Goal: Task Accomplishment & Management: Manage account settings

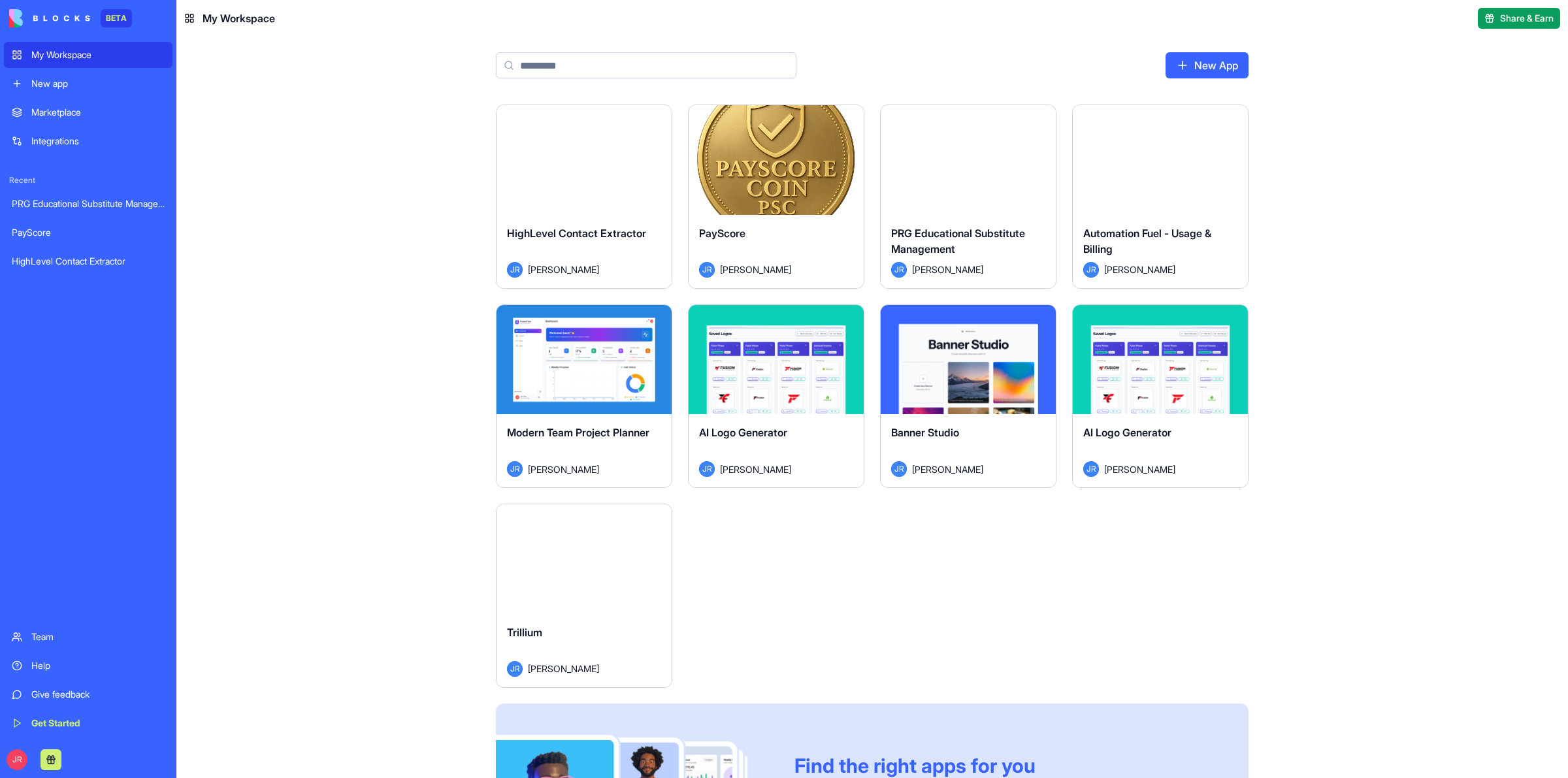
click at [587, 557] on button "Launch" at bounding box center [584, 559] width 98 height 26
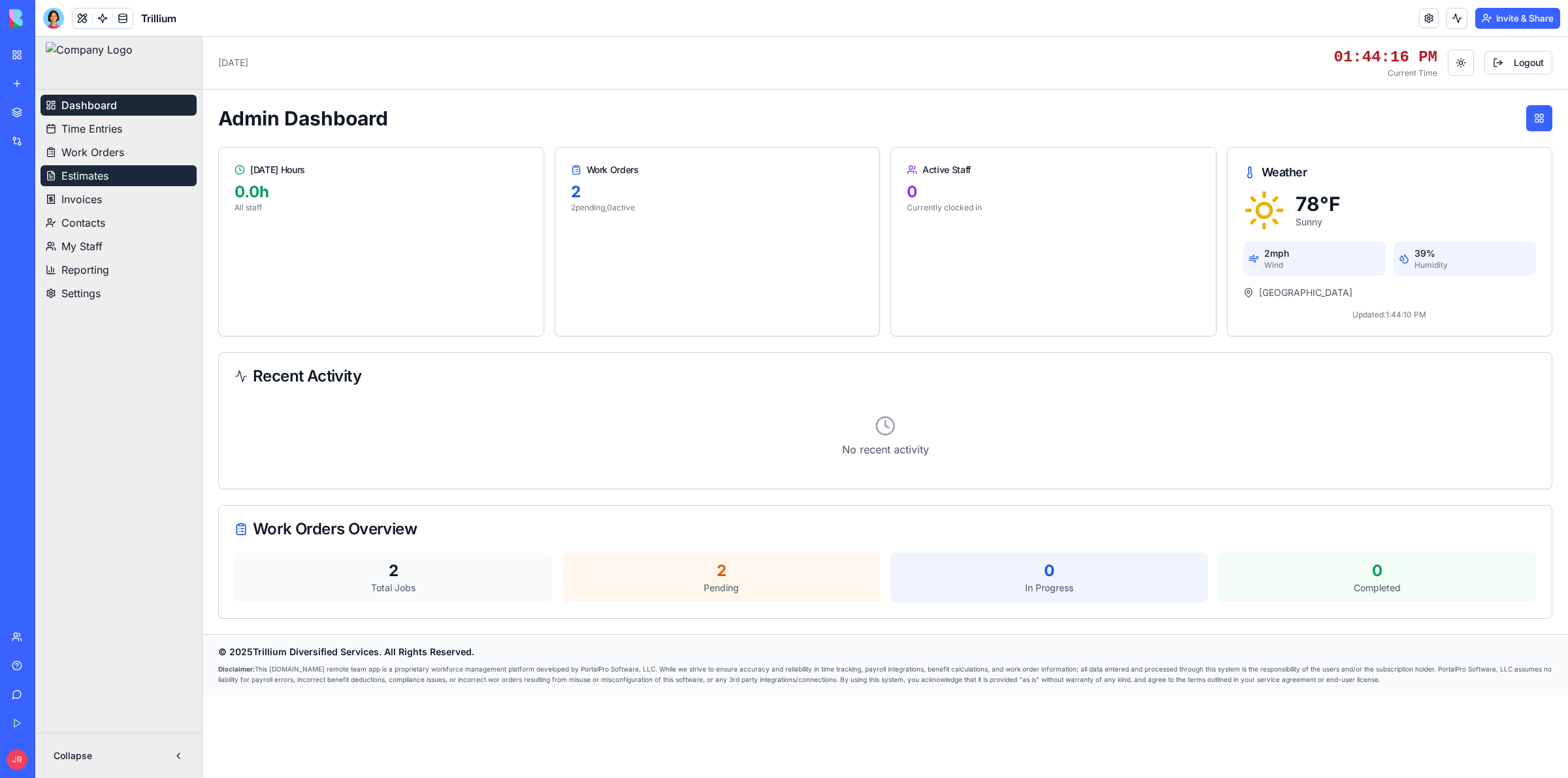
click at [98, 173] on span "Estimates" at bounding box center [84, 175] width 47 height 16
click at [89, 176] on span "Estimates" at bounding box center [85, 175] width 48 height 16
click at [102, 152] on span "Work Orders" at bounding box center [93, 152] width 63 height 16
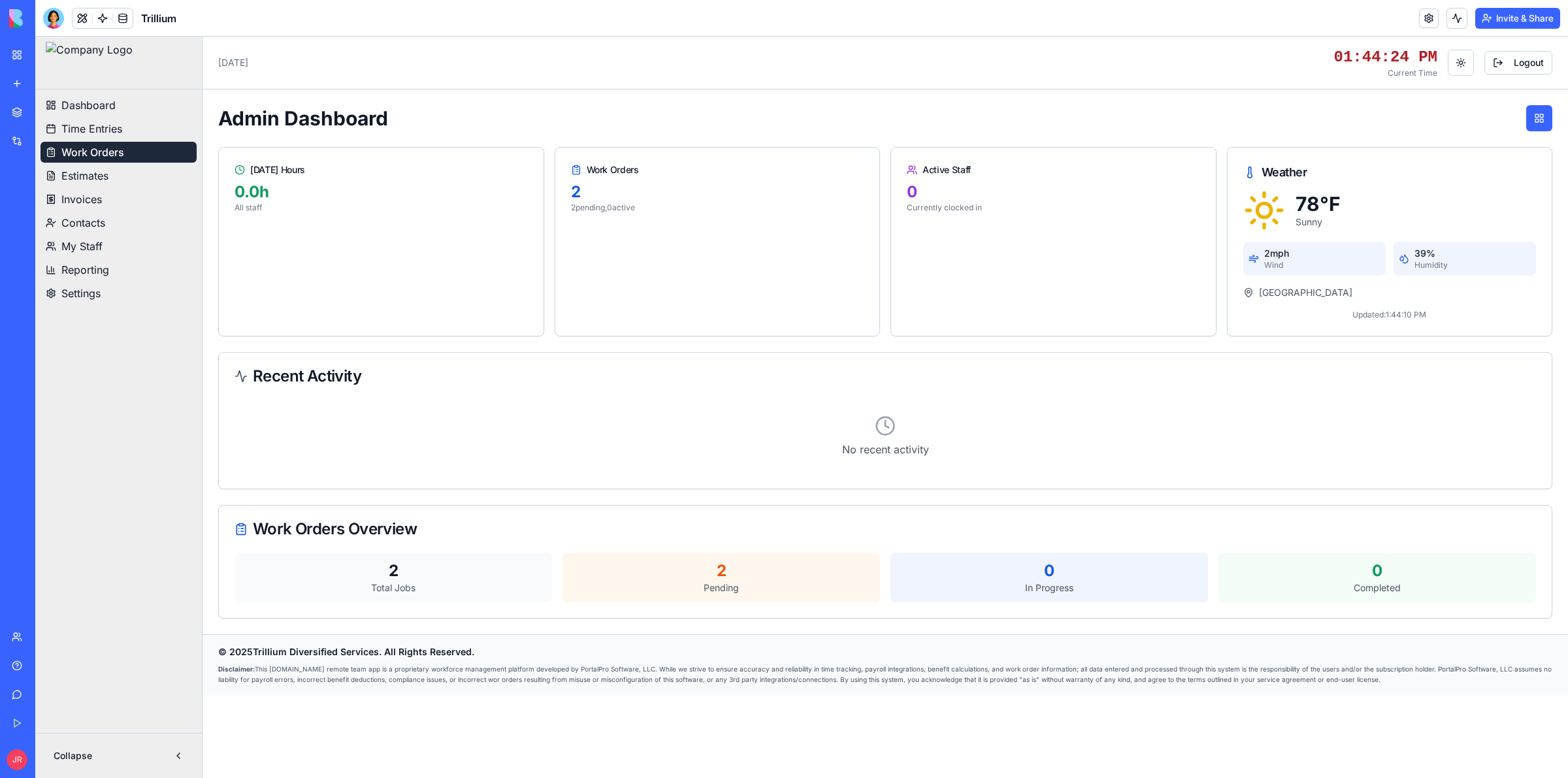
click at [105, 152] on span "Work Orders" at bounding box center [93, 152] width 63 height 16
click at [98, 131] on span "Time Entries" at bounding box center [92, 128] width 61 height 16
click at [122, 129] on span "Time Entries" at bounding box center [92, 128] width 61 height 16
click at [122, 129] on span "Time Entries" at bounding box center [92, 128] width 61 height 16
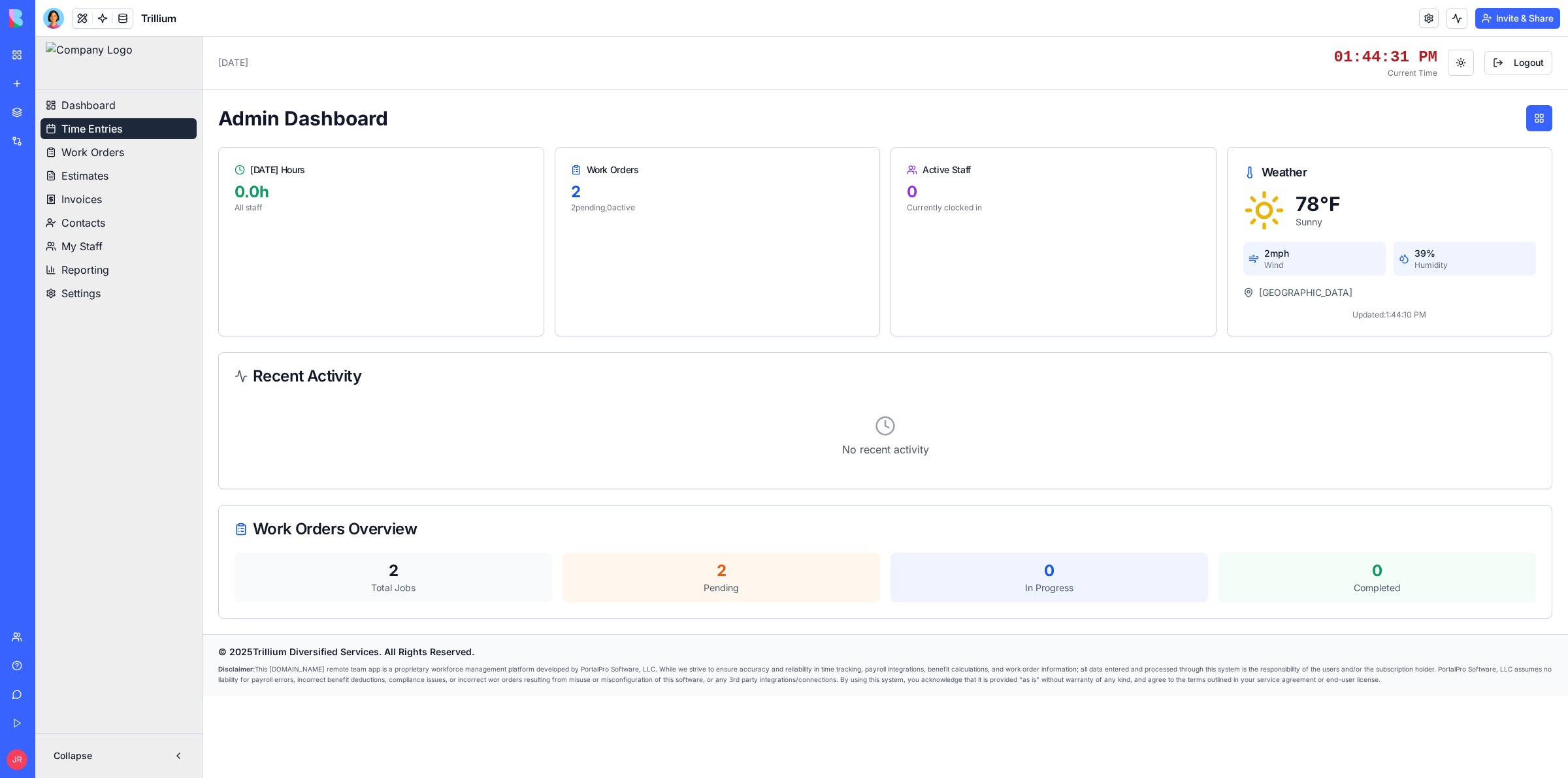
click at [122, 129] on span "Time Entries" at bounding box center [92, 128] width 61 height 16
click at [116, 153] on span "Work Orders" at bounding box center [93, 152] width 63 height 16
click at [1516, 18] on button "Invite & Share" at bounding box center [1518, 19] width 85 height 21
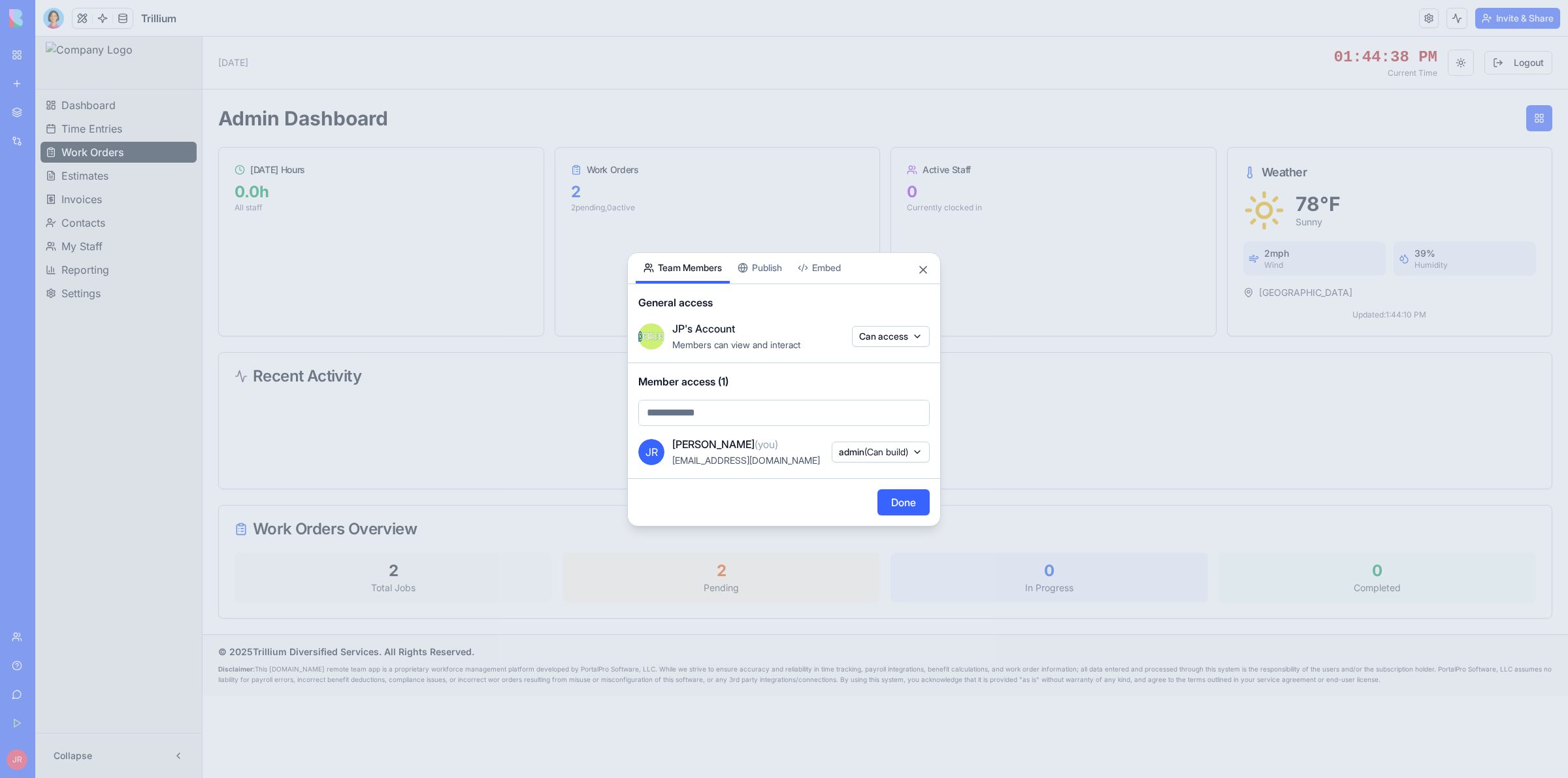
click at [772, 263] on div "Share App Team Members Publish Embed General access JP's Account Members can vi…" at bounding box center [784, 389] width 314 height 275
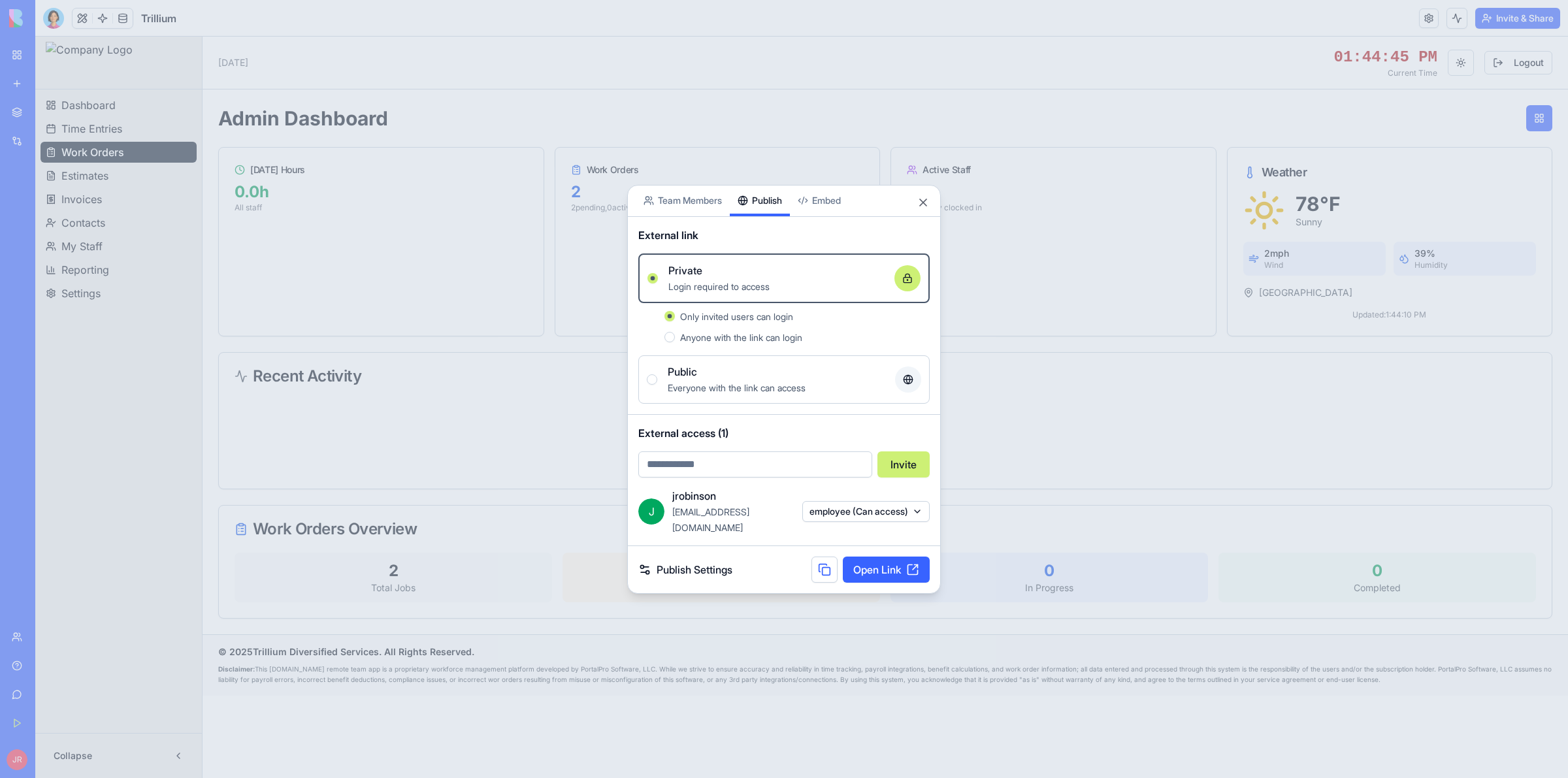
click at [817, 387] on div "Everyone with the link can access" at bounding box center [776, 387] width 217 height 16
click at [657, 385] on button "Public Everyone with the link can access" at bounding box center [652, 380] width 11 height 11
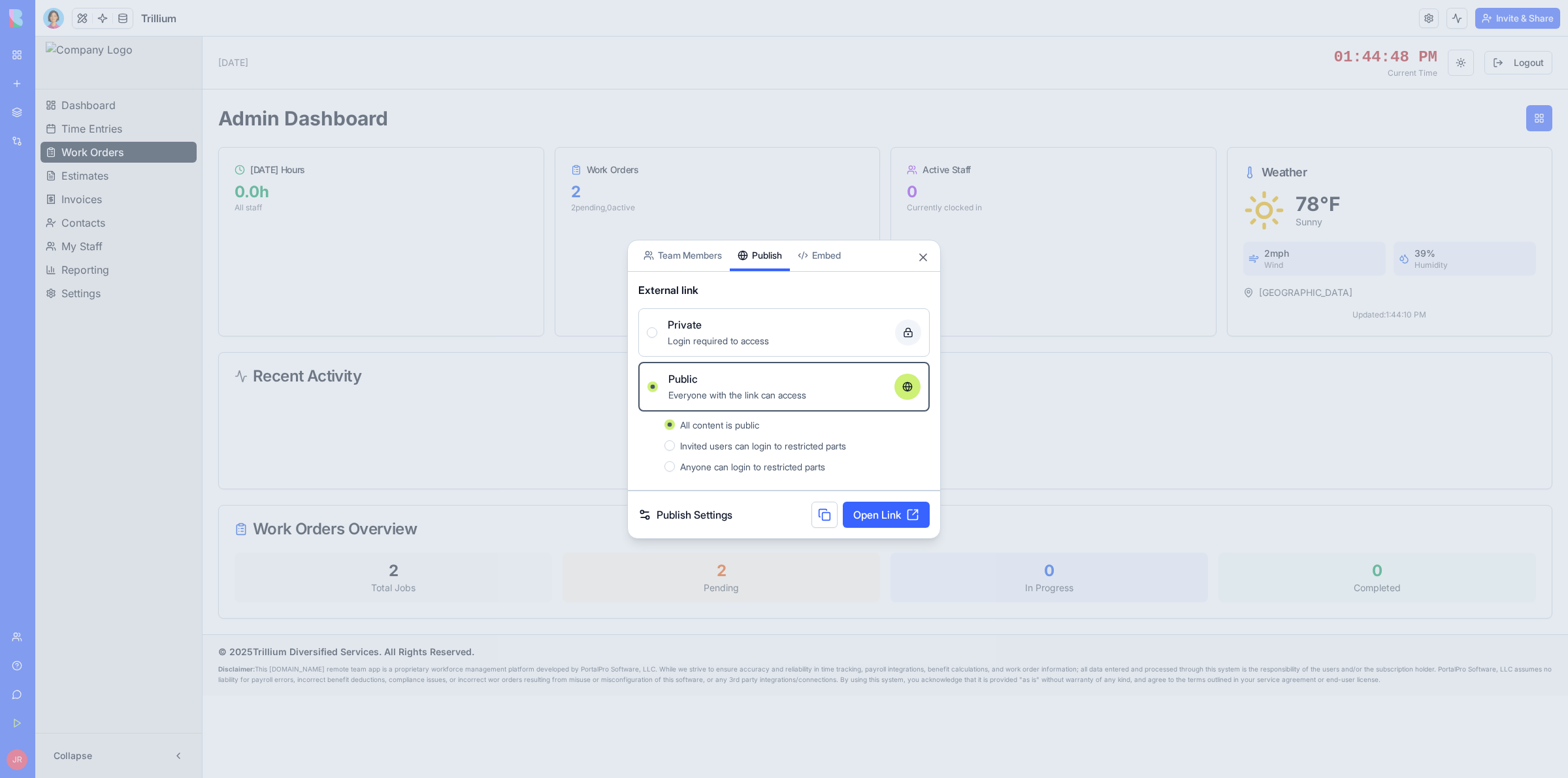
click at [823, 521] on button at bounding box center [825, 515] width 26 height 26
click at [756, 321] on div "Private" at bounding box center [776, 325] width 217 height 16
click at [657, 327] on button "Private Login required to access" at bounding box center [652, 332] width 11 height 11
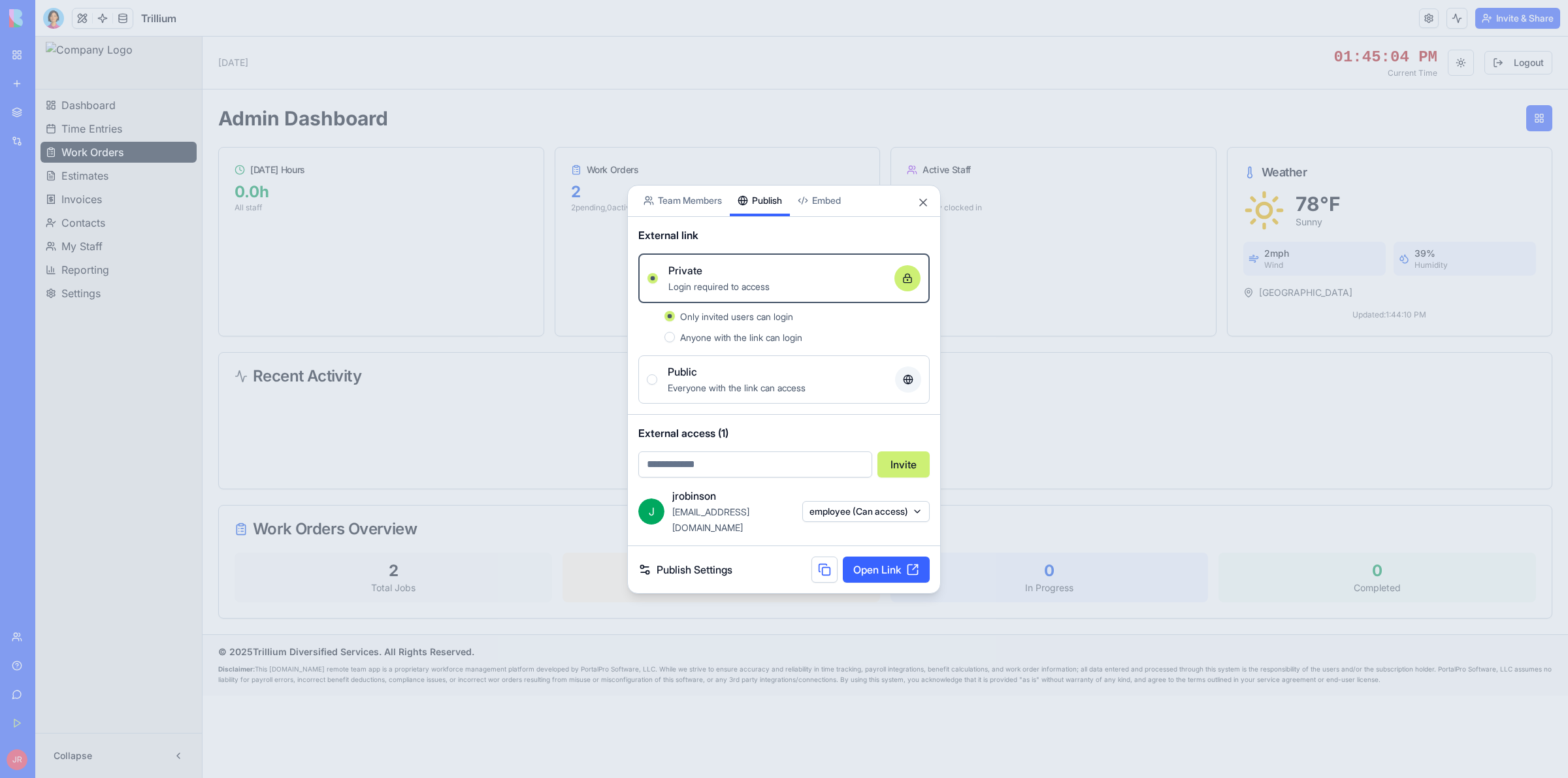
click at [811, 562] on button at bounding box center [825, 570] width 26 height 26
click at [820, 563] on button at bounding box center [825, 570] width 26 height 26
click at [693, 562] on link "Publish Settings" at bounding box center [685, 570] width 94 height 16
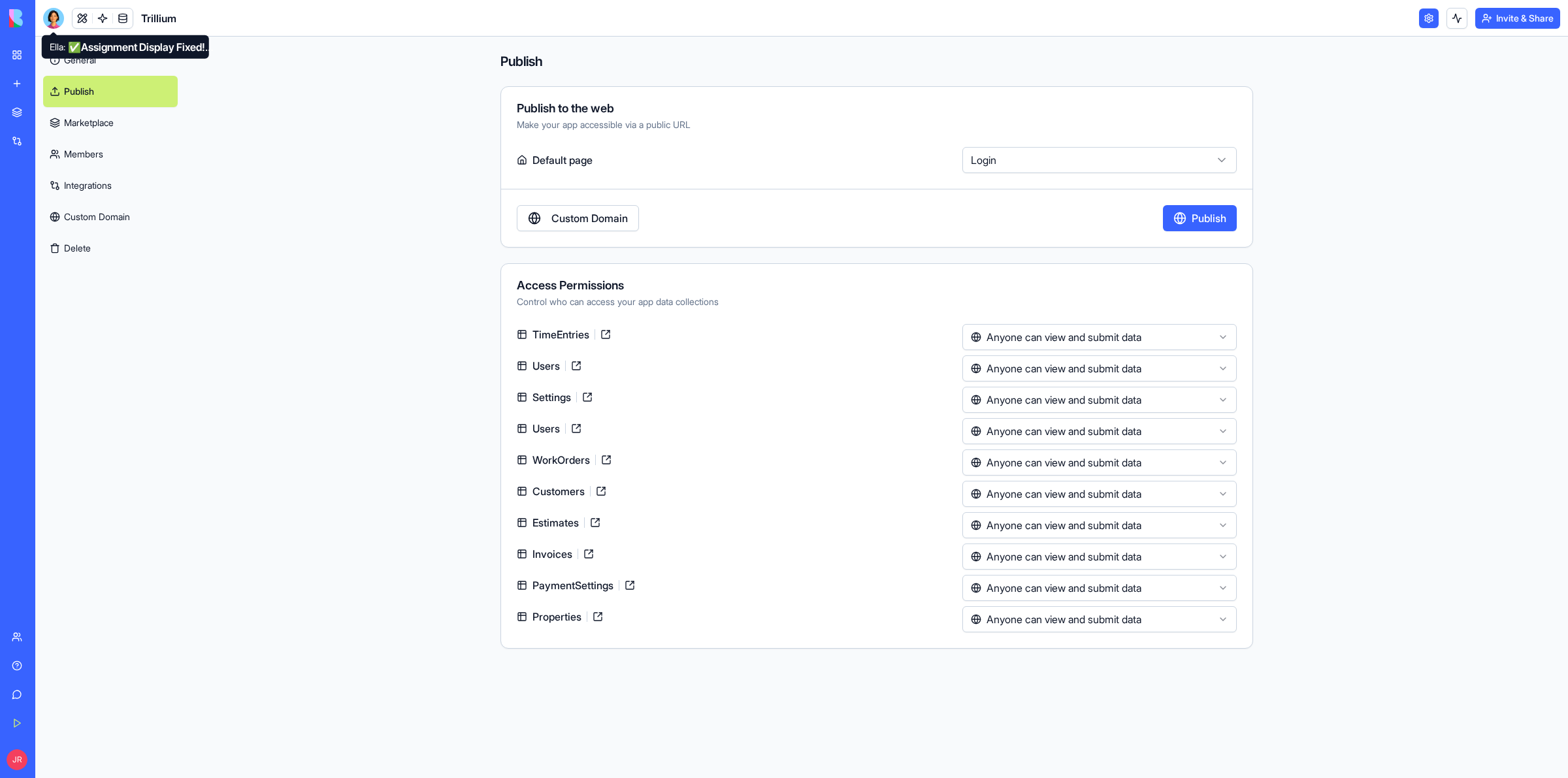
click at [53, 20] on div at bounding box center [54, 19] width 21 height 21
click at [49, 15] on div at bounding box center [54, 19] width 21 height 21
click at [47, 15] on div at bounding box center [54, 19] width 21 height 21
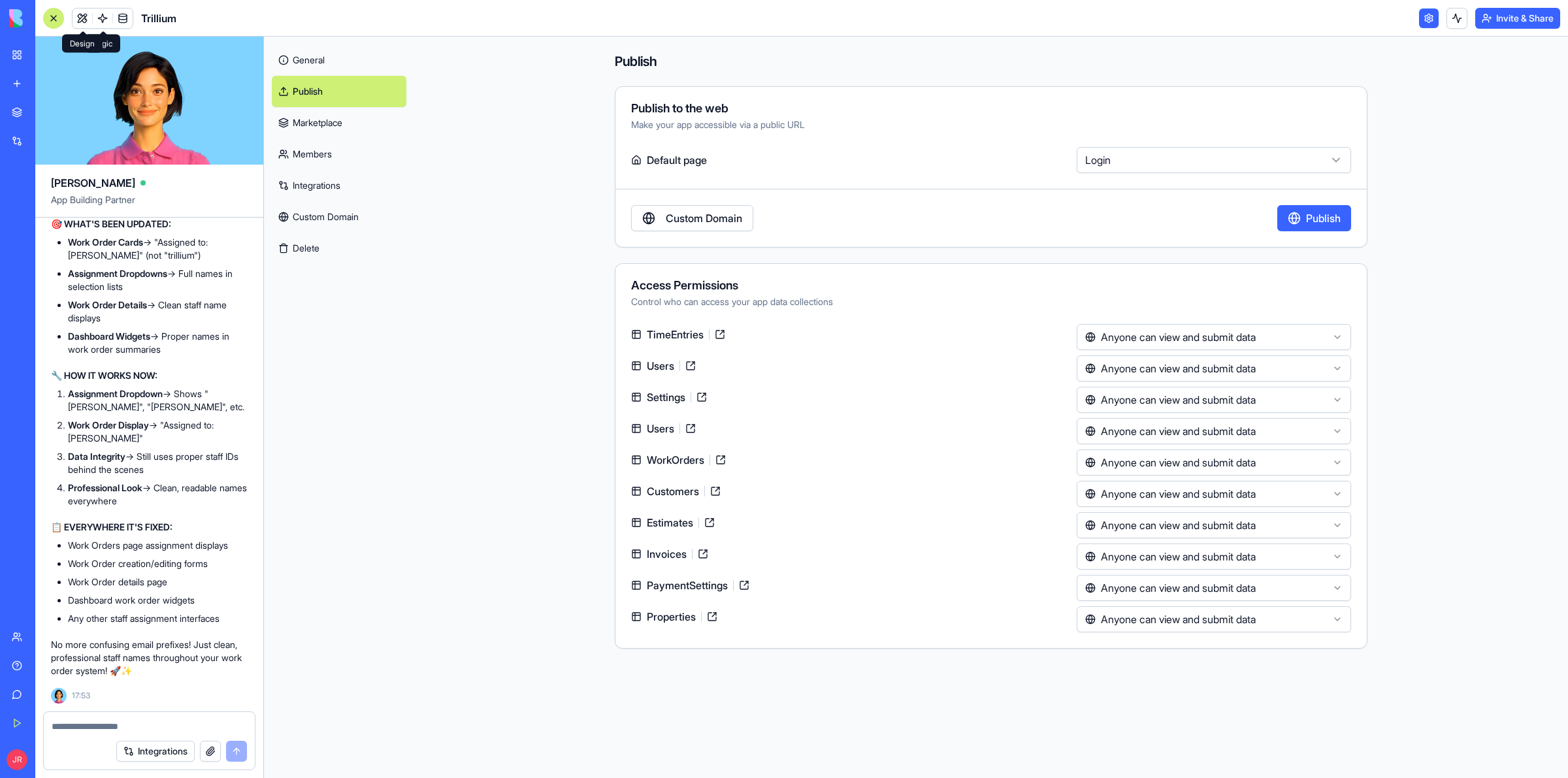
click at [80, 16] on link at bounding box center [82, 18] width 20 height 20
click at [138, 721] on textarea at bounding box center [149, 727] width 195 height 13
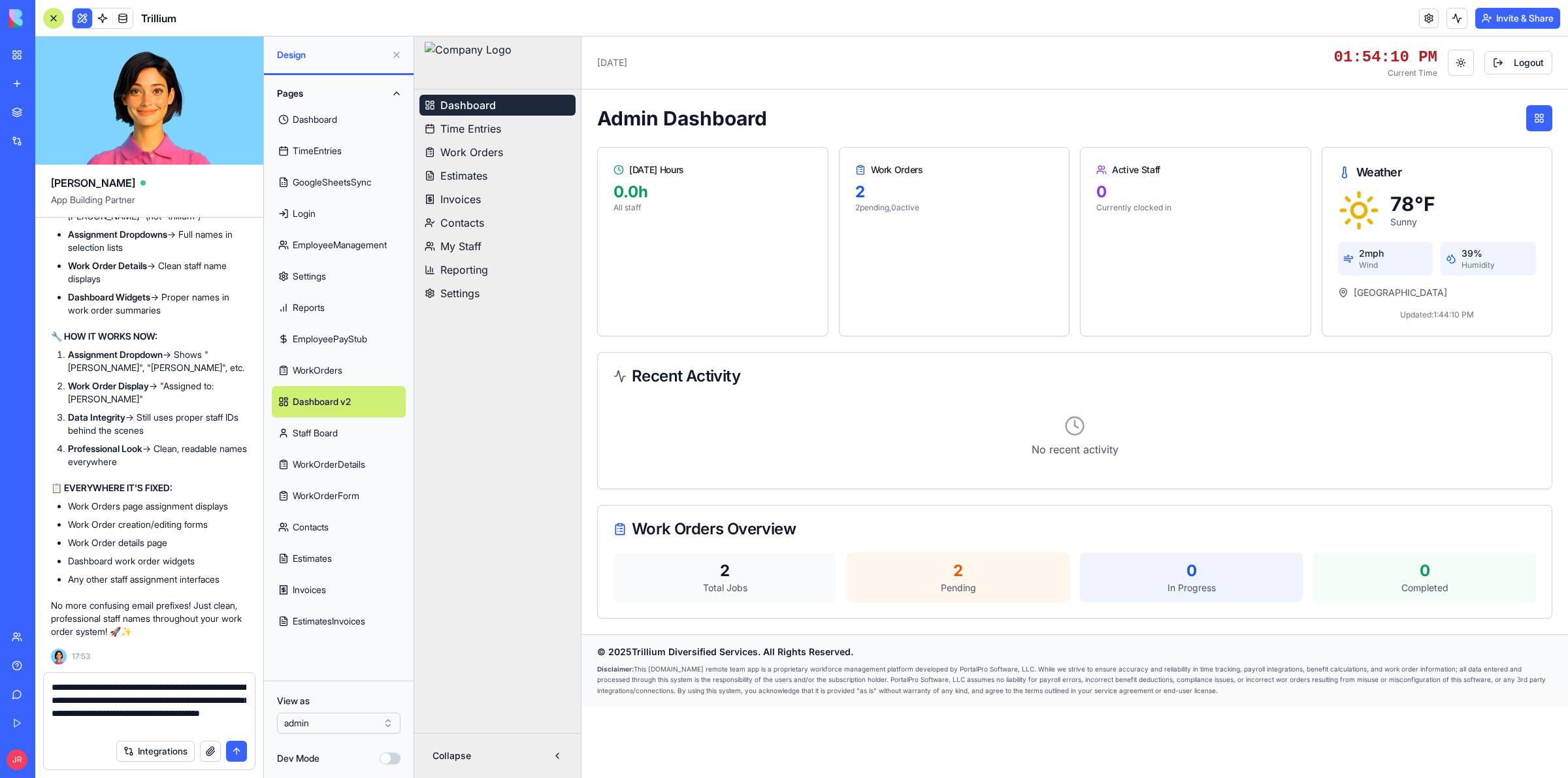
type textarea "**********"
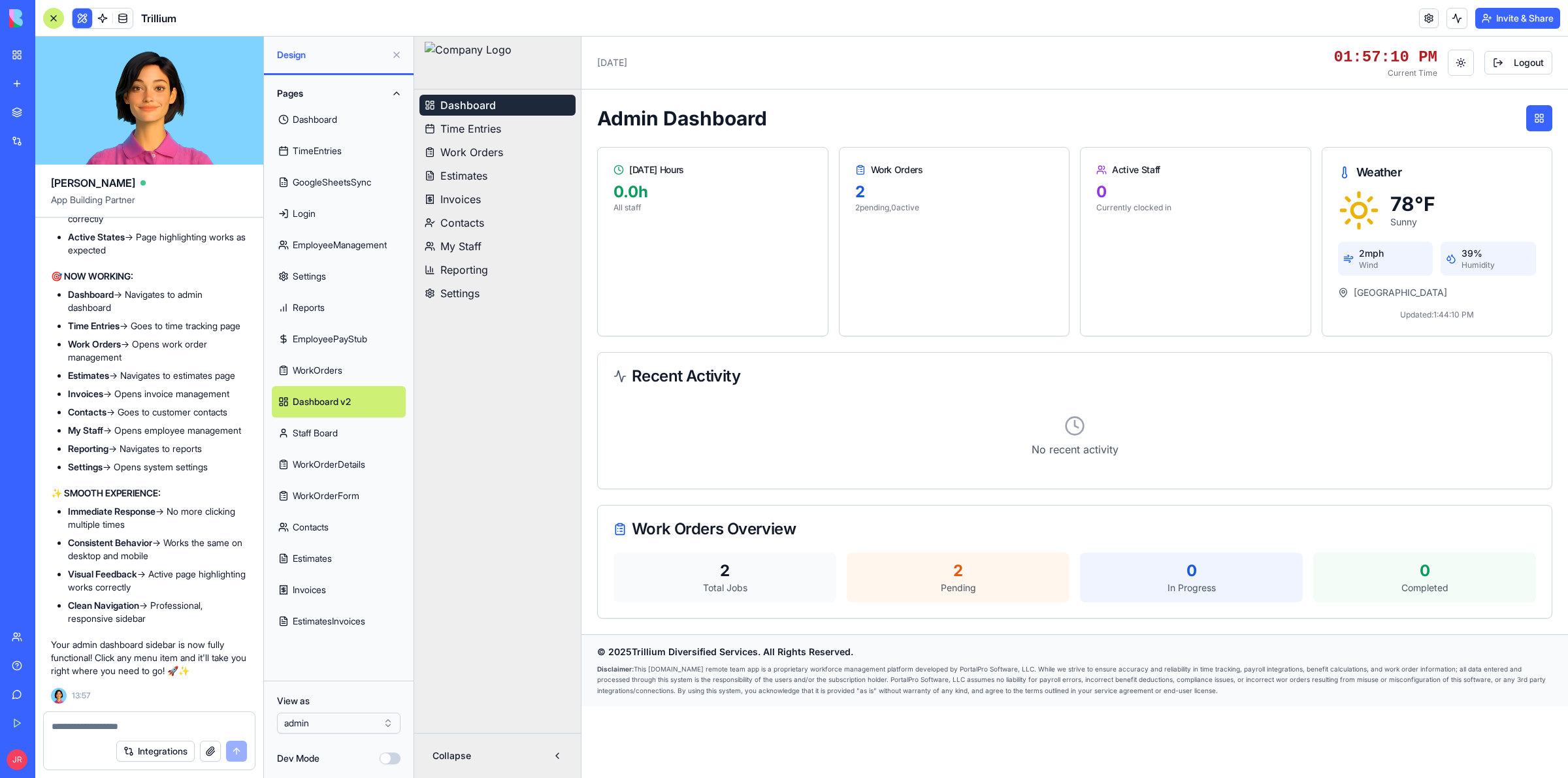
scroll to position [419309, 0]
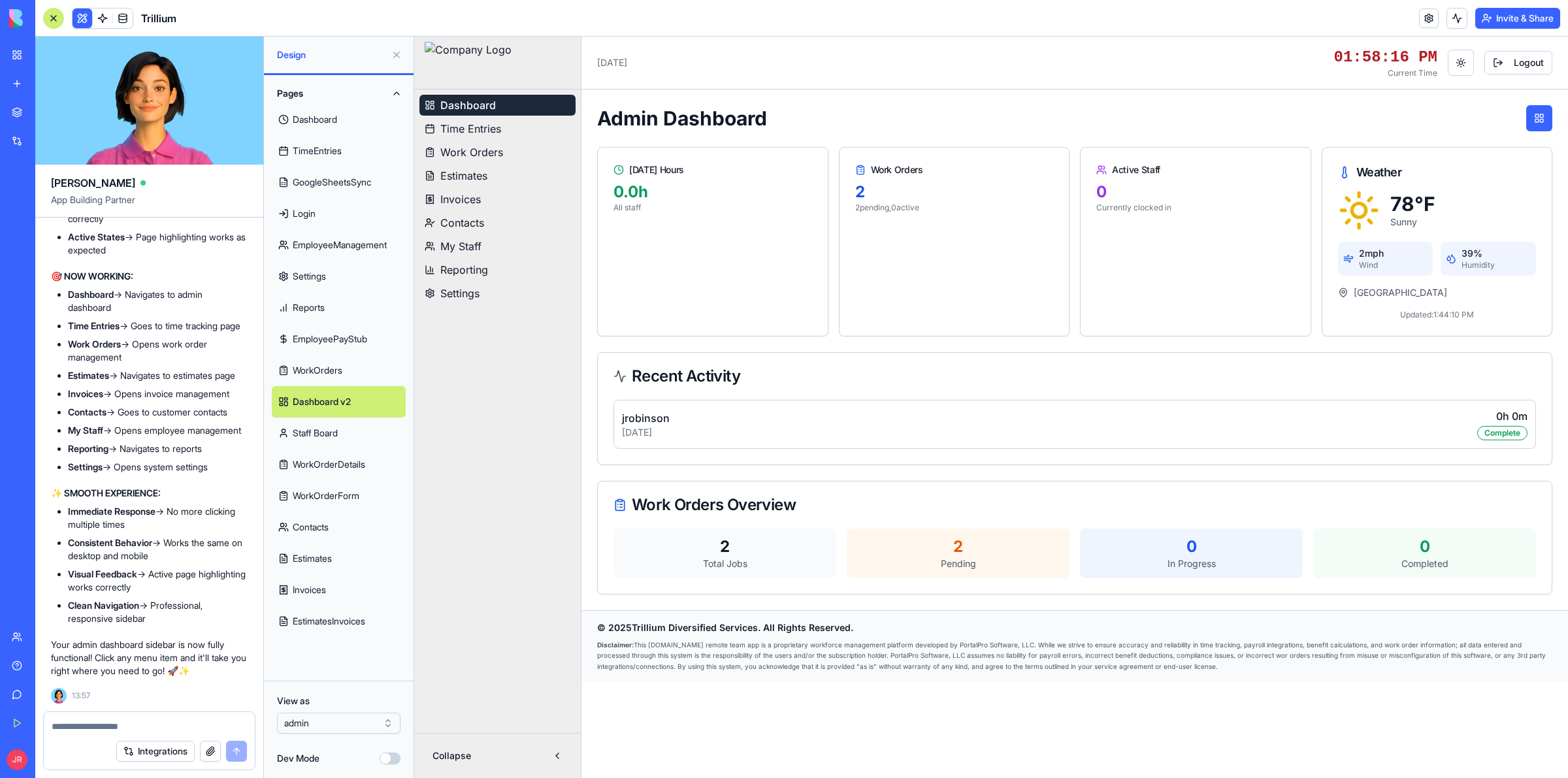
click at [477, 246] on span "My Staff" at bounding box center [461, 246] width 41 height 16
click at [466, 217] on span "Contacts" at bounding box center [461, 222] width 43 height 16
click at [456, 187] on ul "Dashboard Time Entries Work Orders Estimates Invoices Contacts My Staff Reporti…" at bounding box center [498, 199] width 157 height 209
click at [139, 723] on textarea at bounding box center [149, 727] width 195 height 13
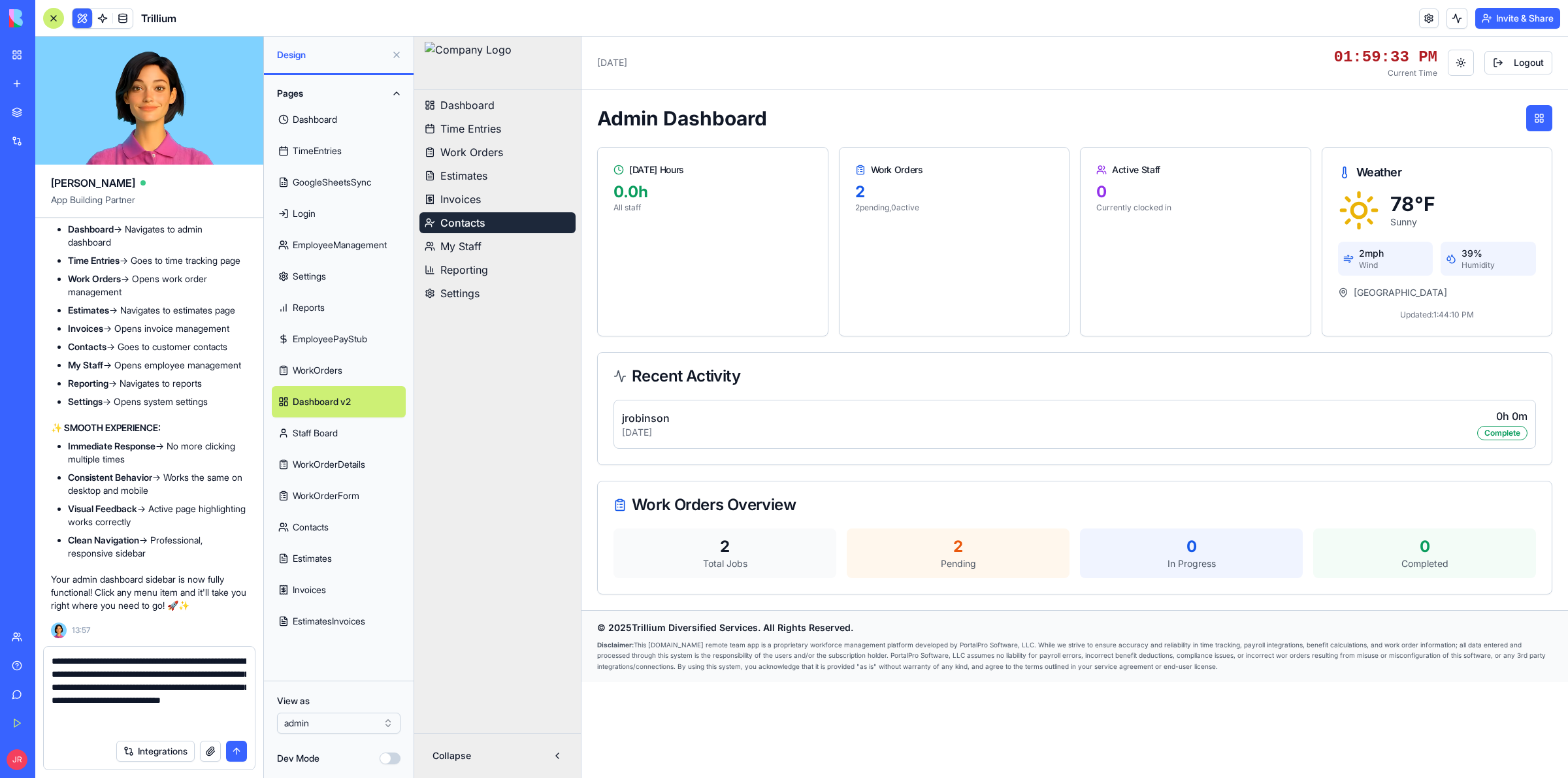
type textarea "**********"
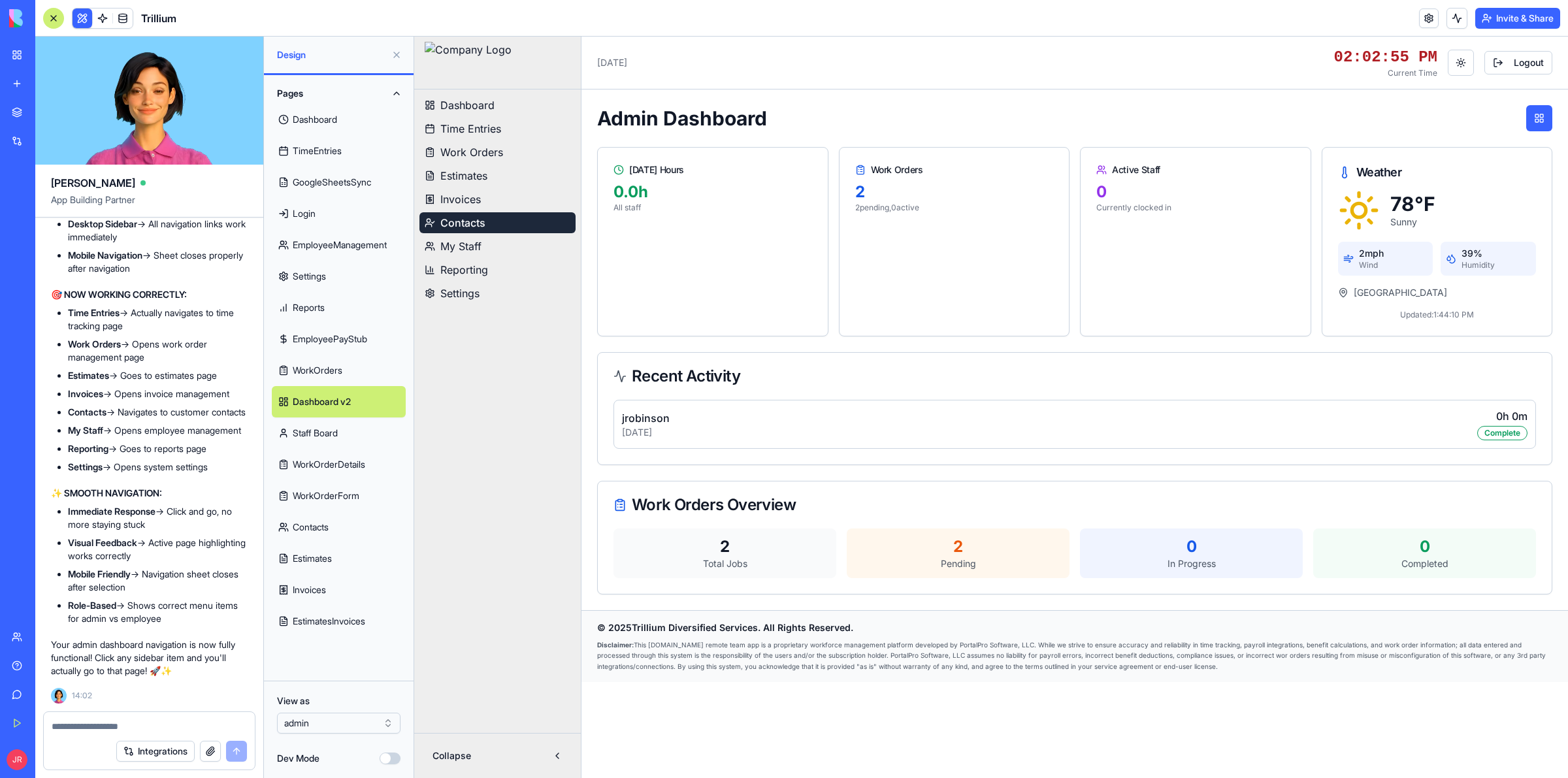
scroll to position [420566, 0]
click at [109, 721] on textarea at bounding box center [149, 727] width 195 height 13
paste textarea "**********"
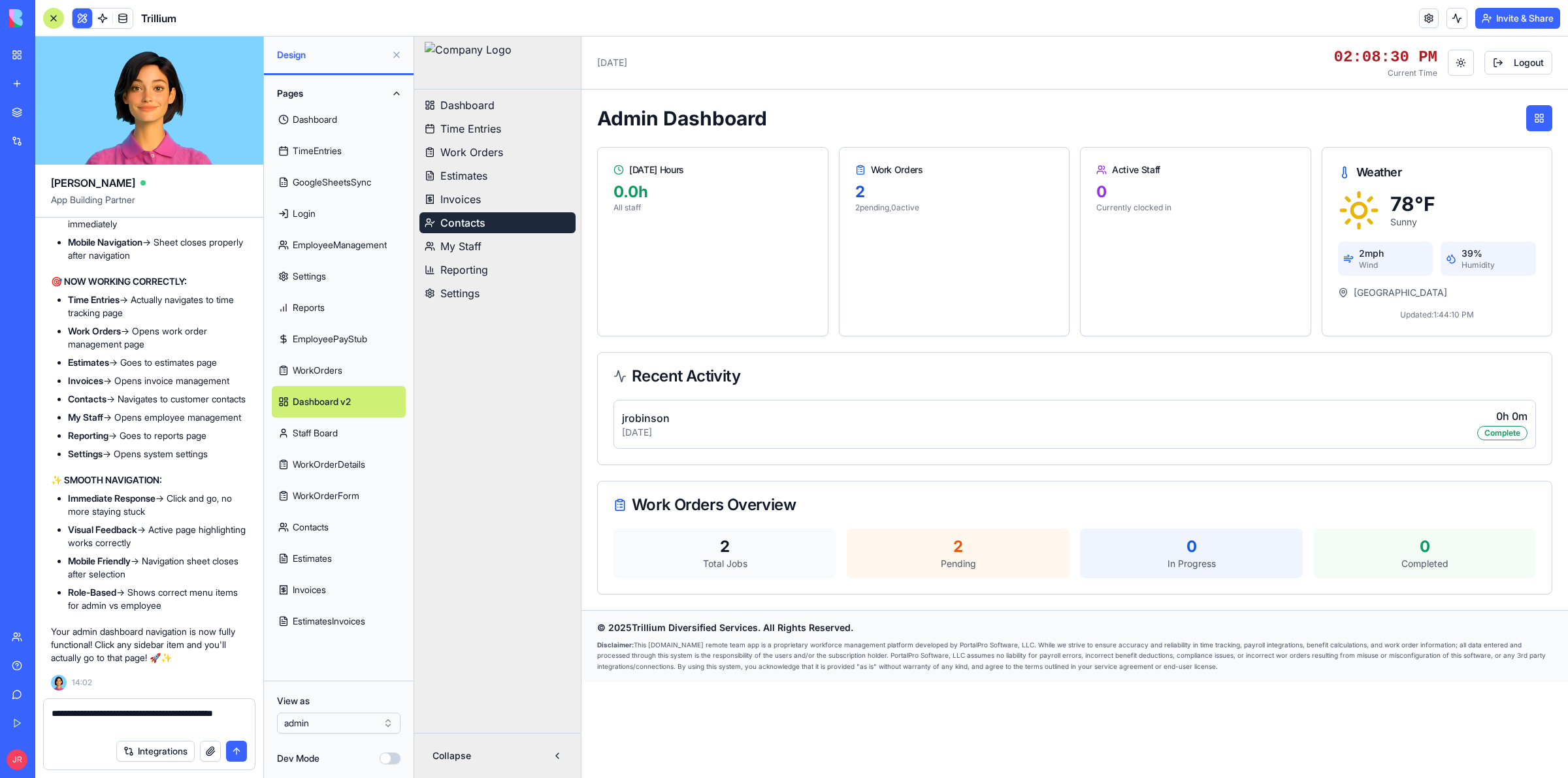
type textarea "**********"
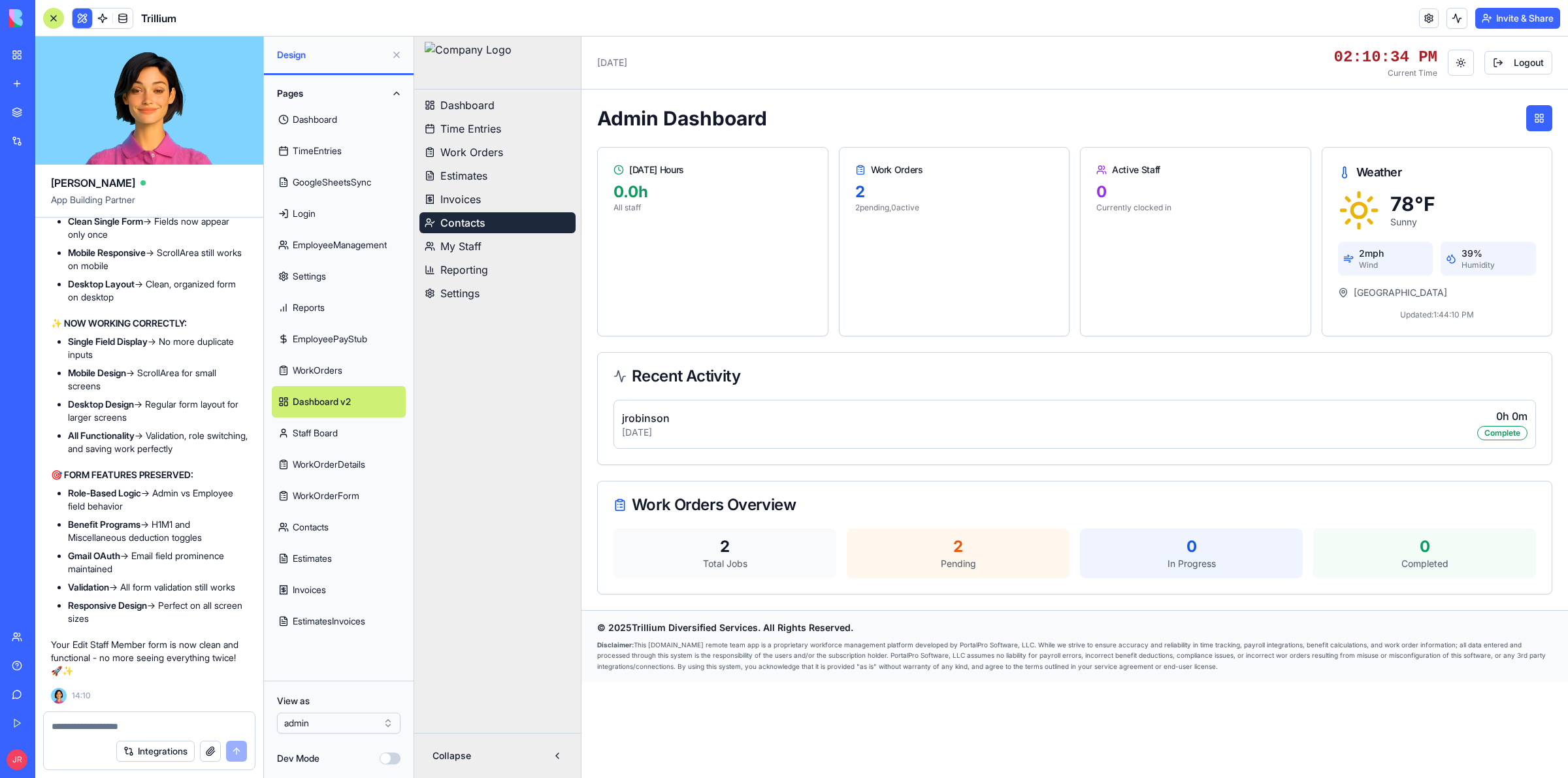
scroll to position [421663, 0]
click at [159, 721] on textarea at bounding box center [149, 727] width 195 height 13
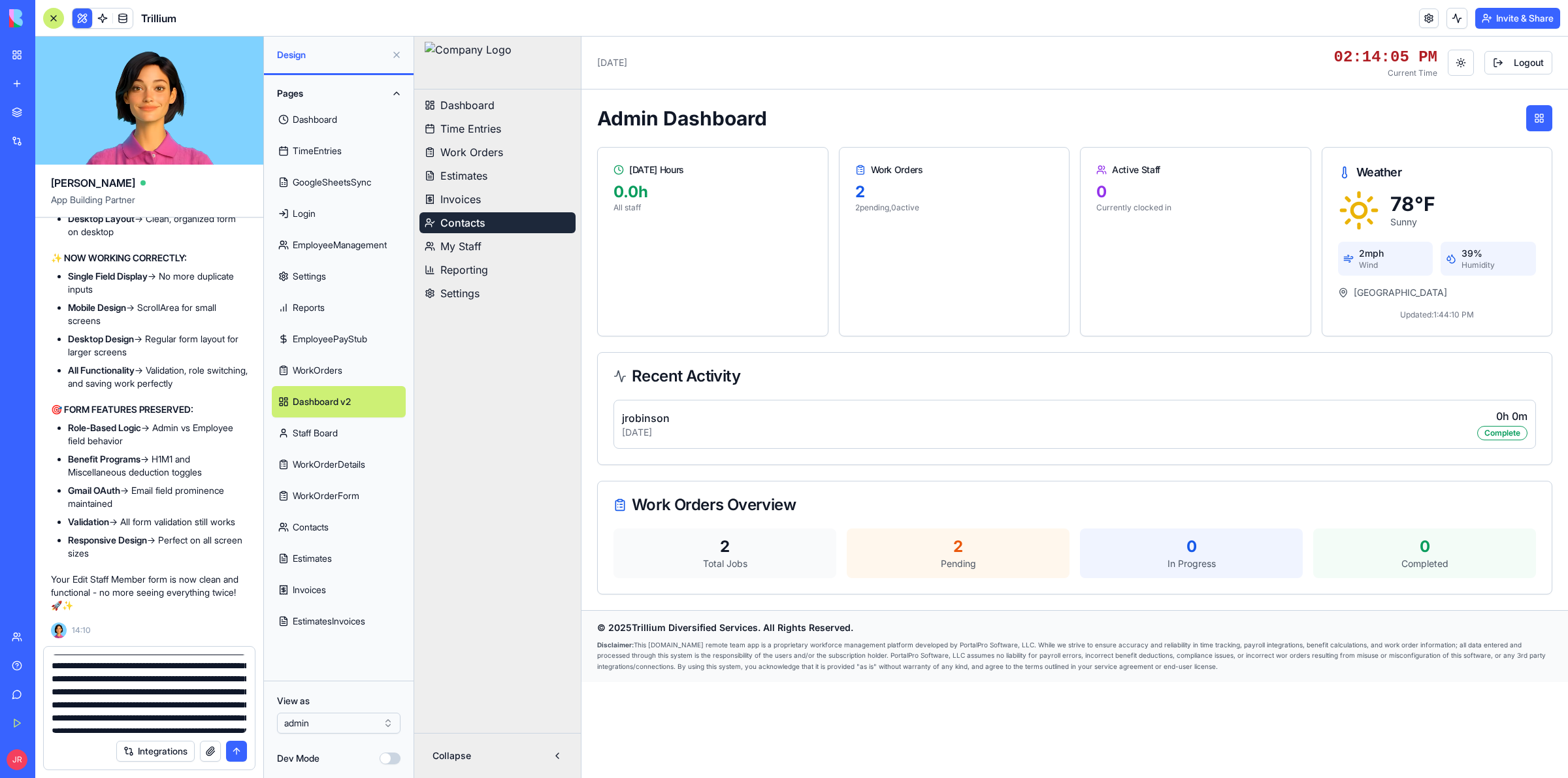
scroll to position [0, 0]
type textarea "**********"
click at [236, 748] on button "submit" at bounding box center [237, 752] width 21 height 21
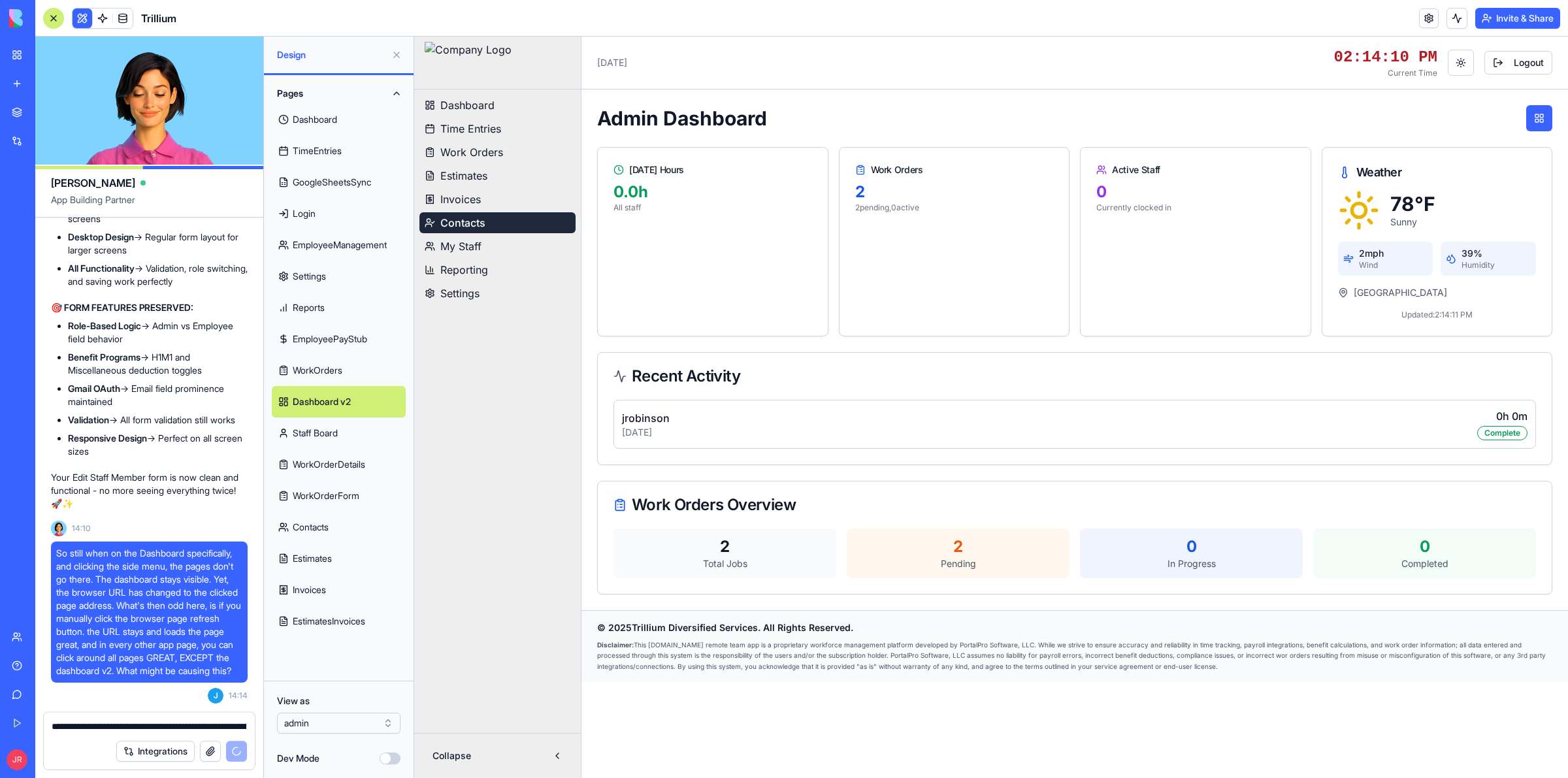
scroll to position [421856, 0]
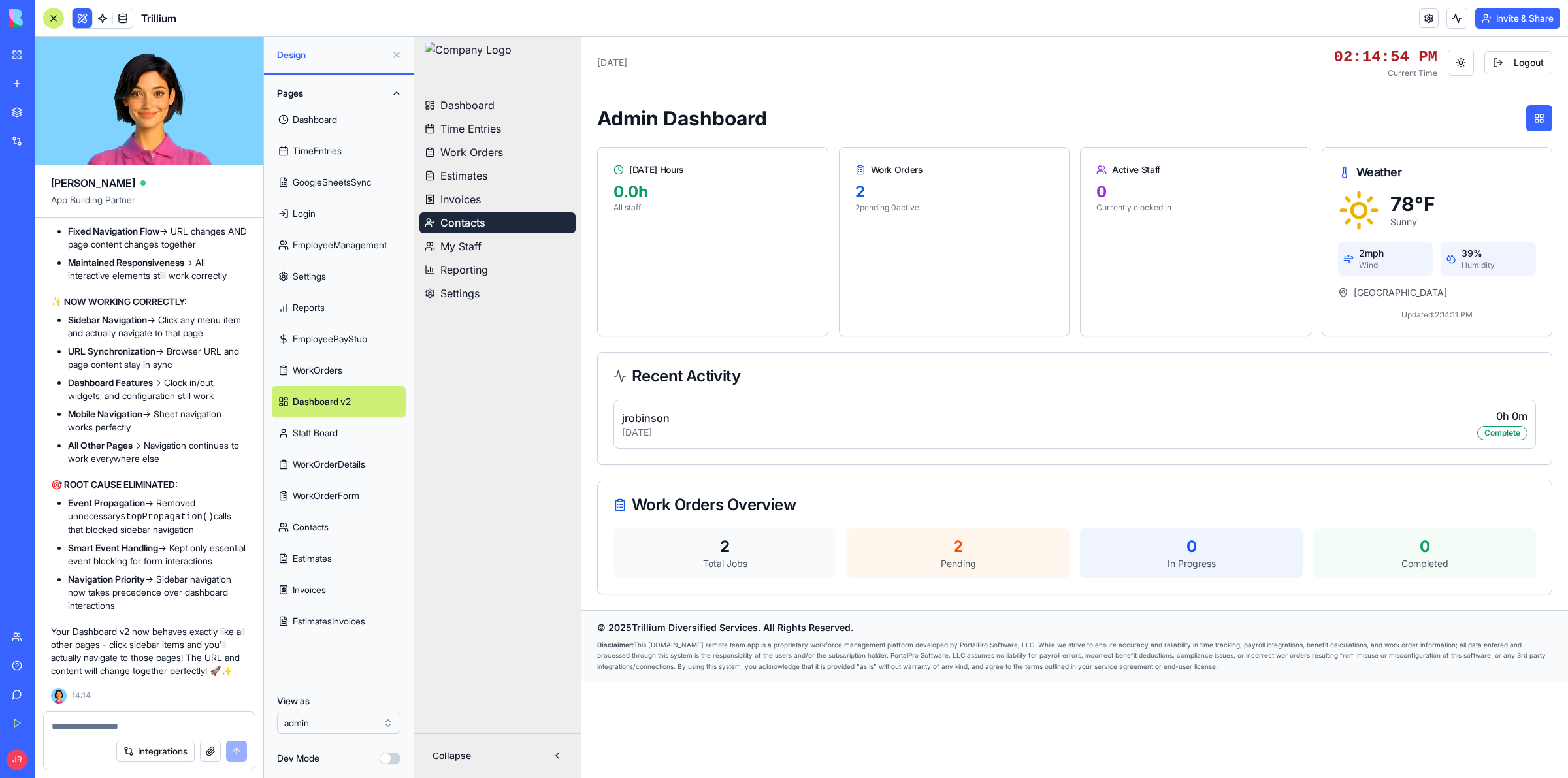
scroll to position [423003, 0]
click at [189, 717] on div at bounding box center [148, 723] width 211 height 21
click at [184, 727] on textarea at bounding box center [149, 727] width 195 height 13
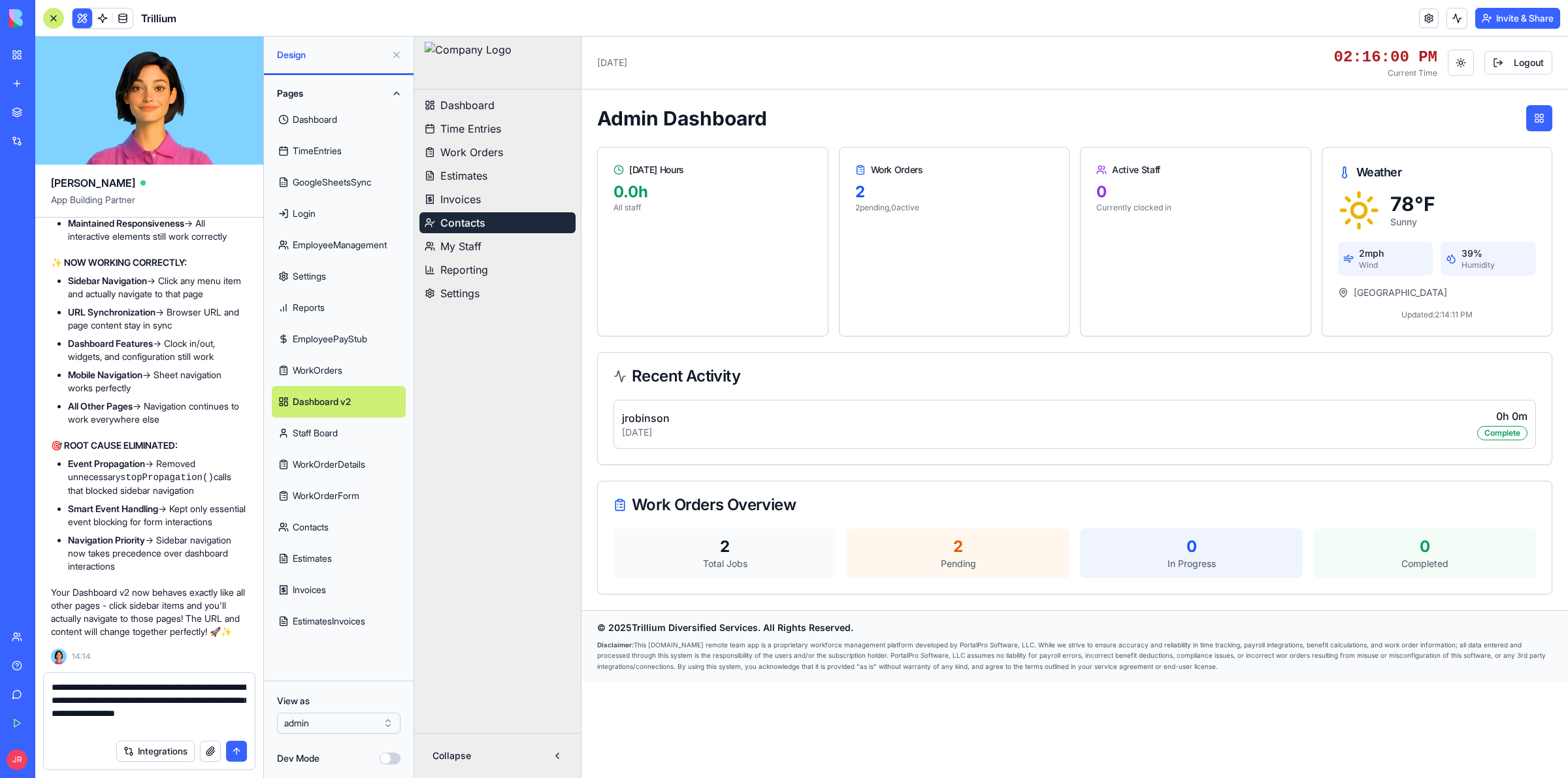
type textarea "**********"
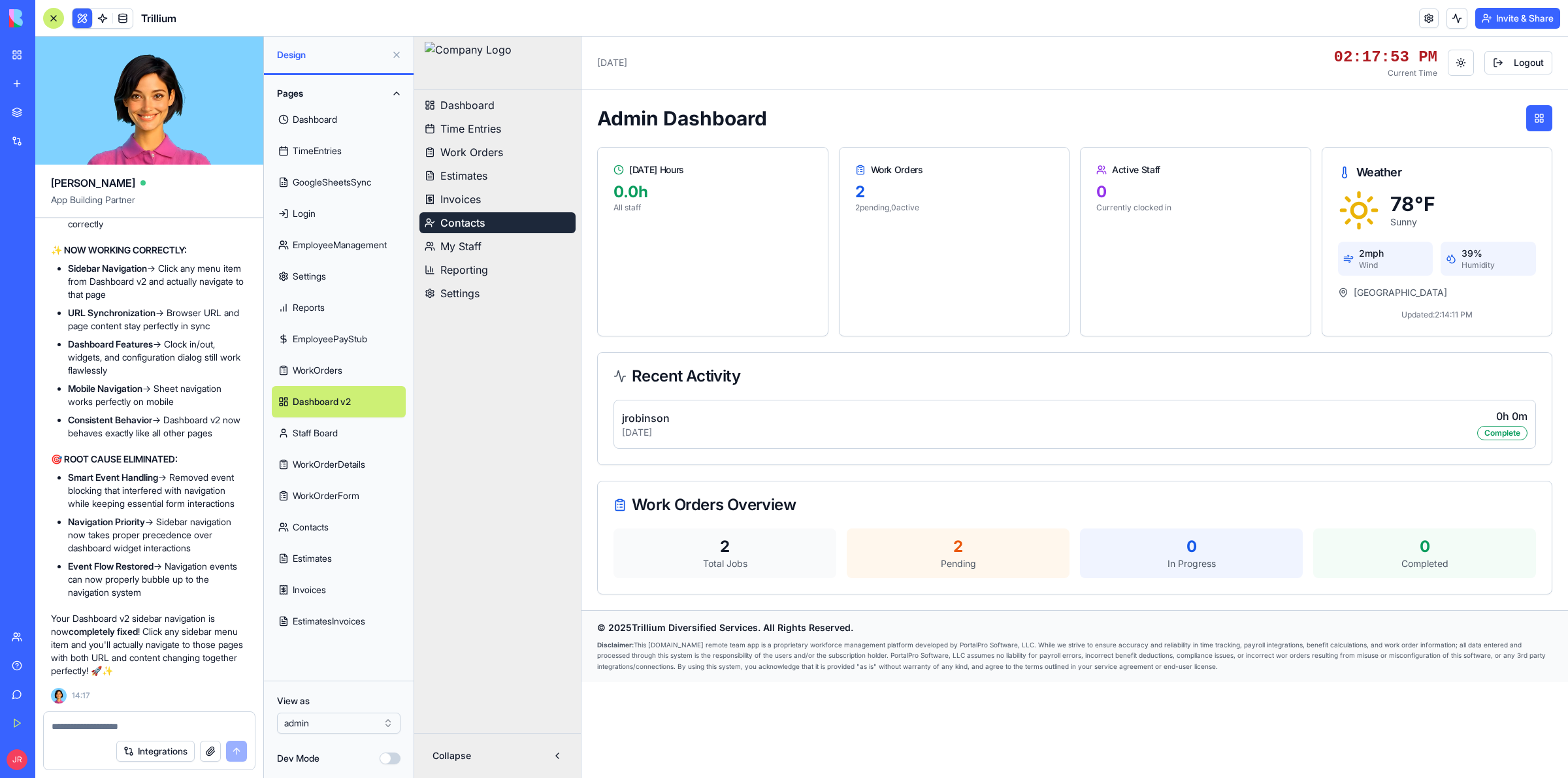
scroll to position [424281, 0]
click at [153, 730] on textarea at bounding box center [149, 727] width 195 height 13
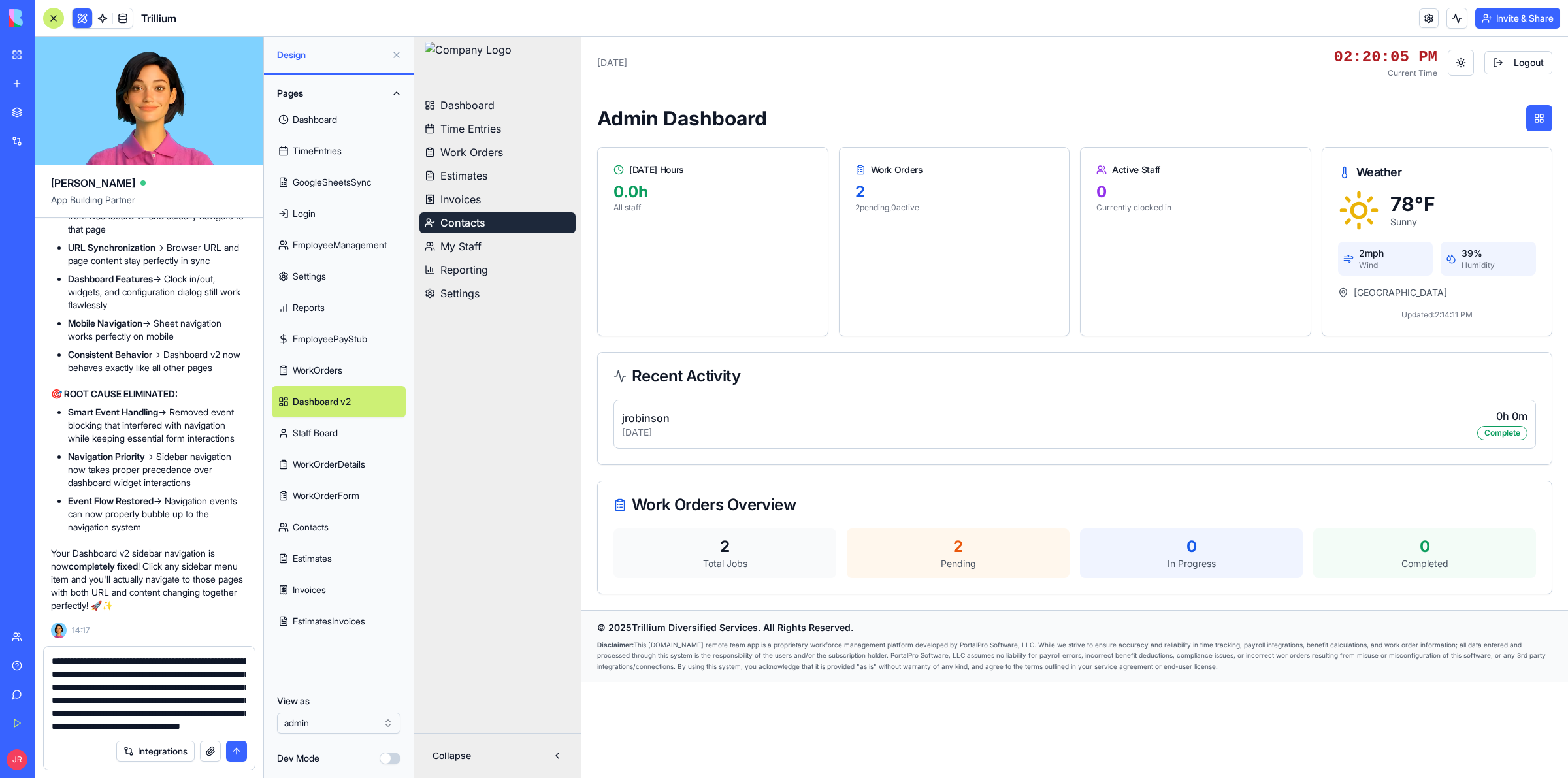
scroll to position [38, 0]
type textarea "**********"
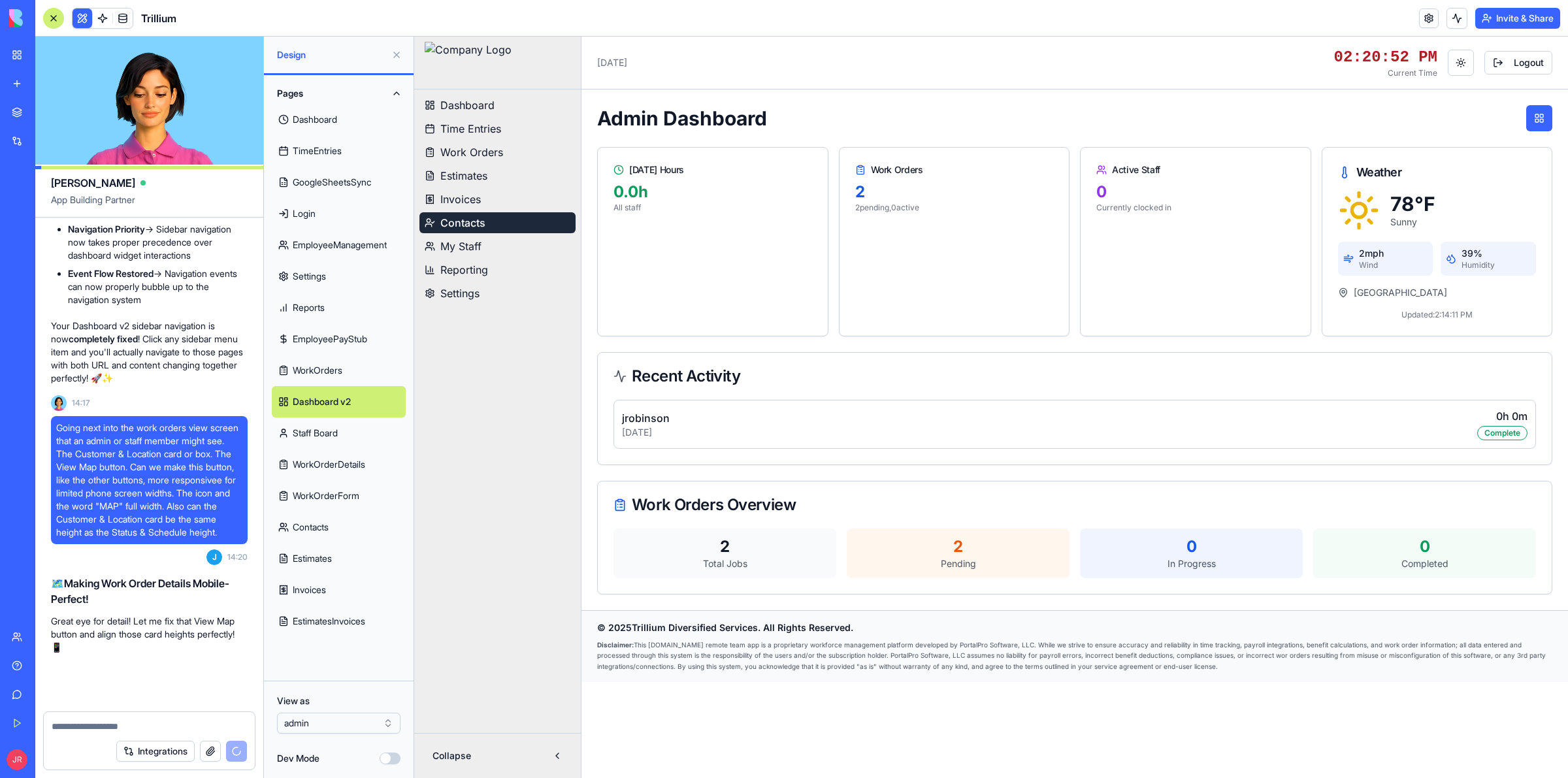
scroll to position [424600, 0]
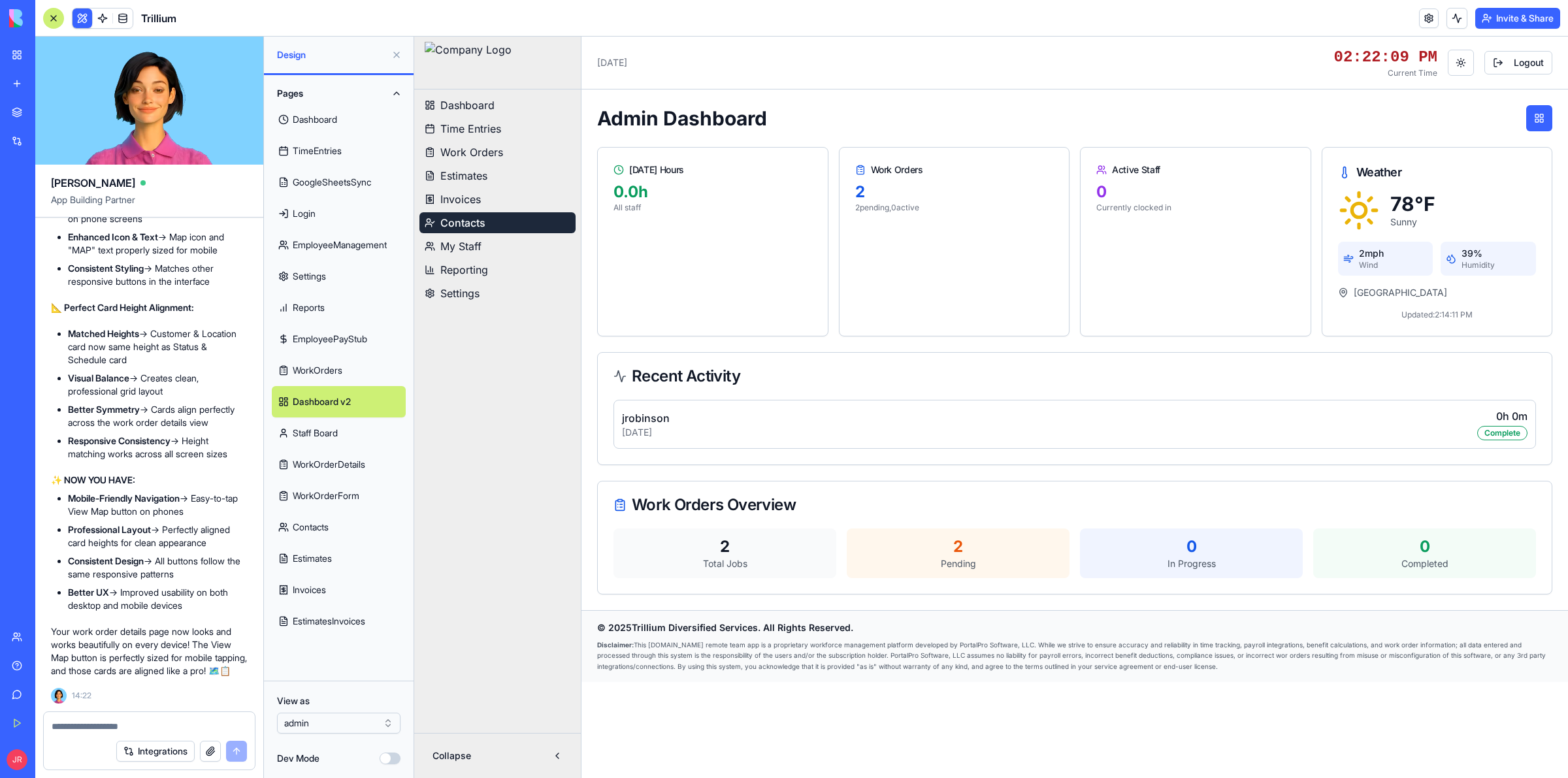
scroll to position [425291, 0]
click at [132, 730] on textarea at bounding box center [149, 727] width 195 height 13
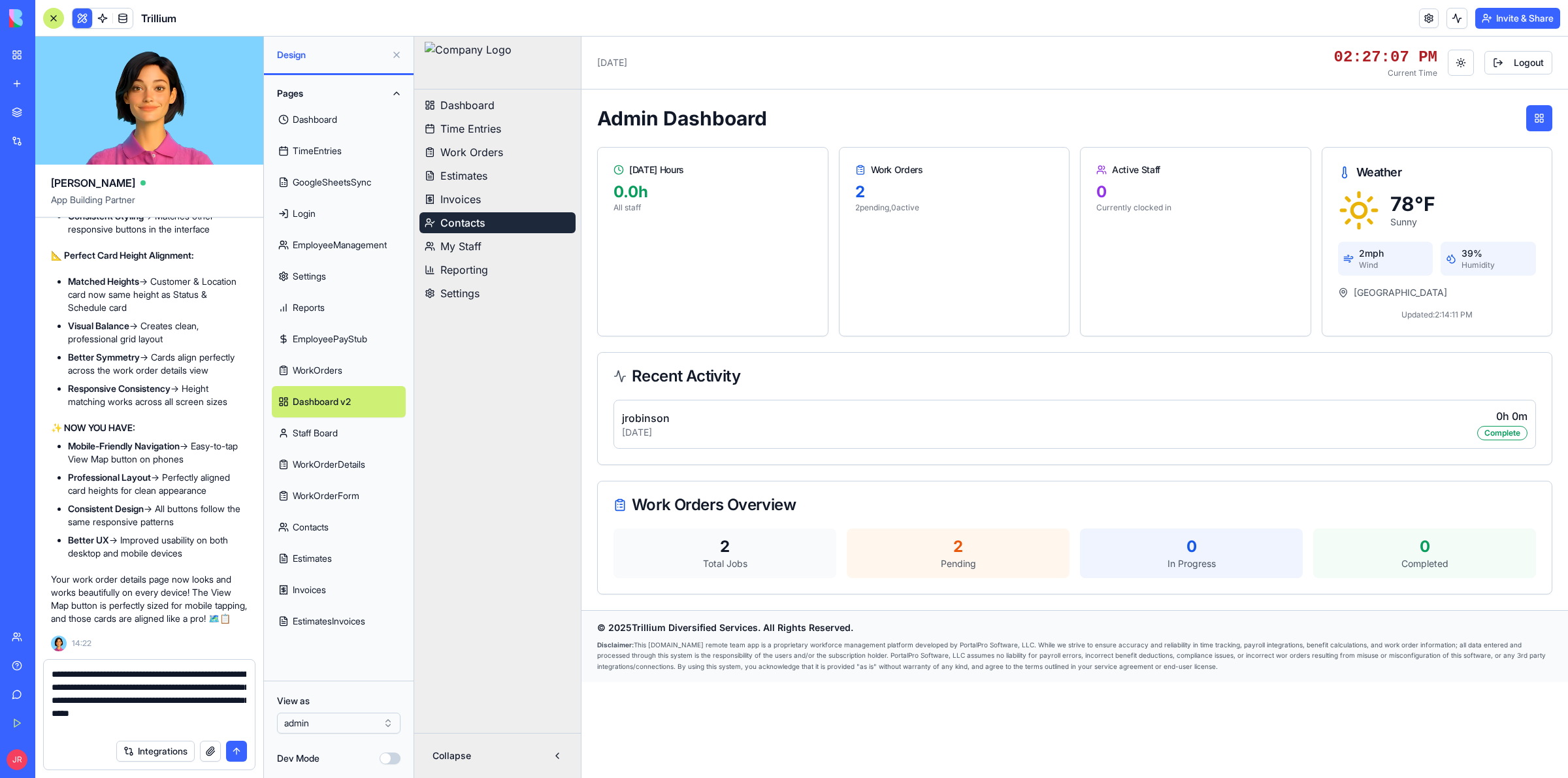
click at [203, 727] on textarea "**********" at bounding box center [149, 701] width 195 height 66
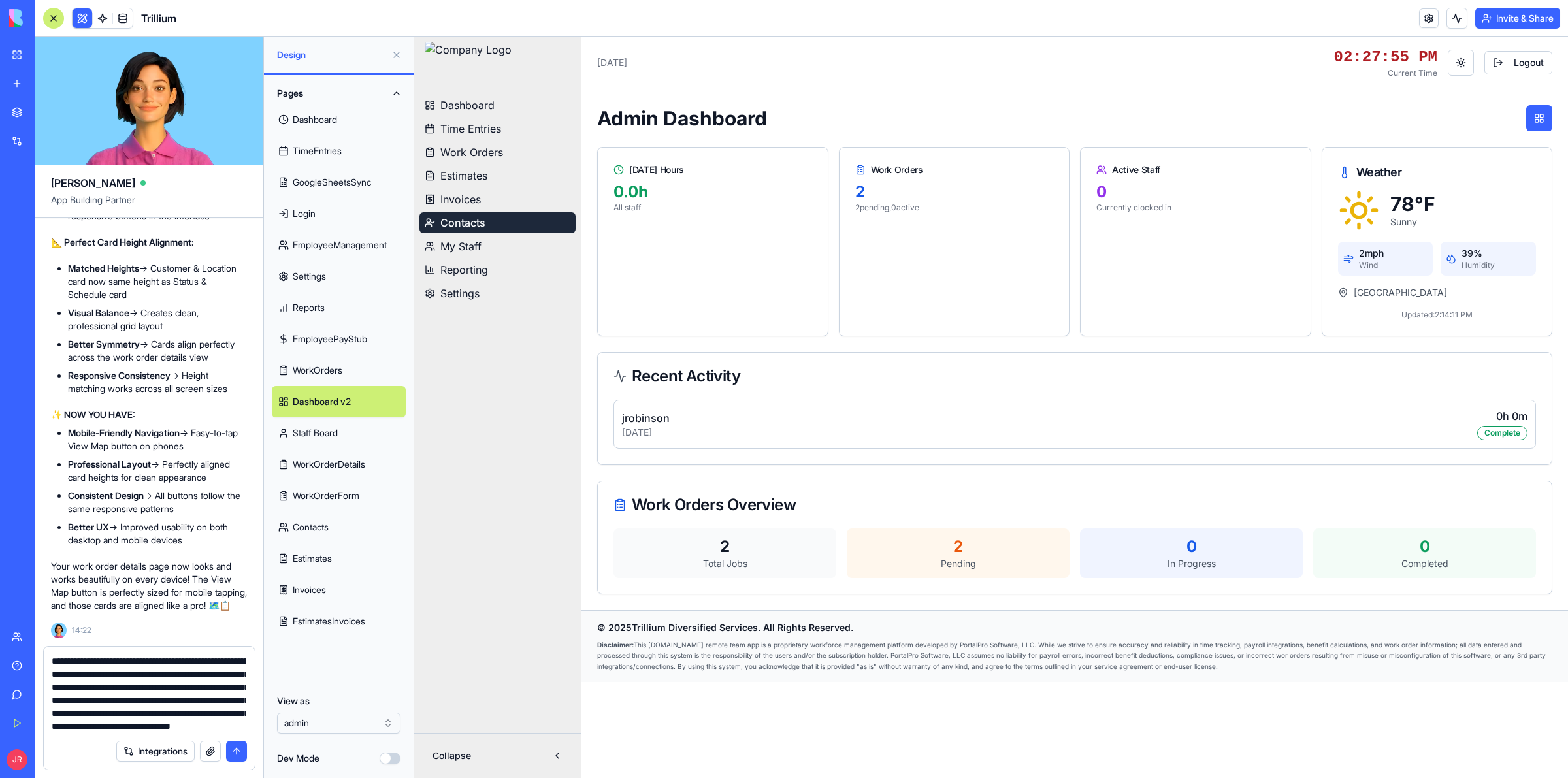
scroll to position [38, 0]
type textarea "**********"
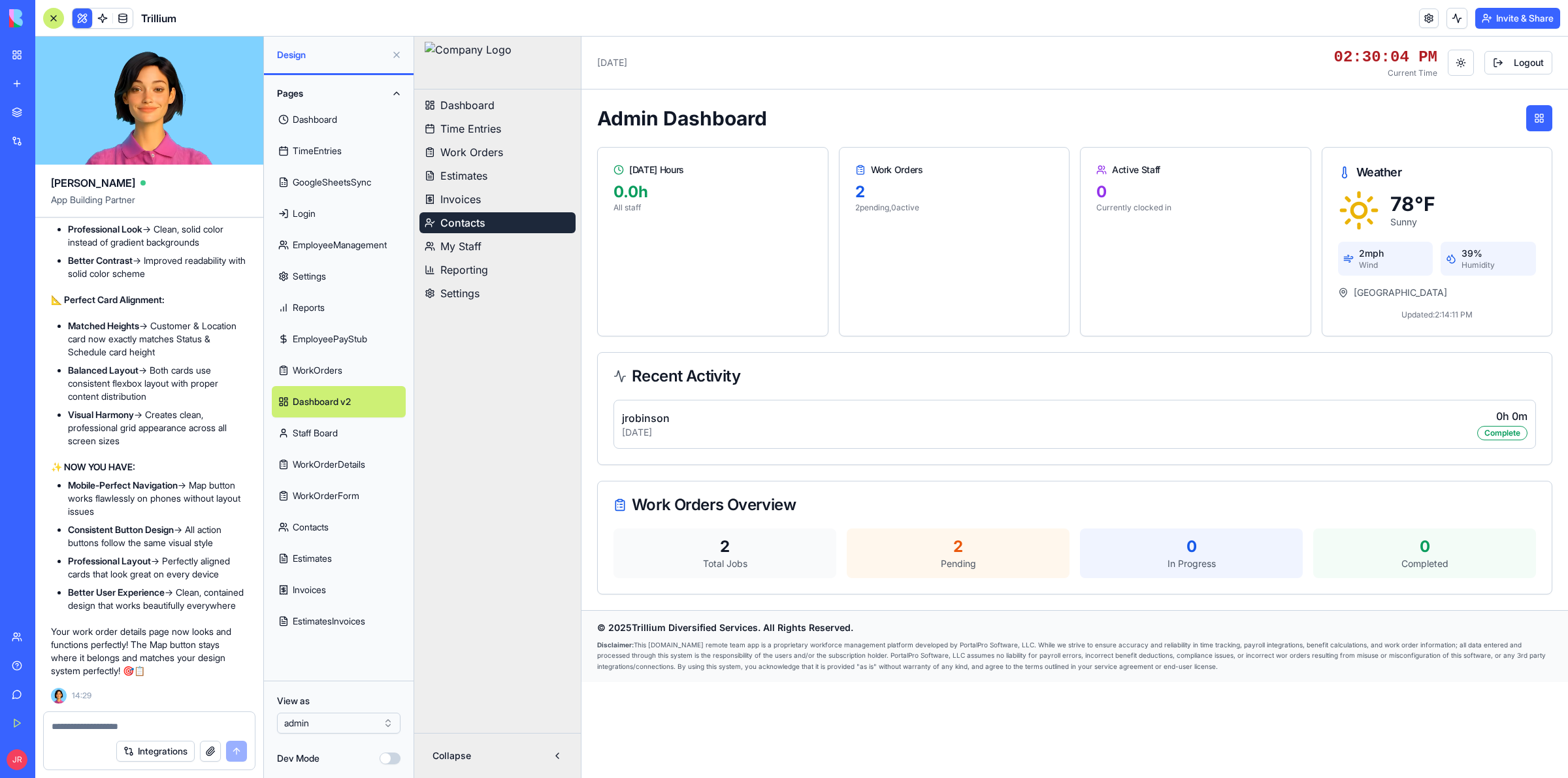
scroll to position [426469, 0]
click at [130, 723] on textarea at bounding box center [149, 727] width 195 height 13
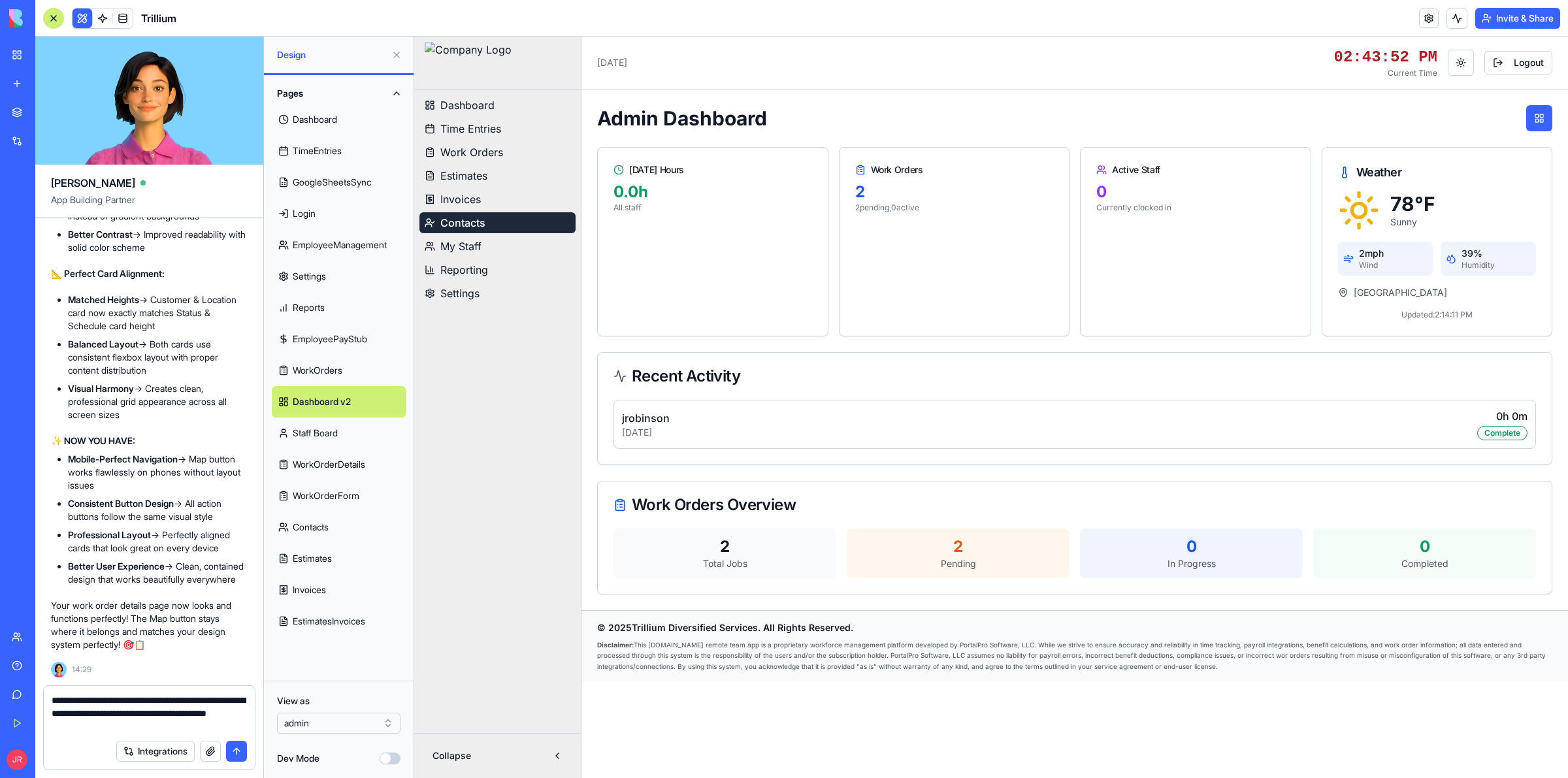
click at [186, 724] on textarea "**********" at bounding box center [149, 714] width 195 height 39
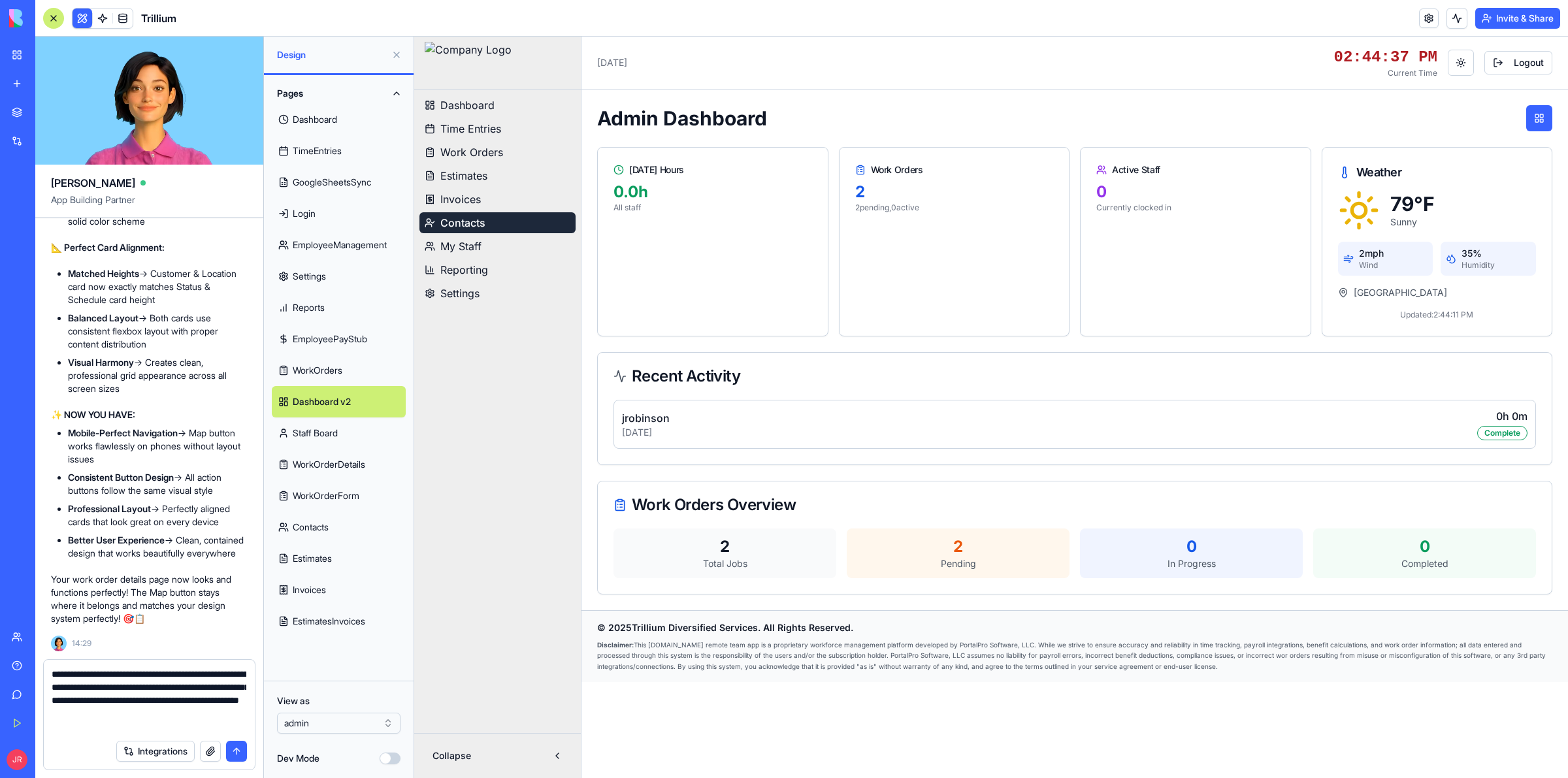
drag, startPoint x: 85, startPoint y: 726, endPoint x: 147, endPoint y: 694, distance: 69.8
click at [86, 726] on textarea "**********" at bounding box center [149, 701] width 195 height 66
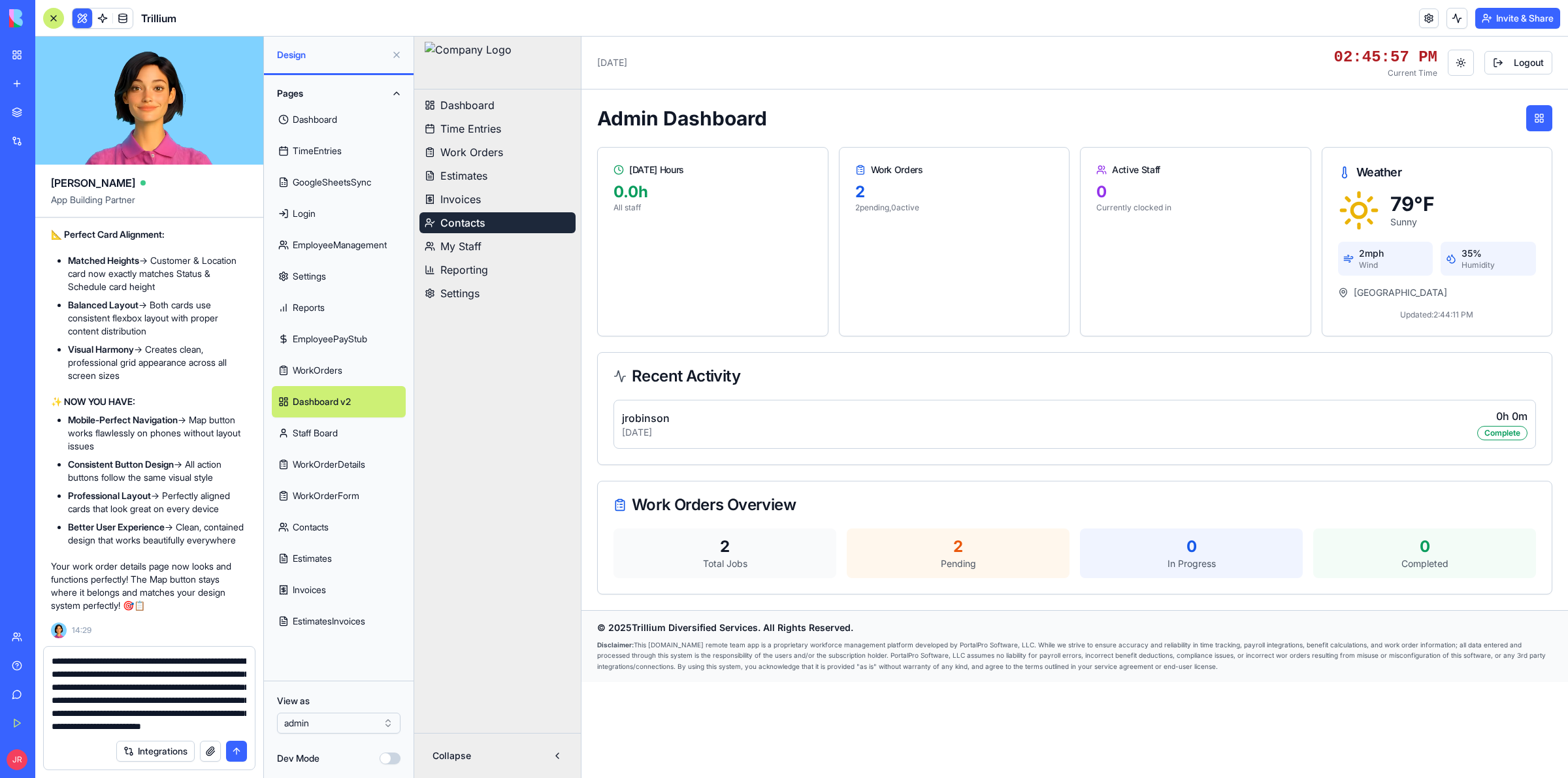
scroll to position [38, 0]
type textarea "**********"
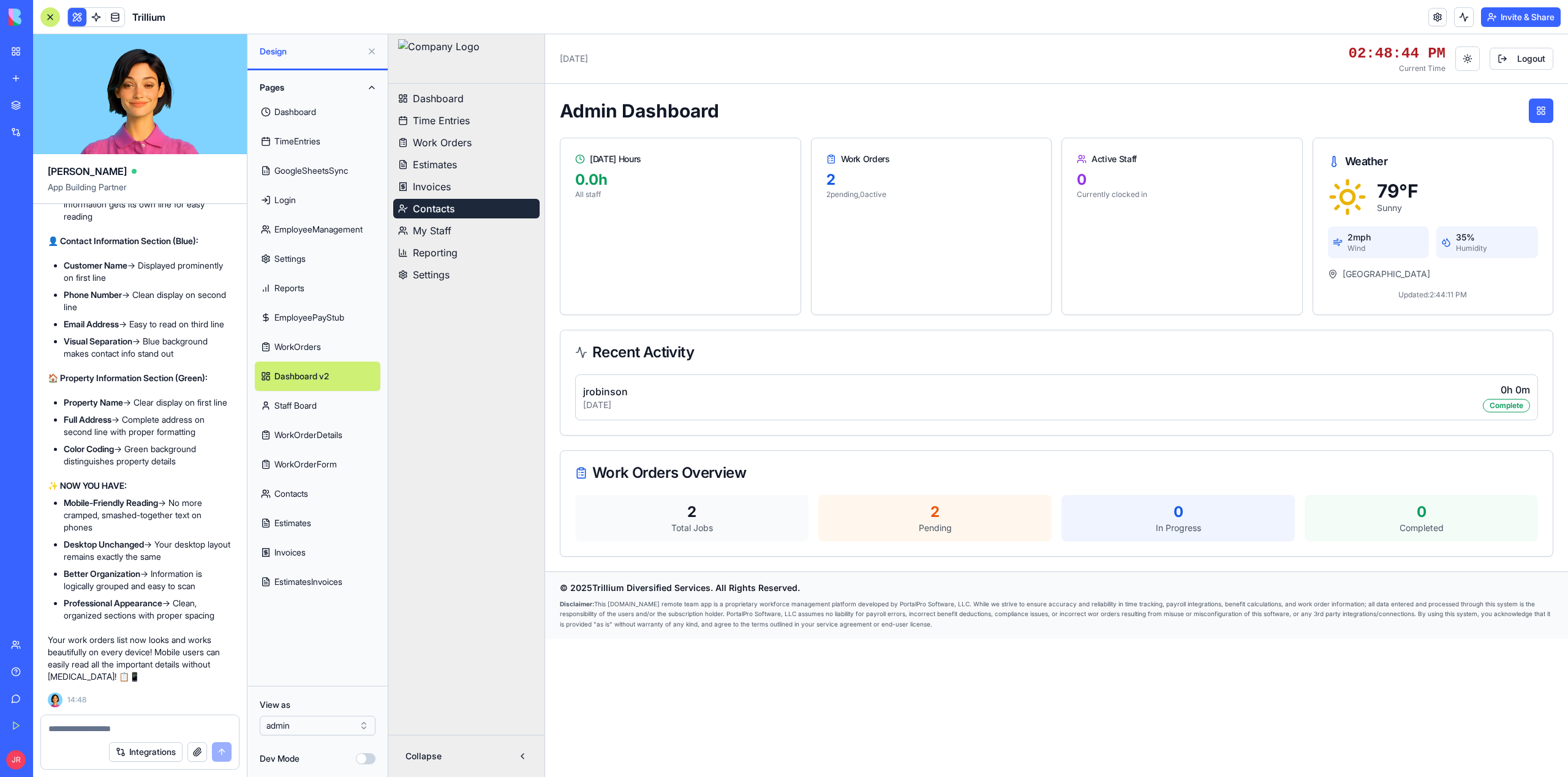
scroll to position [400292, 0]
click at [91, 729] on textarea at bounding box center [140, 729] width 183 height 12
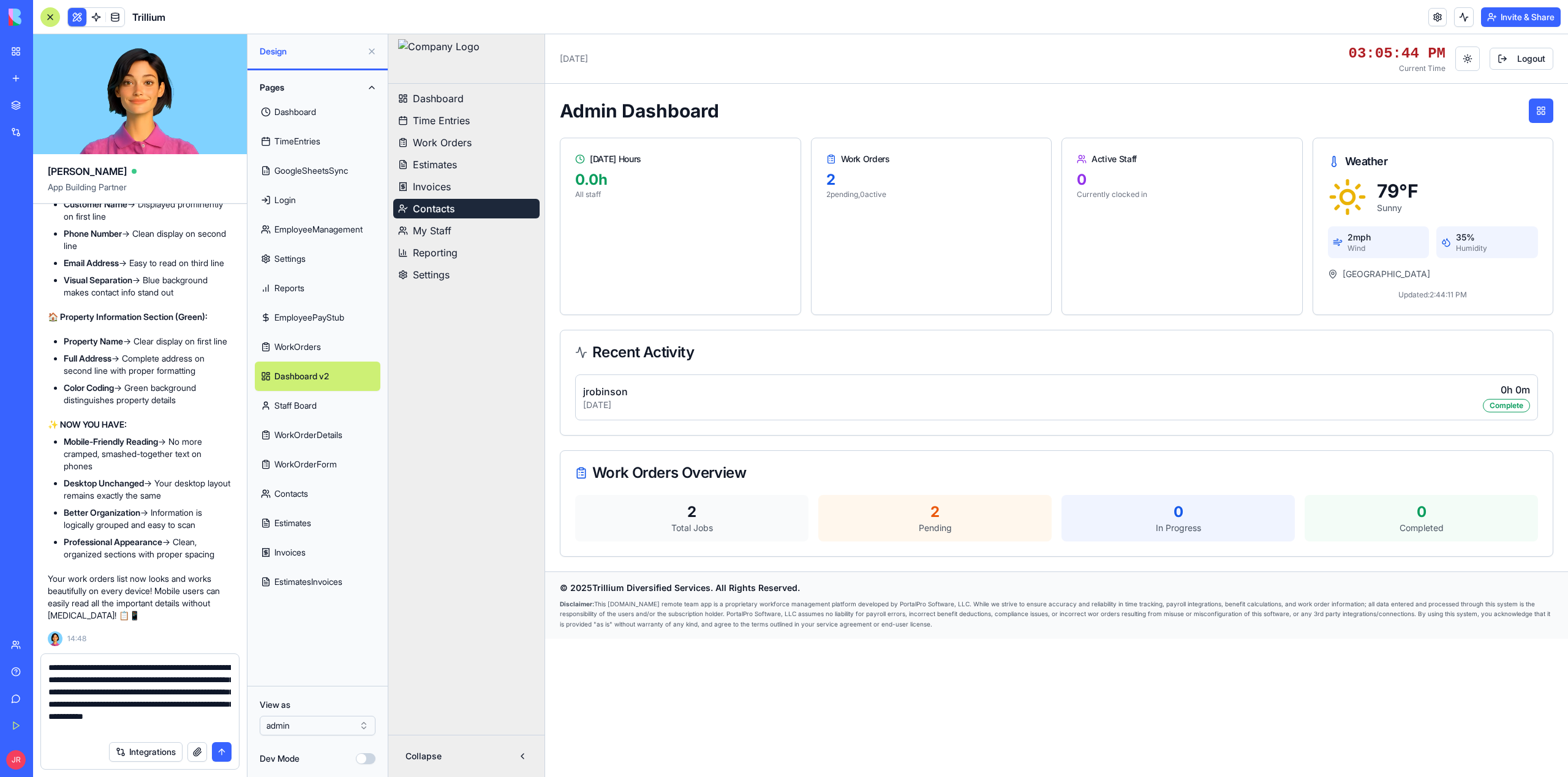
type textarea "**********"
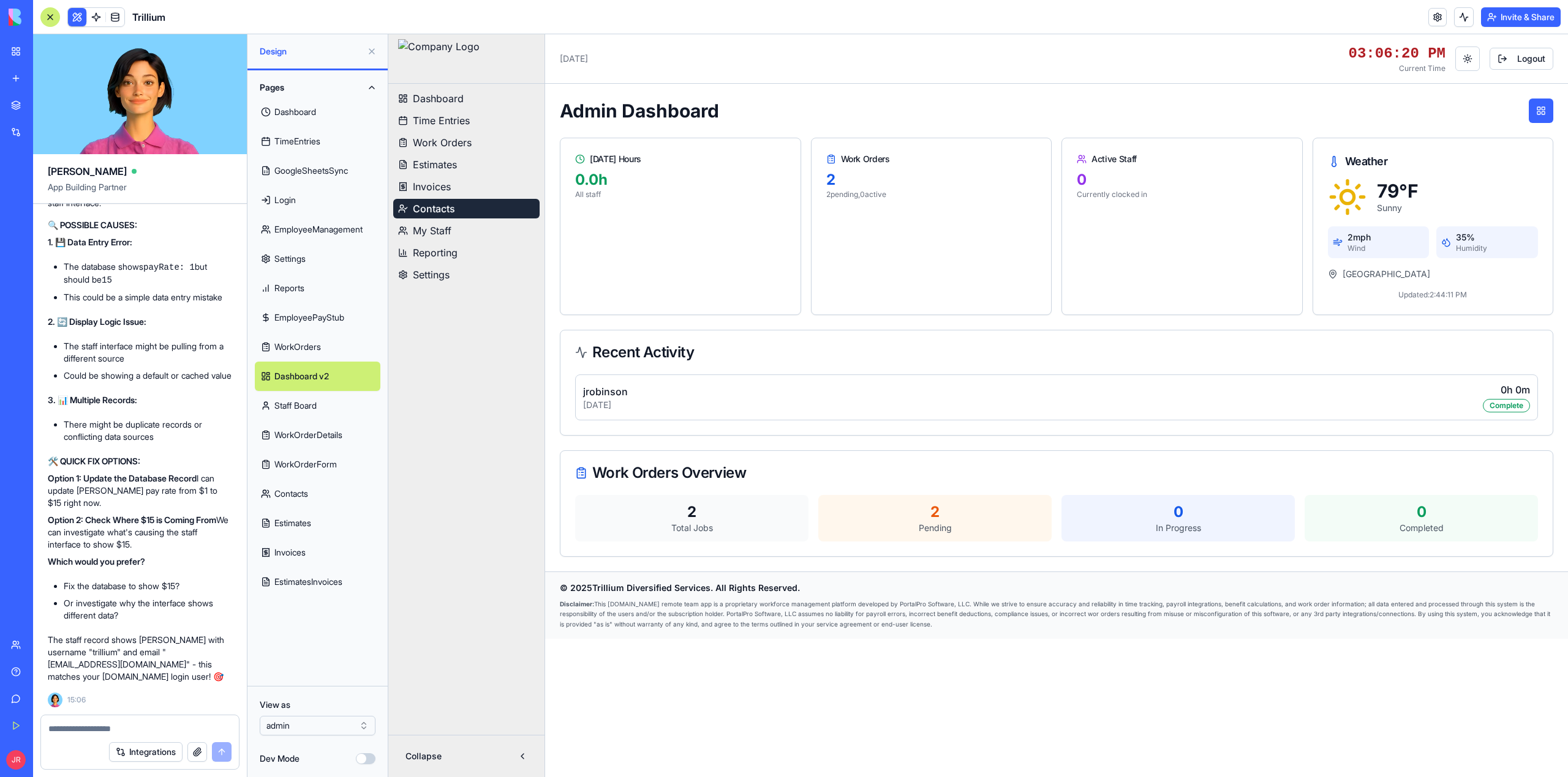
scroll to position [401098, 0]
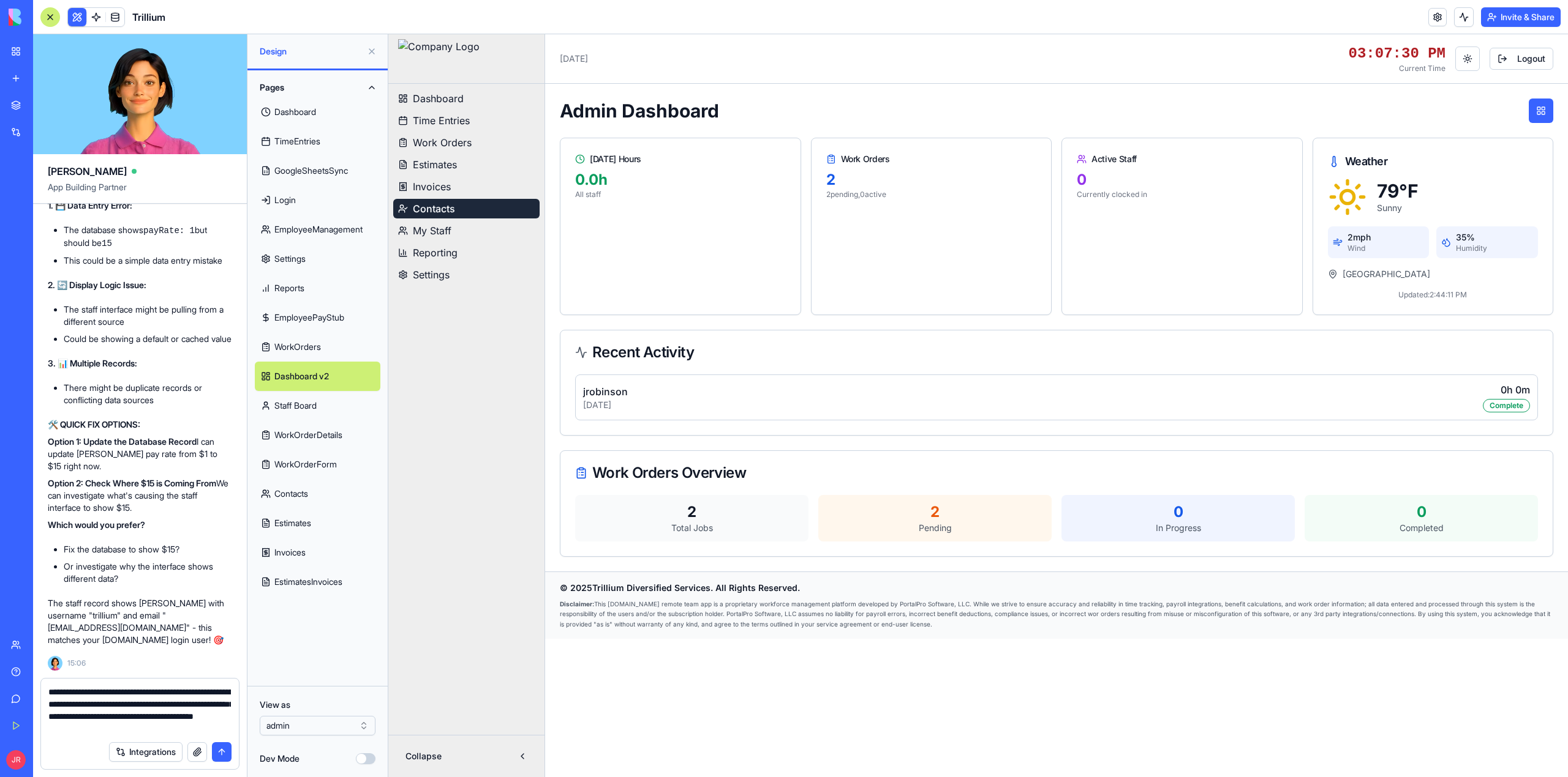
type textarea "**********"
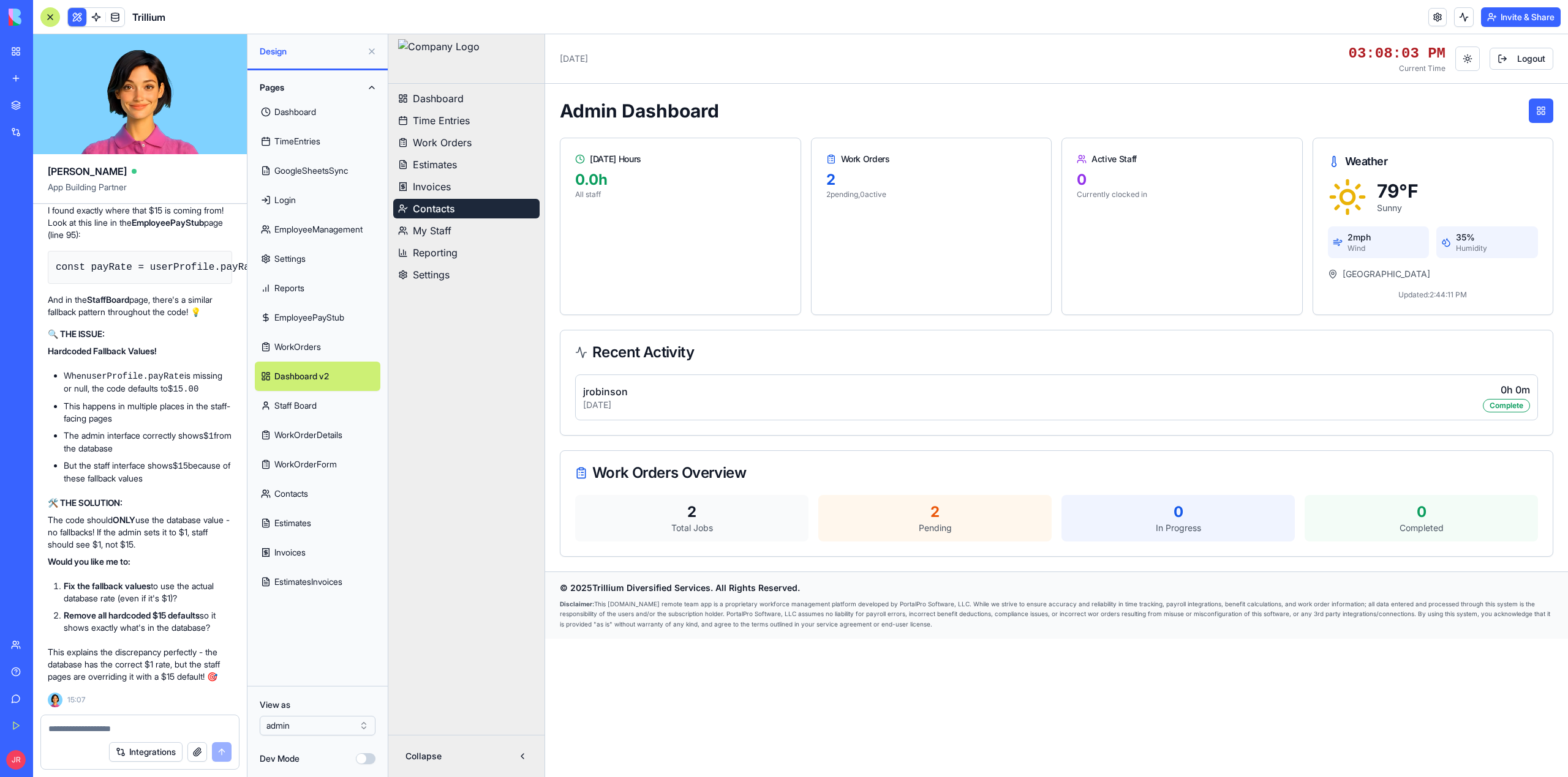
scroll to position [401831, 0]
drag, startPoint x: 154, startPoint y: 574, endPoint x: 65, endPoint y: 576, distance: 89.0
click at [65, 581] on strong "Fix the fallback values" at bounding box center [107, 587] width 87 height 11
copy strong "Fix the fallback values"
click at [462, 231] on button "My Staff" at bounding box center [466, 231] width 147 height 20
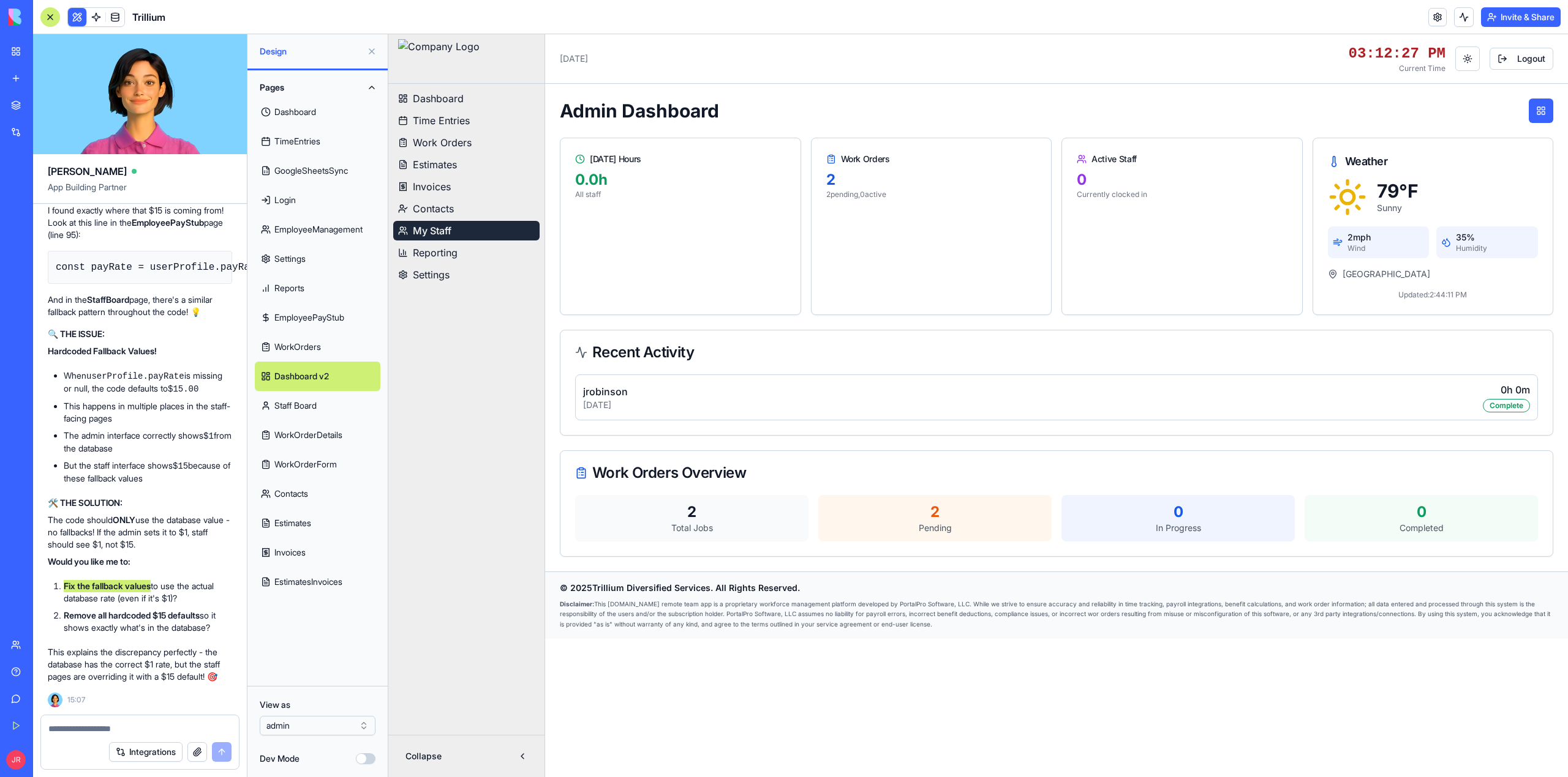
click at [462, 231] on button "My Staff" at bounding box center [466, 231] width 147 height 20
click at [144, 727] on textarea at bounding box center [140, 729] width 183 height 12
click at [169, 726] on textarea "**********" at bounding box center [140, 729] width 183 height 12
type textarea "*"
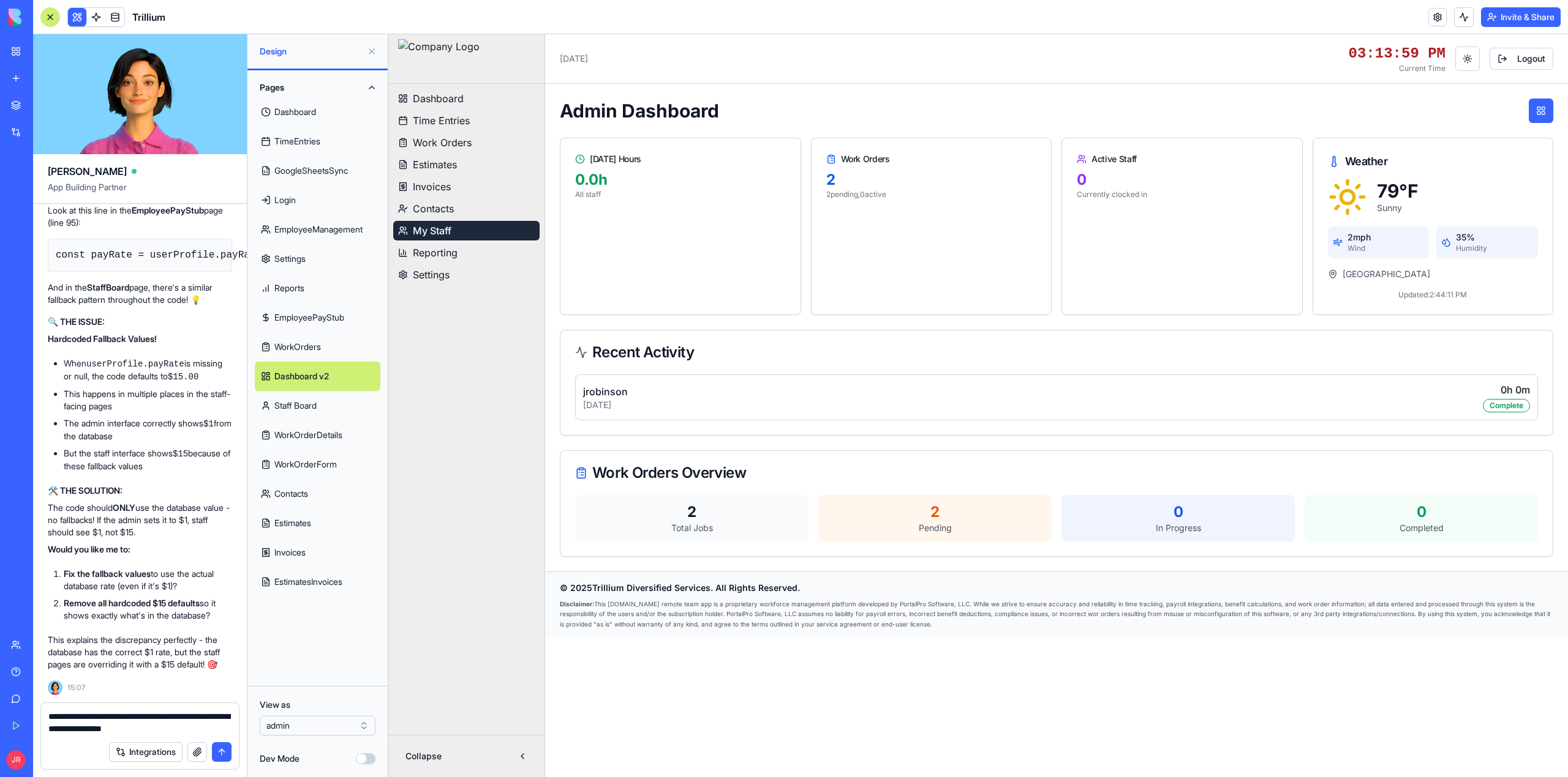
paste textarea "**********"
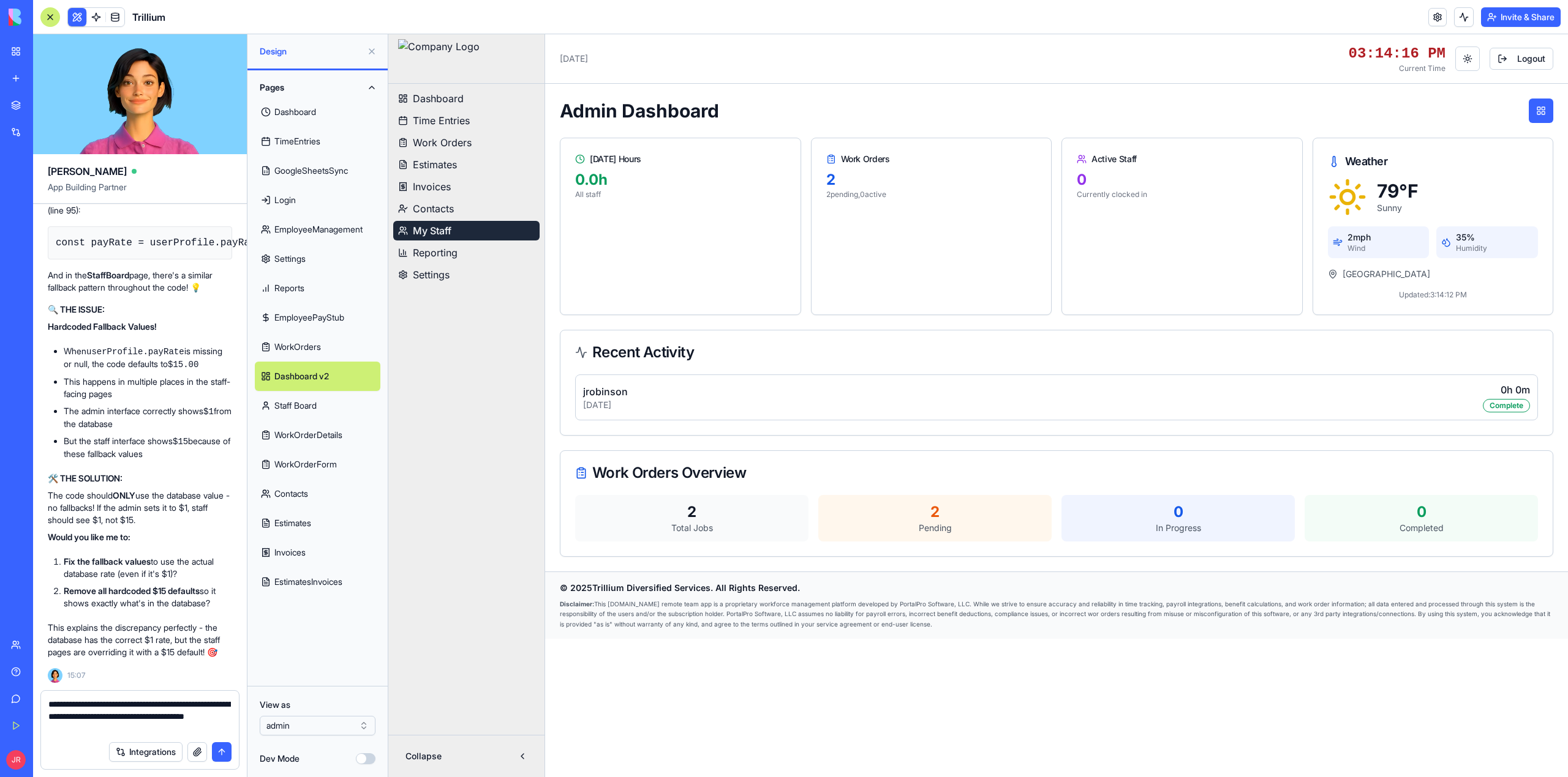
type textarea "**********"
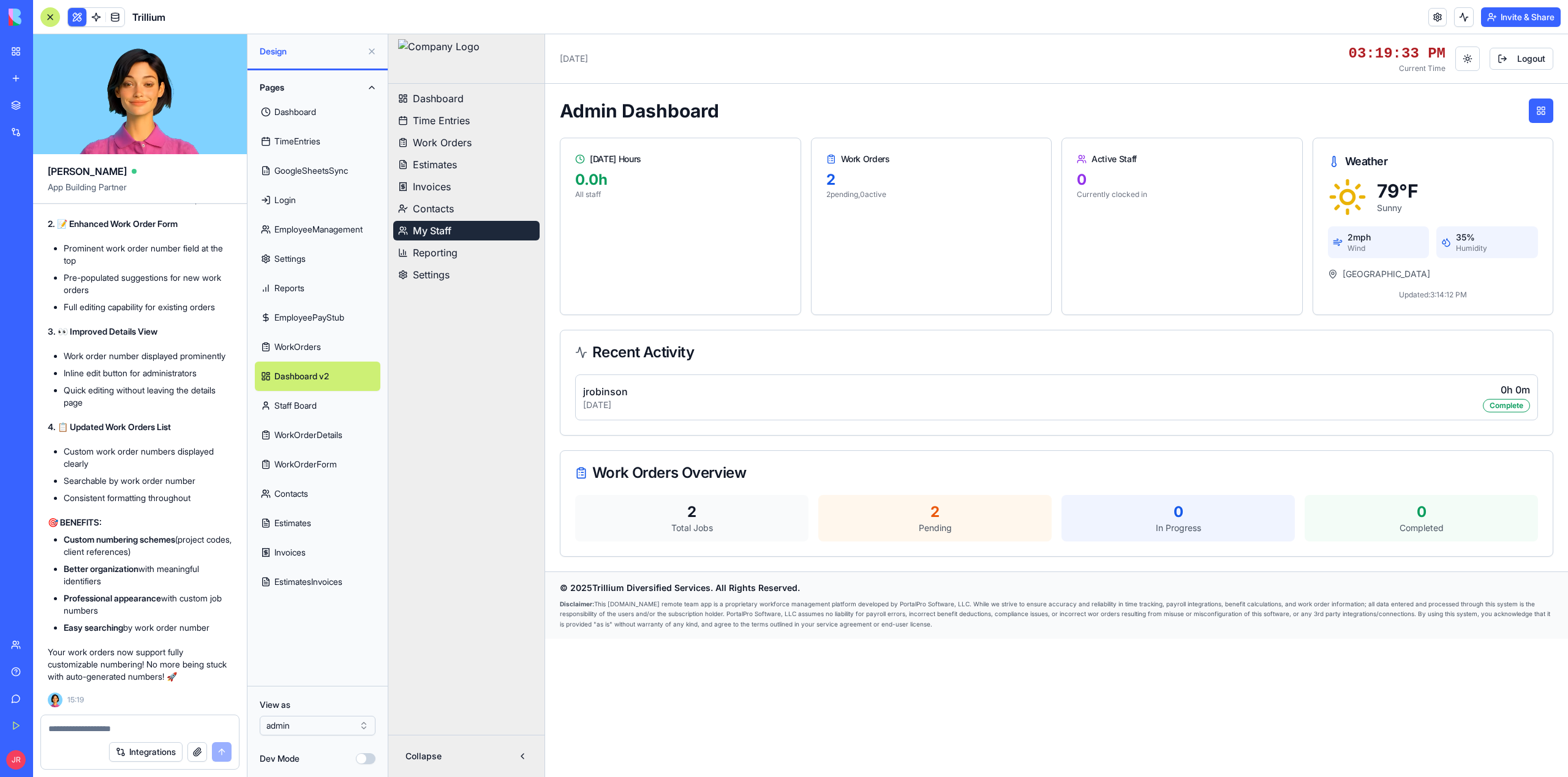
scroll to position [402789, 0]
click at [22, 677] on link "Help" at bounding box center [28, 672] width 49 height 25
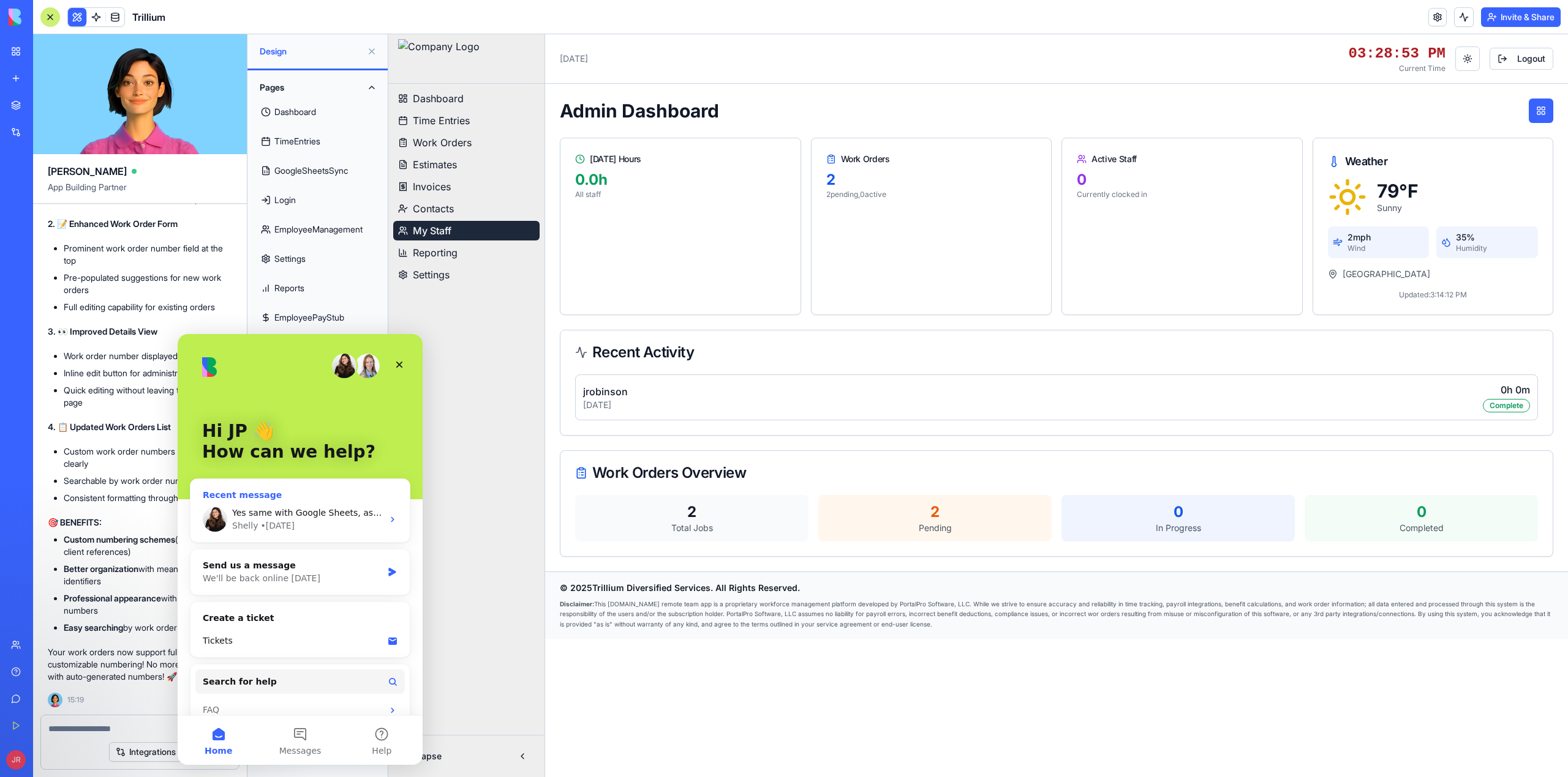
click at [297, 514] on span "Yes same with Google Sheets, as mentioned continually. Ella's says Googles conn…" at bounding box center [935, 513] width 1407 height 10
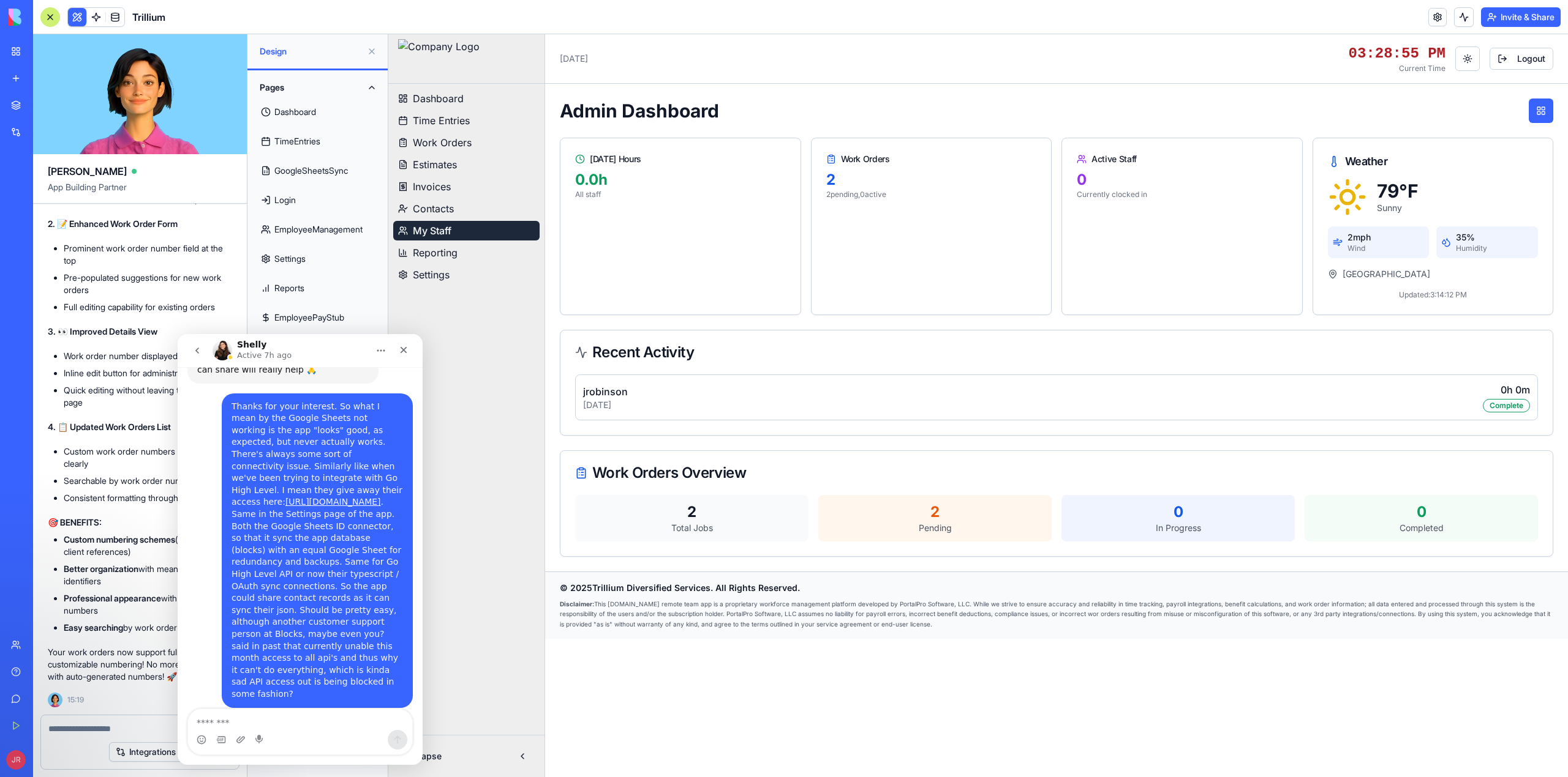
scroll to position [3394, 0]
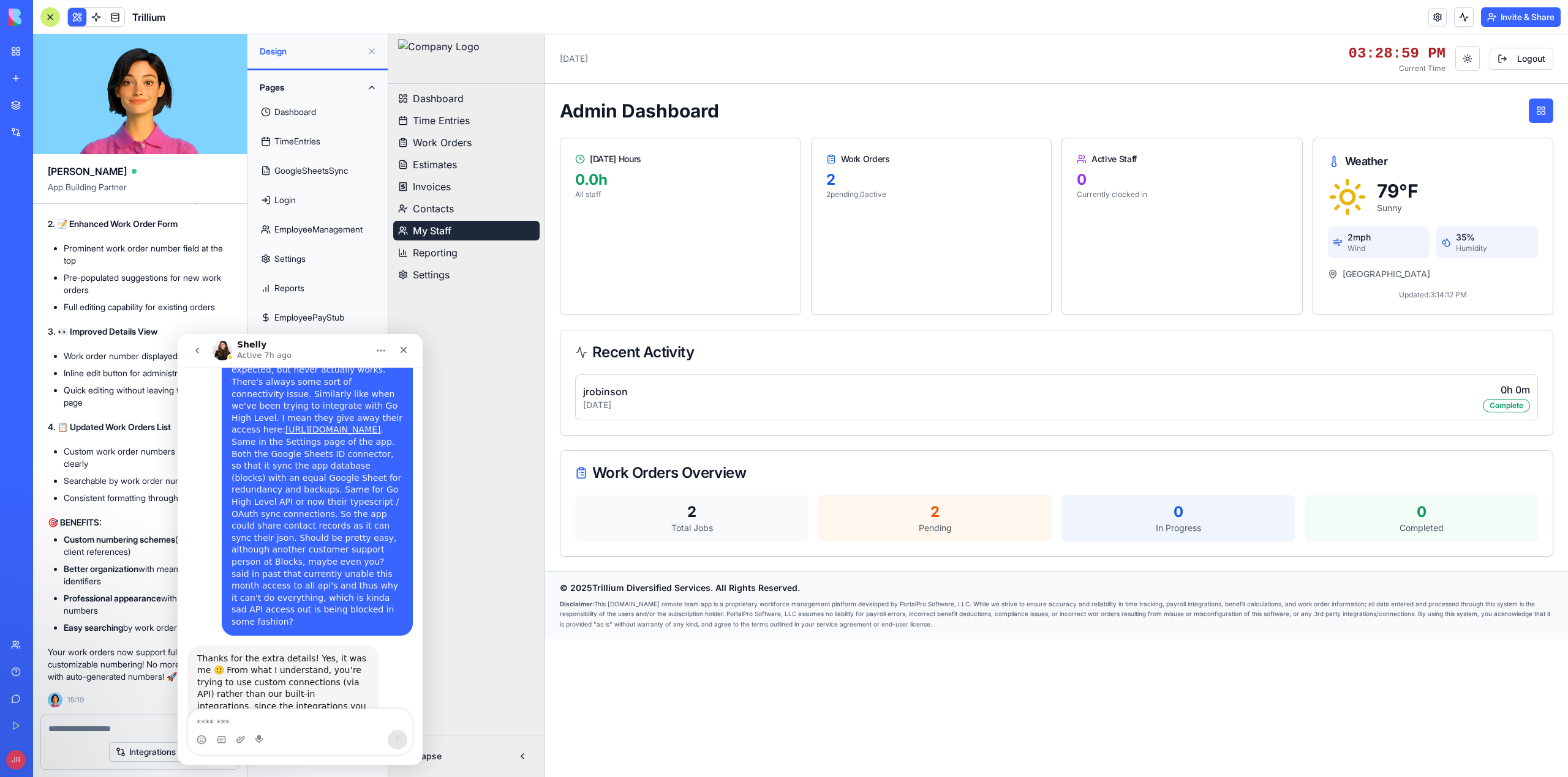
click at [254, 724] on textarea "Message…" at bounding box center [300, 719] width 224 height 21
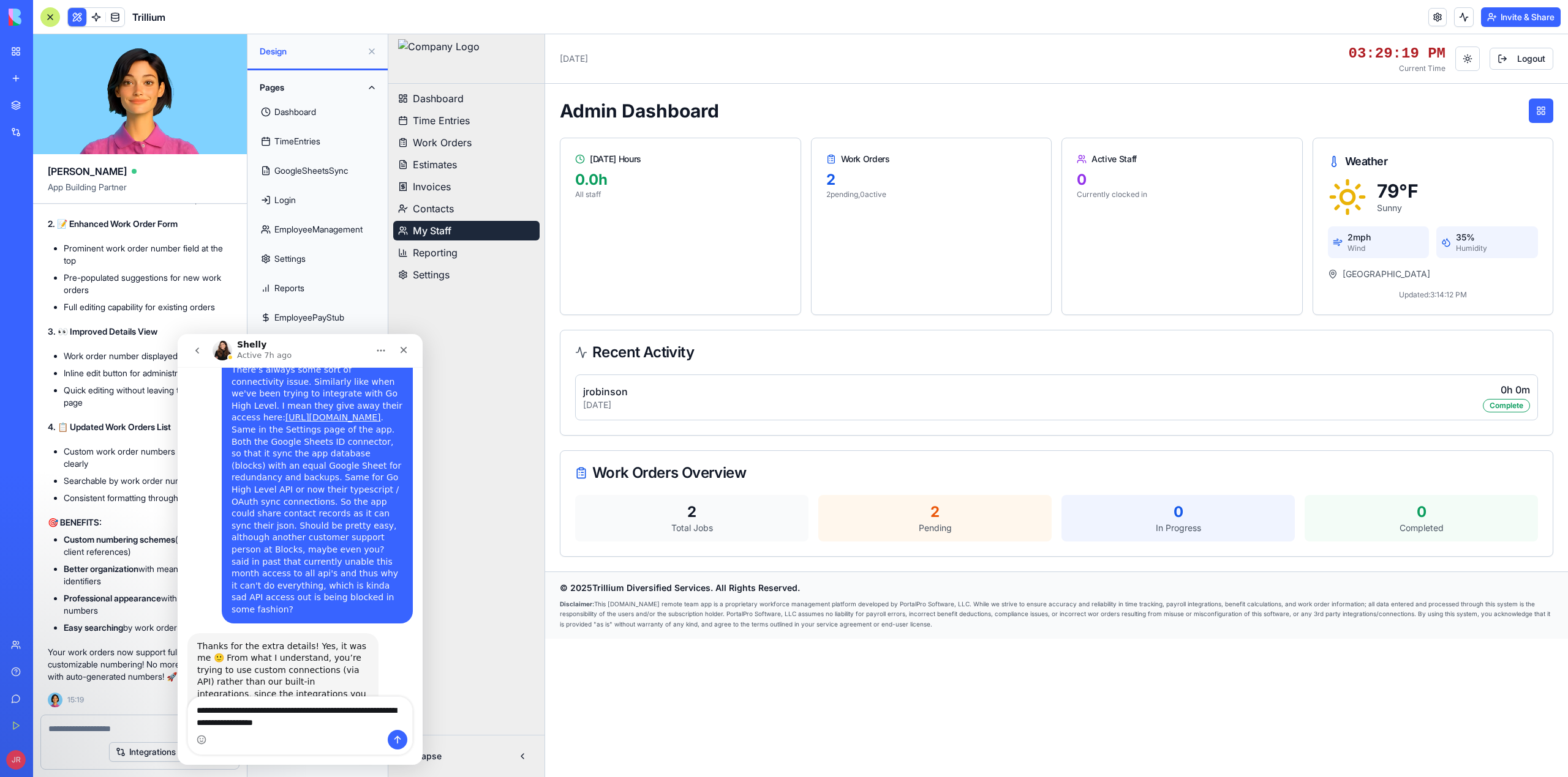
type textarea "**********"
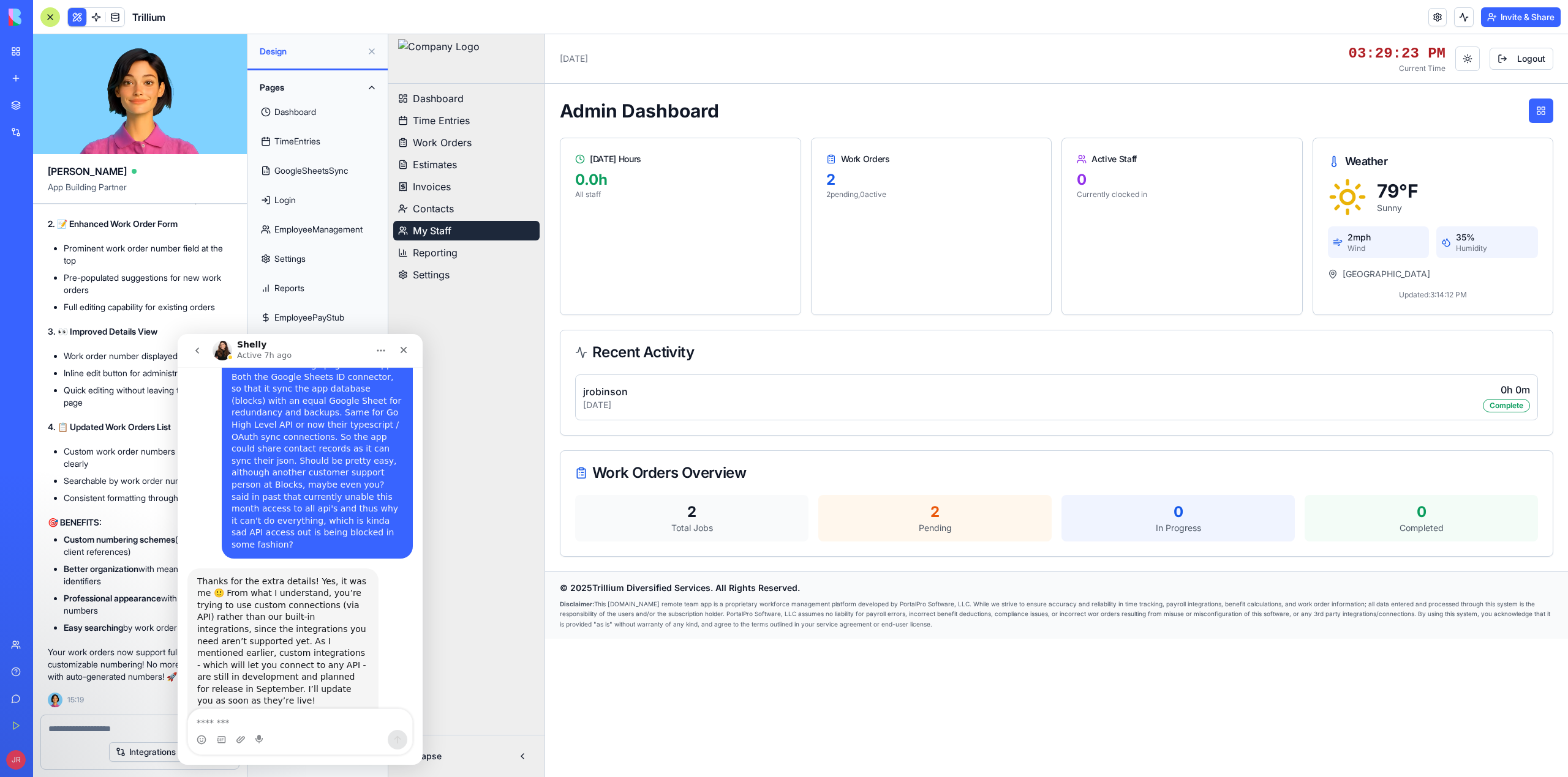
click at [381, 342] on button "Home" at bounding box center [381, 351] width 23 height 23
drag, startPoint x: 311, startPoint y: 731, endPoint x: 309, endPoint y: 719, distance: 12.2
click at [310, 729] on div "Intercom messenger" at bounding box center [300, 732] width 224 height 45
click at [309, 719] on textarea "Message…" at bounding box center [300, 719] width 224 height 21
type textarea "**********"
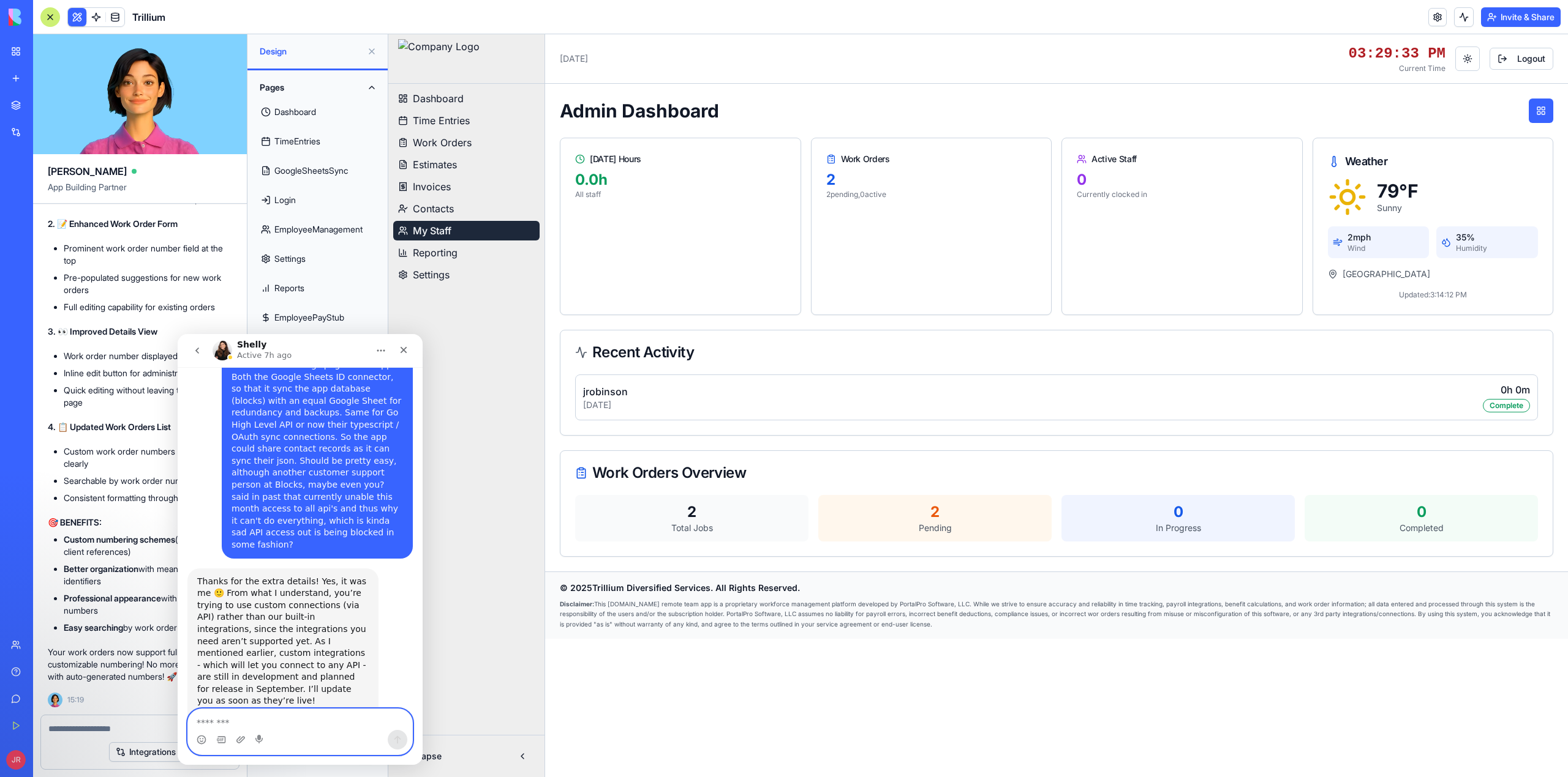
scroll to position [3500, 0]
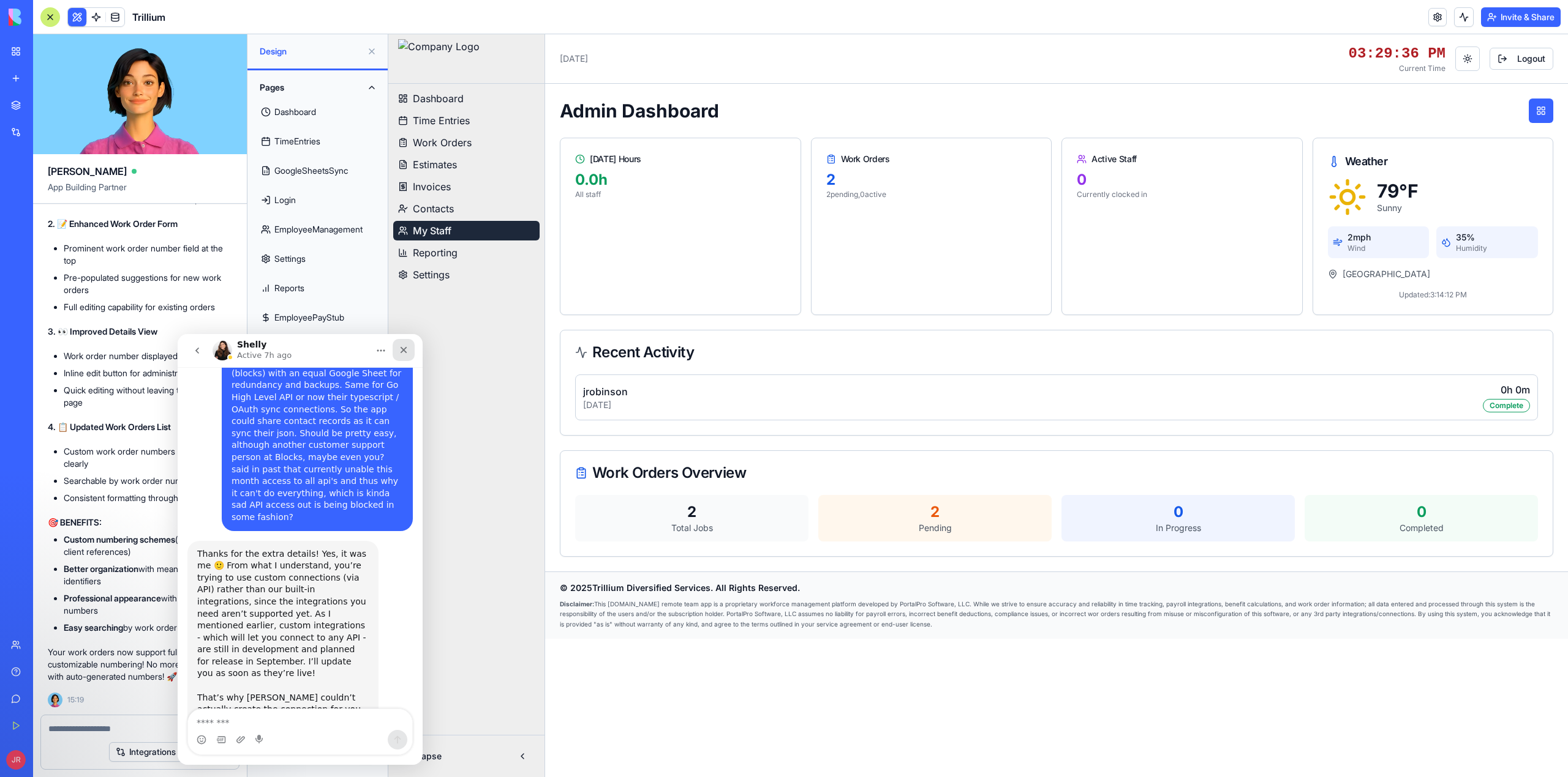
click at [403, 354] on icon "Close" at bounding box center [403, 350] width 10 height 10
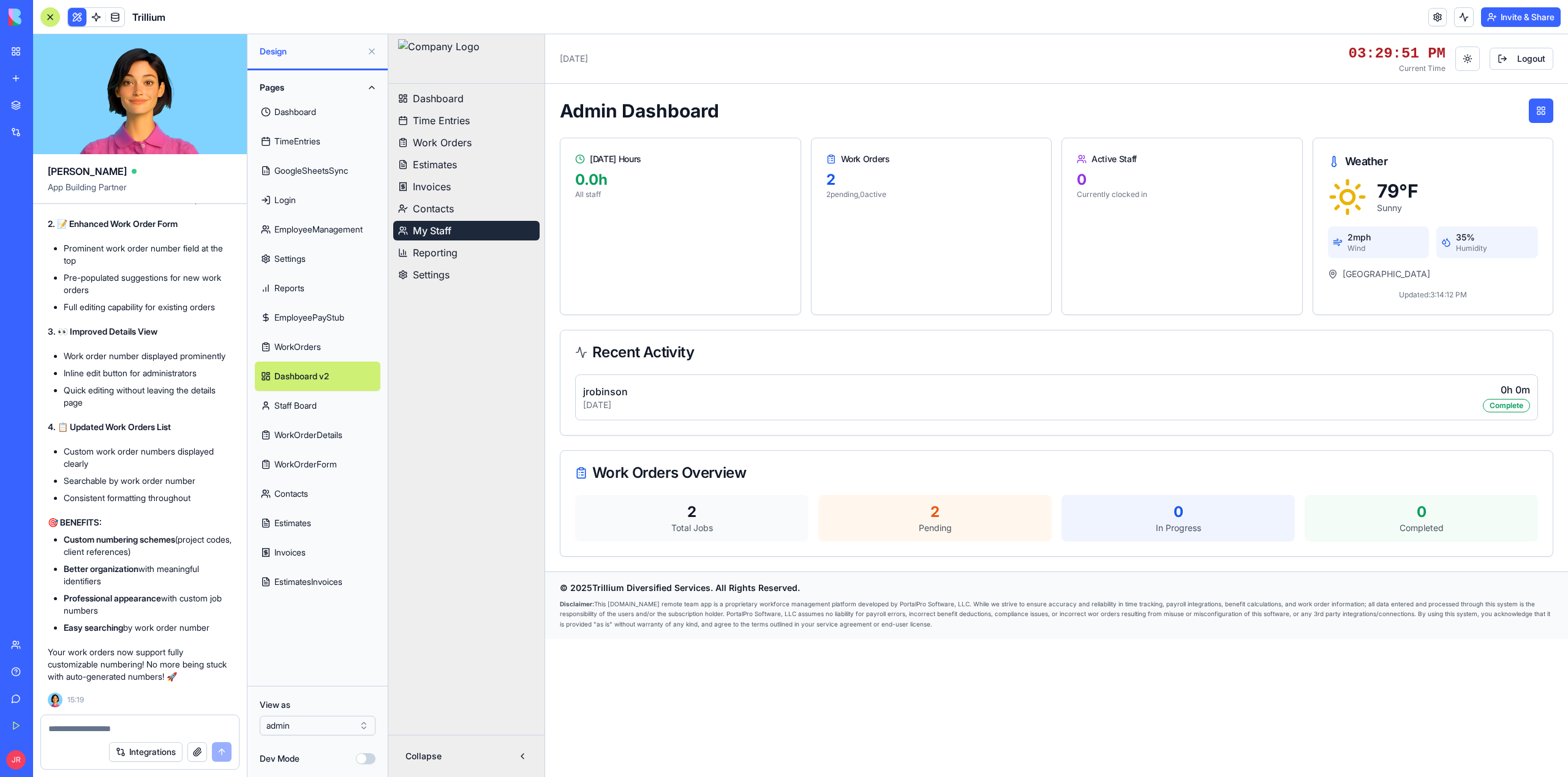
click at [116, 729] on textarea at bounding box center [140, 729] width 183 height 12
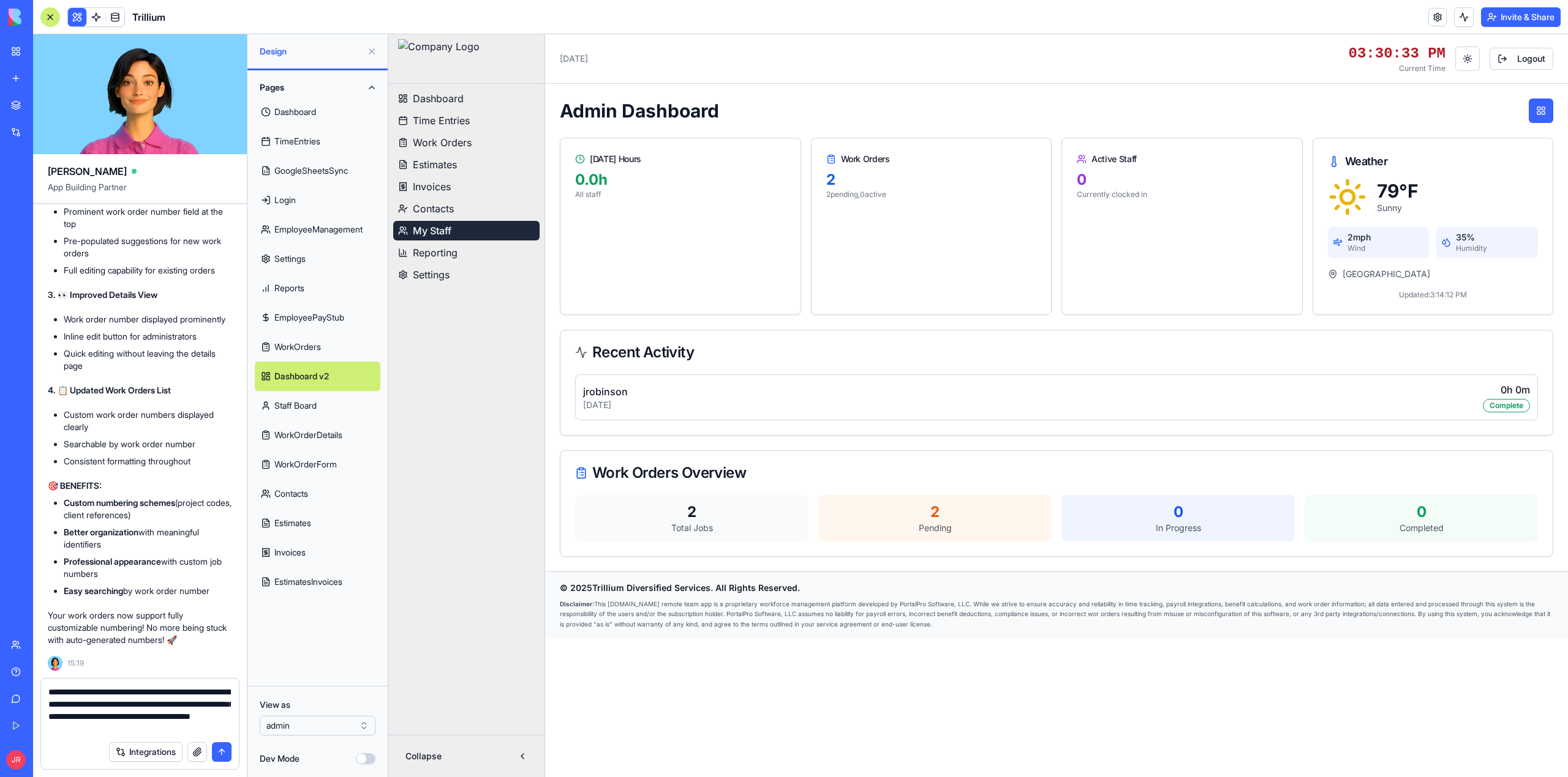
type textarea "**********"
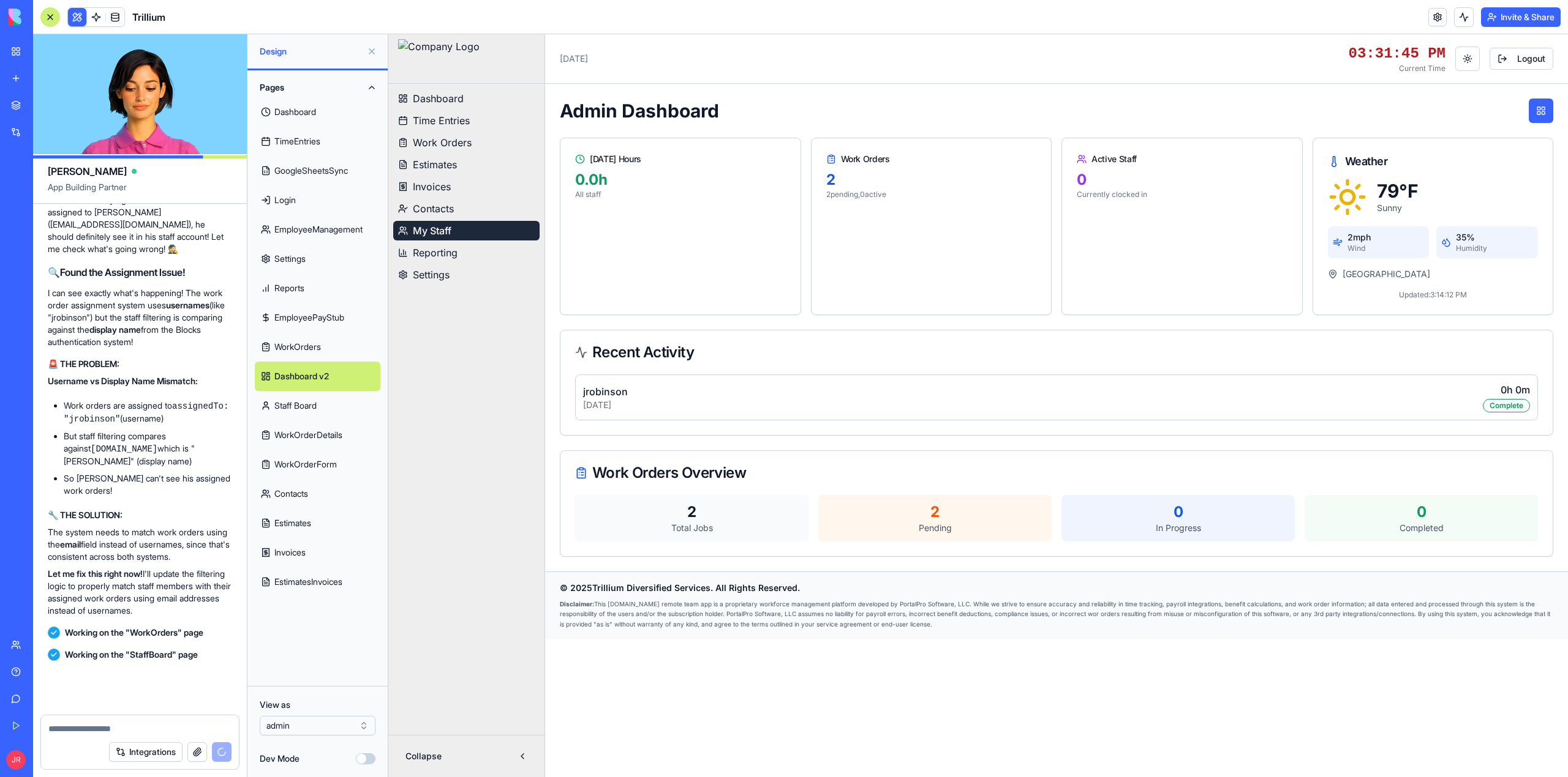
scroll to position [403443, 0]
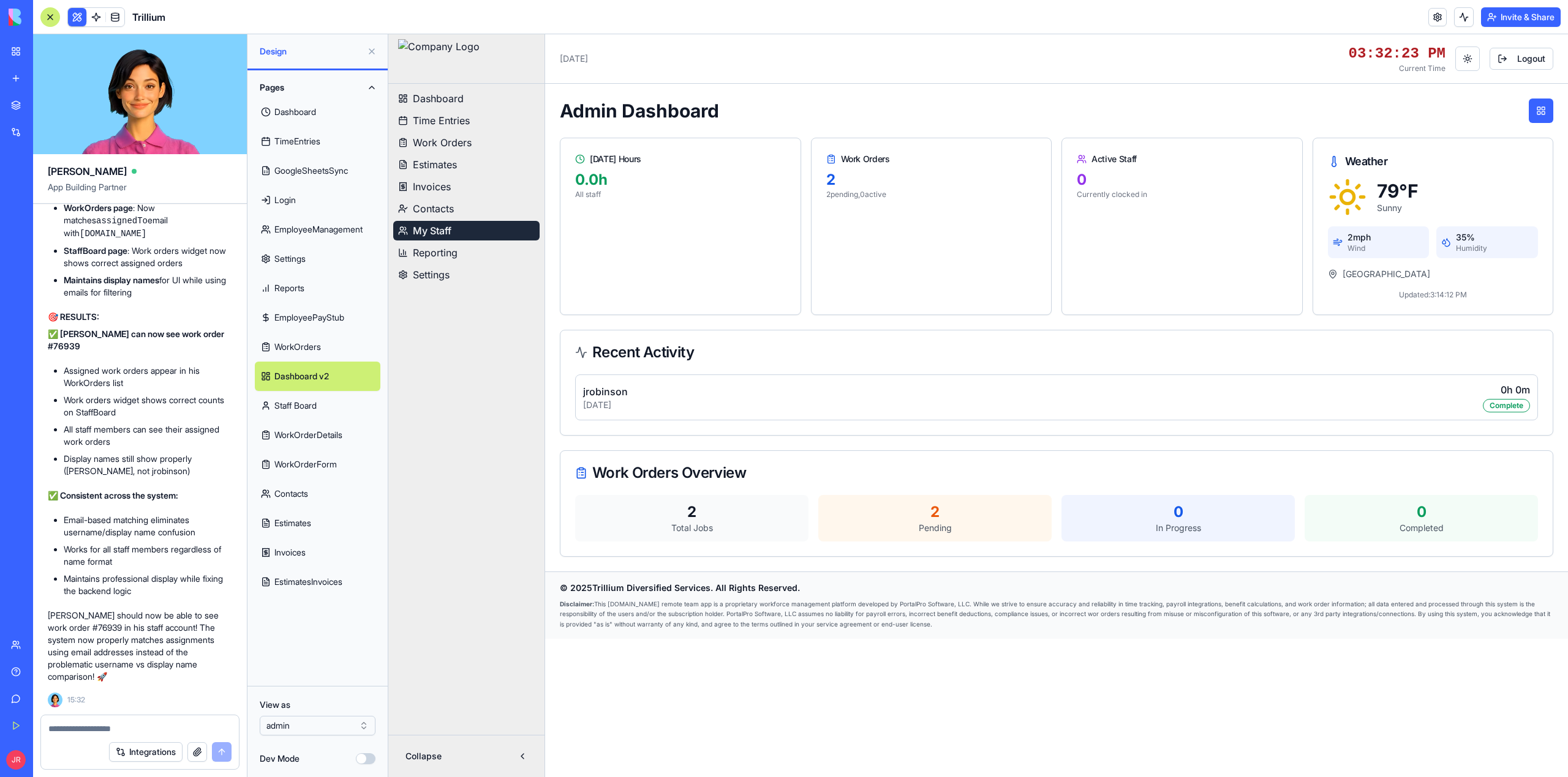
scroll to position [3500, 0]
click at [304, 729] on html "BETA My Workspace New app Marketplace Integrations Recent PRG Educational Subst…" at bounding box center [784, 388] width 1568 height 777
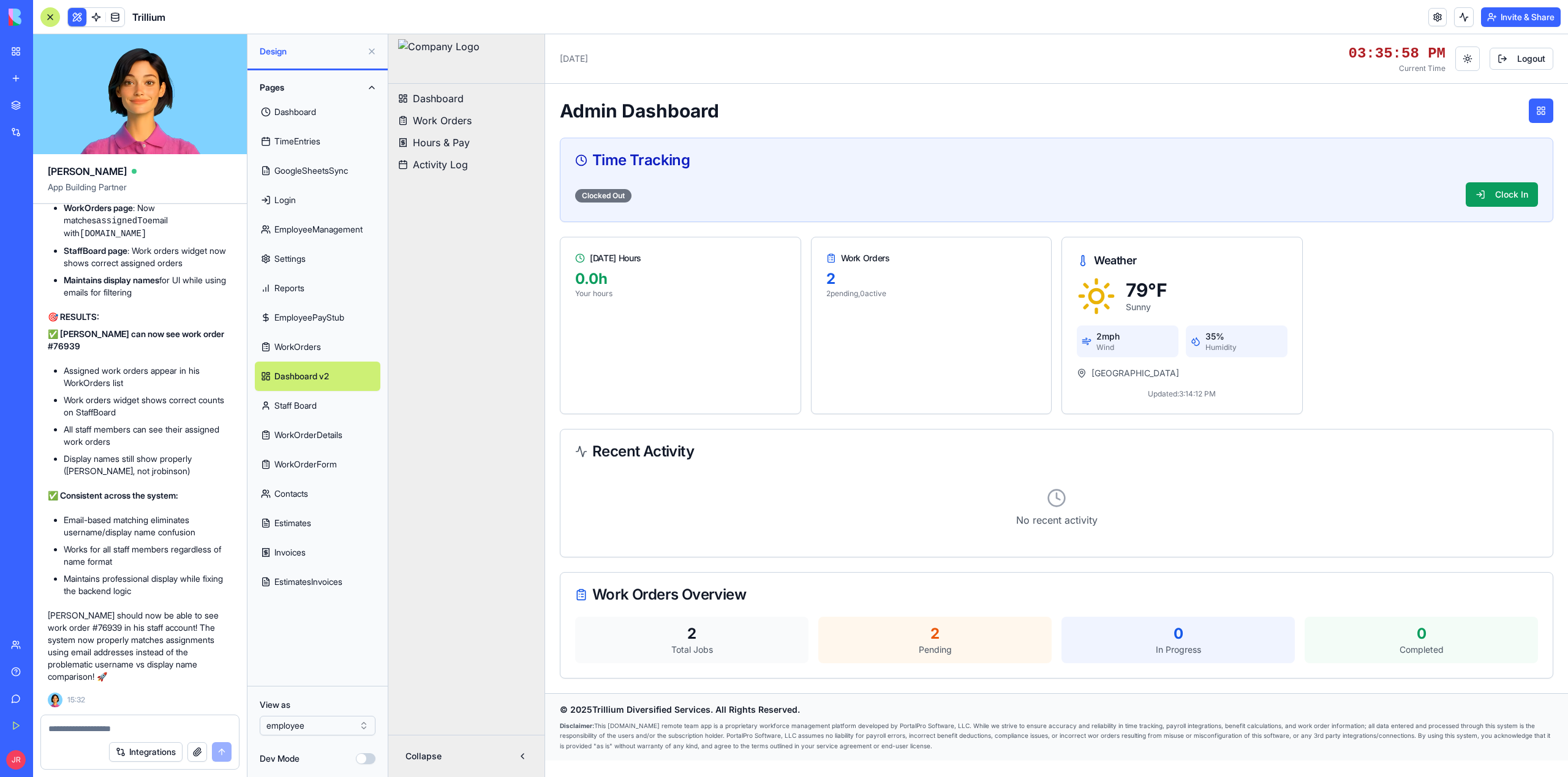
click at [457, 119] on span "Work Orders" at bounding box center [442, 120] width 59 height 15
click at [327, 404] on link "Staff Board" at bounding box center [317, 405] width 125 height 29
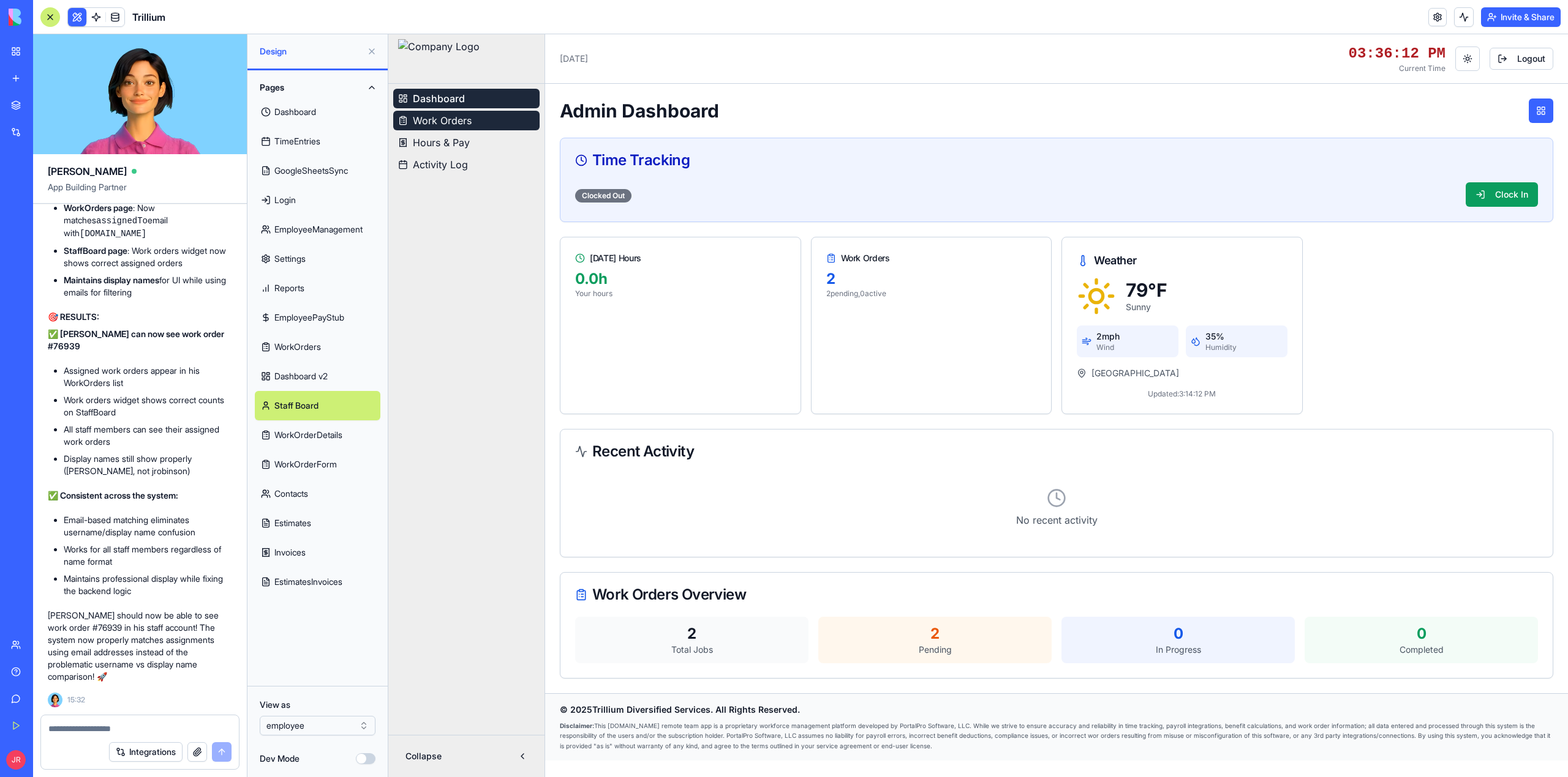
click at [460, 124] on span "Work Orders" at bounding box center [442, 120] width 59 height 15
click at [456, 117] on span "Work Orders" at bounding box center [442, 120] width 59 height 15
click at [455, 117] on span "Work Orders" at bounding box center [442, 120] width 59 height 15
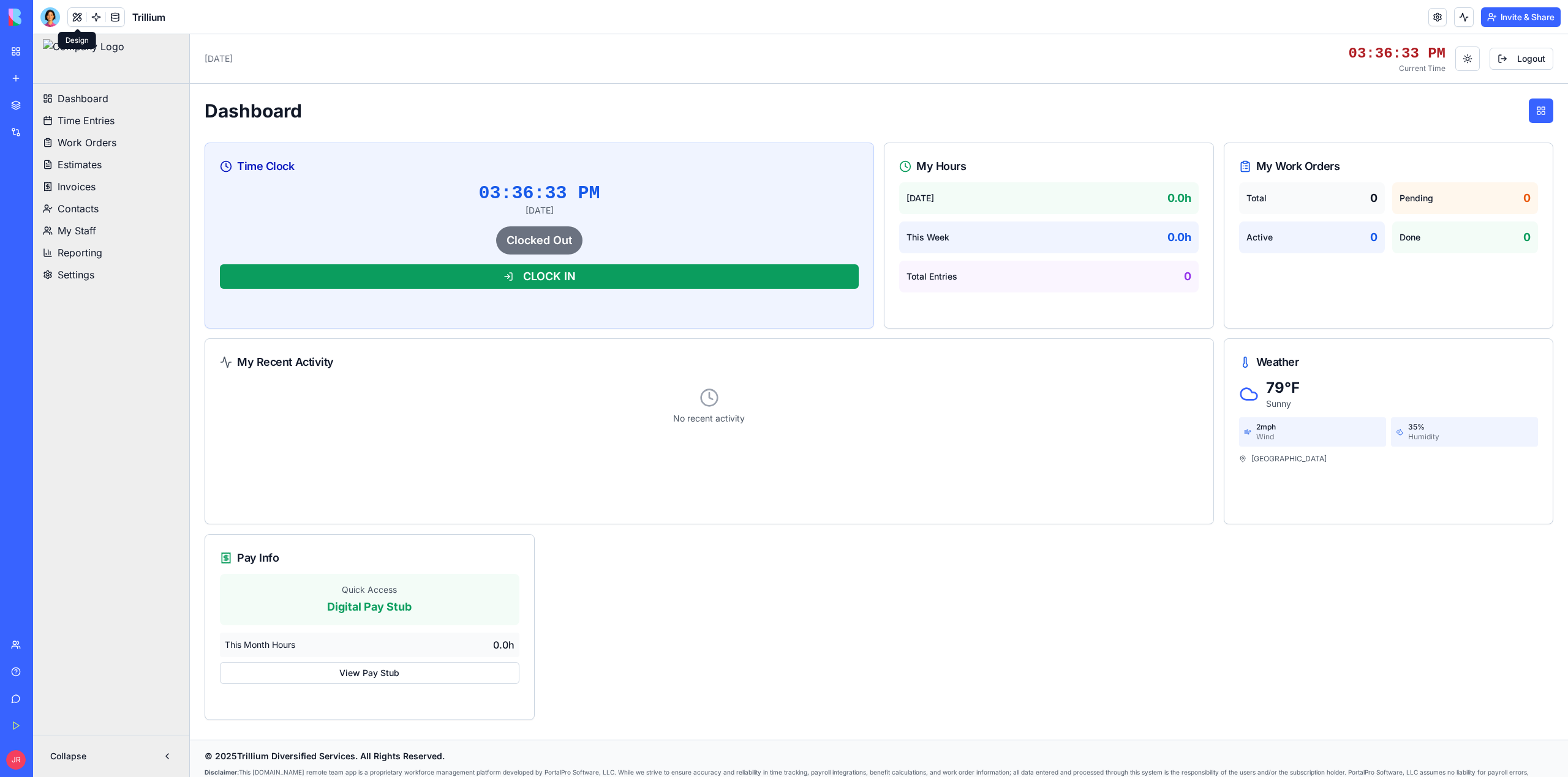
click at [77, 17] on button at bounding box center [77, 17] width 18 height 18
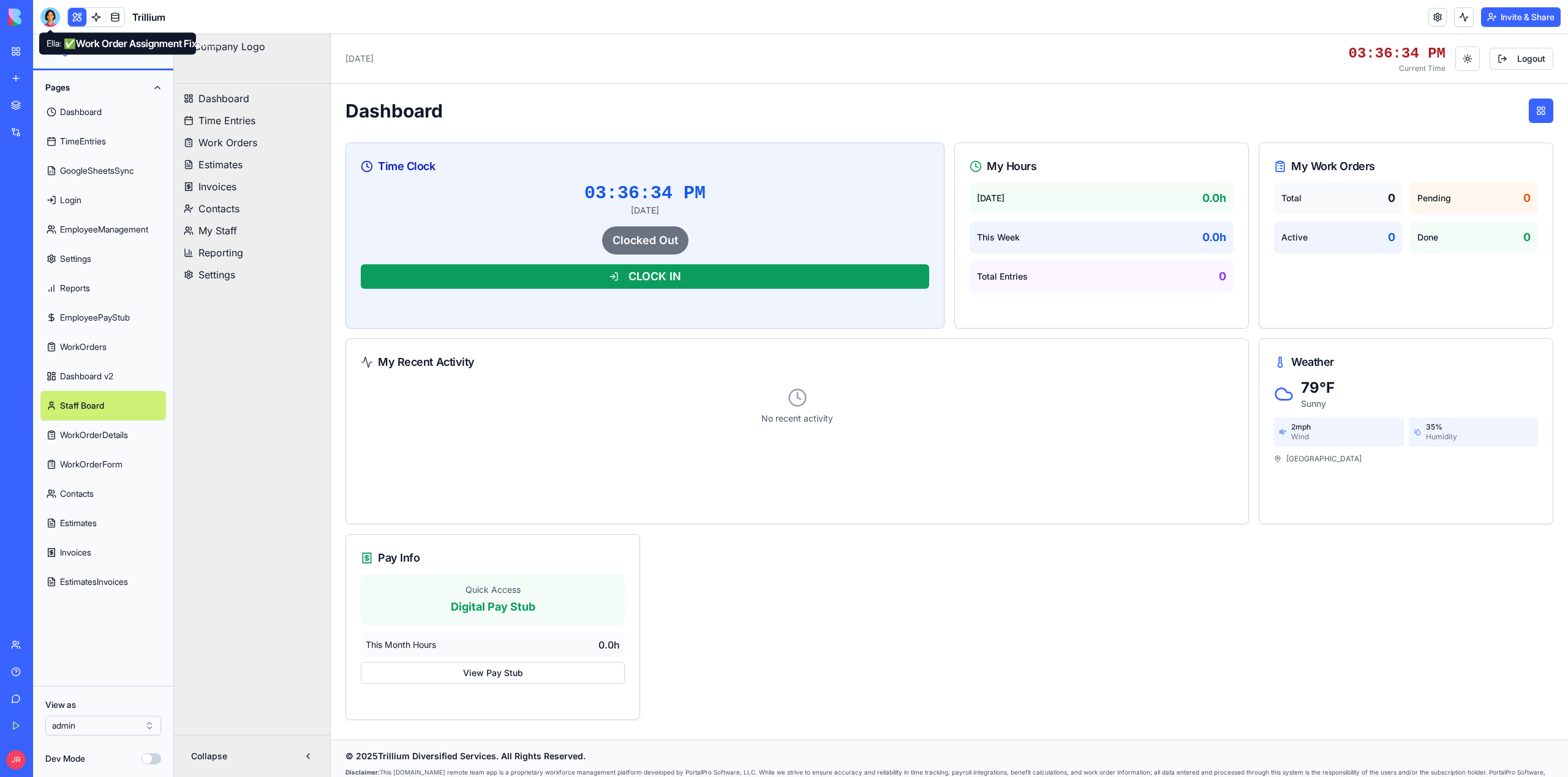
click at [55, 15] on div at bounding box center [51, 18] width 20 height 20
click at [108, 728] on html "BETA My Workspace New app Marketplace Integrations Recent PRG Educational Subst…" at bounding box center [784, 388] width 1568 height 777
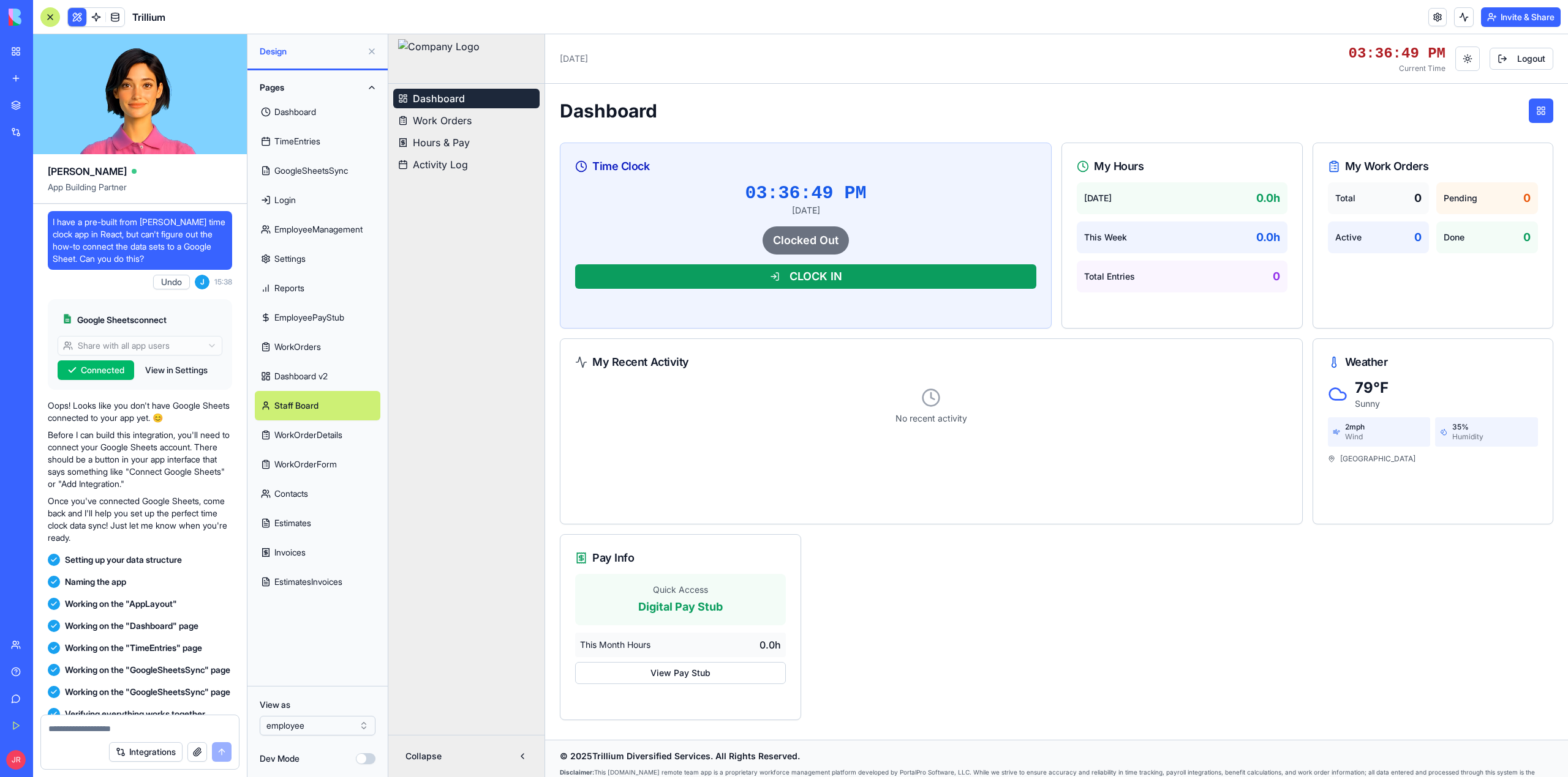
scroll to position [404167, 0]
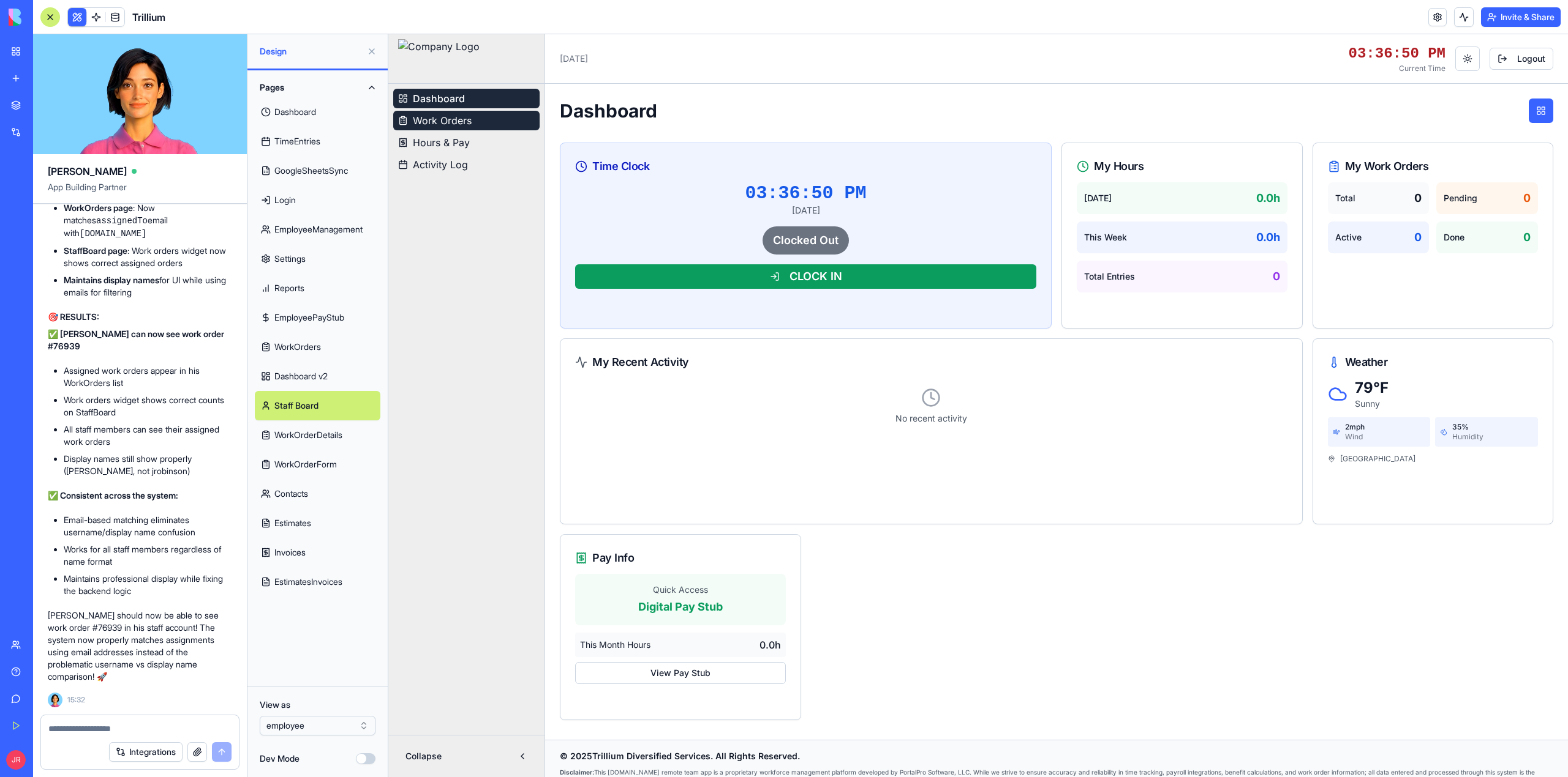
click at [479, 120] on button "Work Orders" at bounding box center [466, 121] width 147 height 20
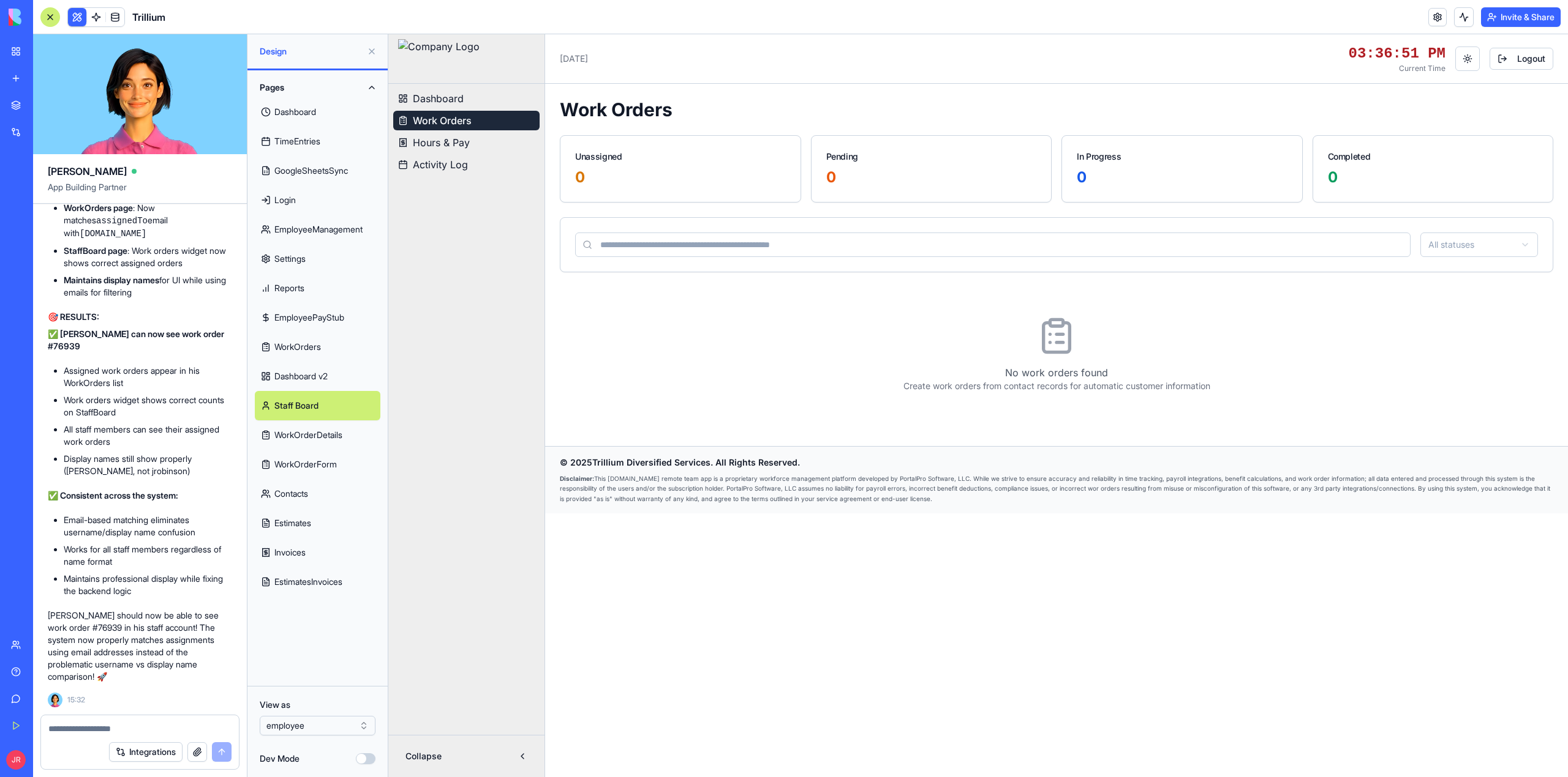
click at [479, 120] on button "Work Orders" at bounding box center [466, 121] width 147 height 20
click at [126, 729] on textarea at bounding box center [140, 729] width 183 height 12
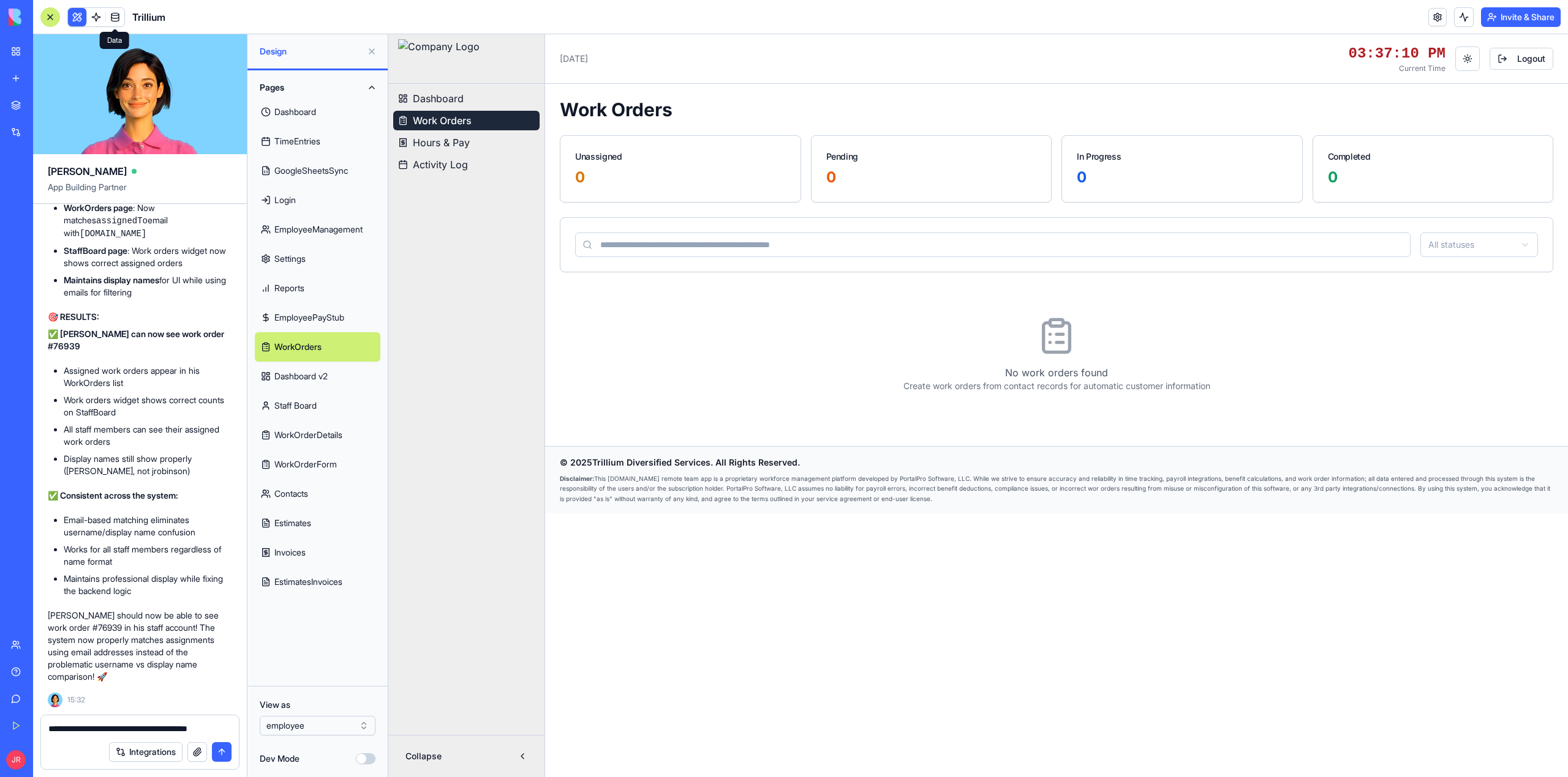
type textarea "**********"
click at [113, 13] on link at bounding box center [115, 17] width 18 height 18
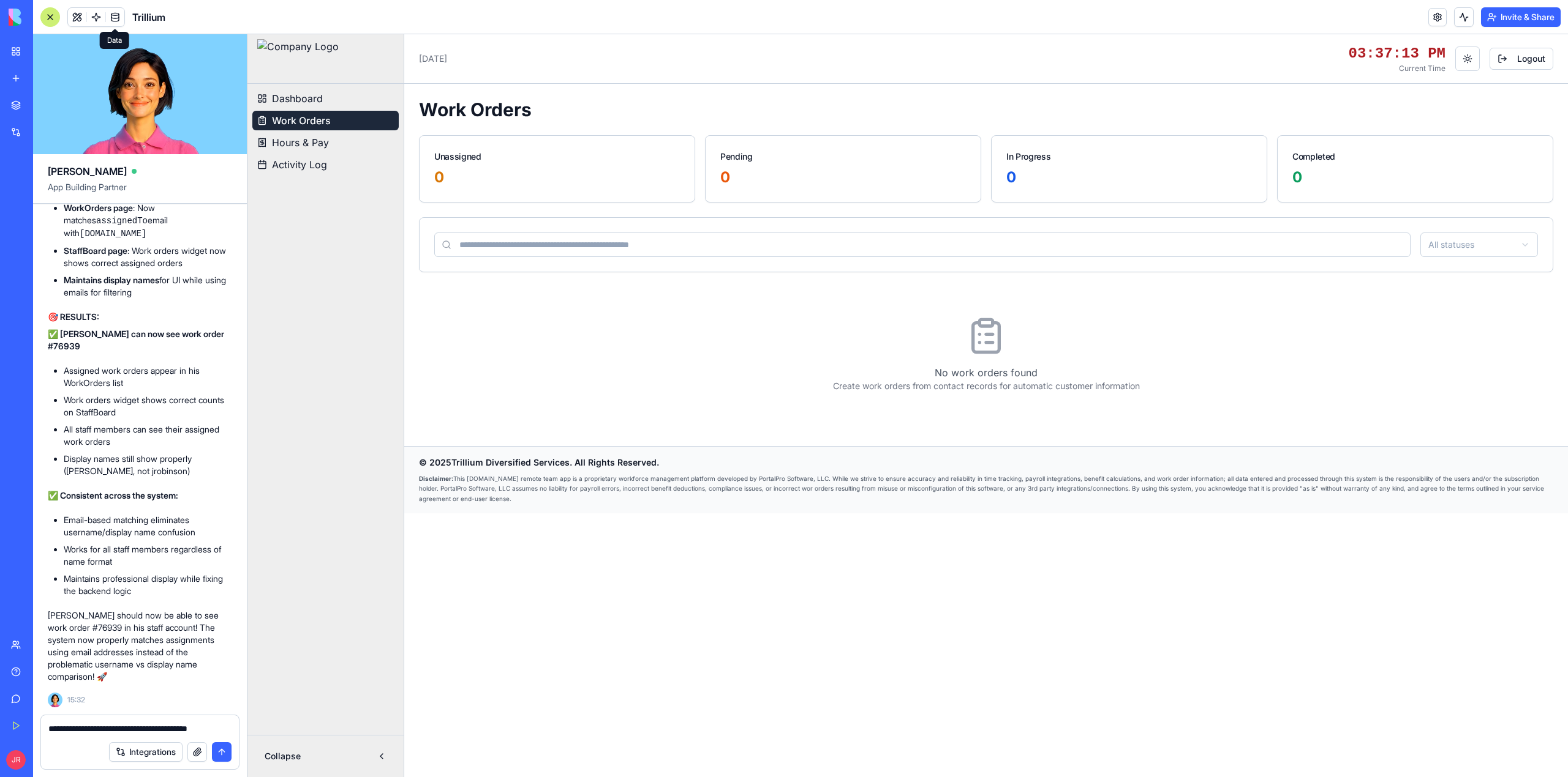
click at [111, 17] on link at bounding box center [115, 17] width 18 height 18
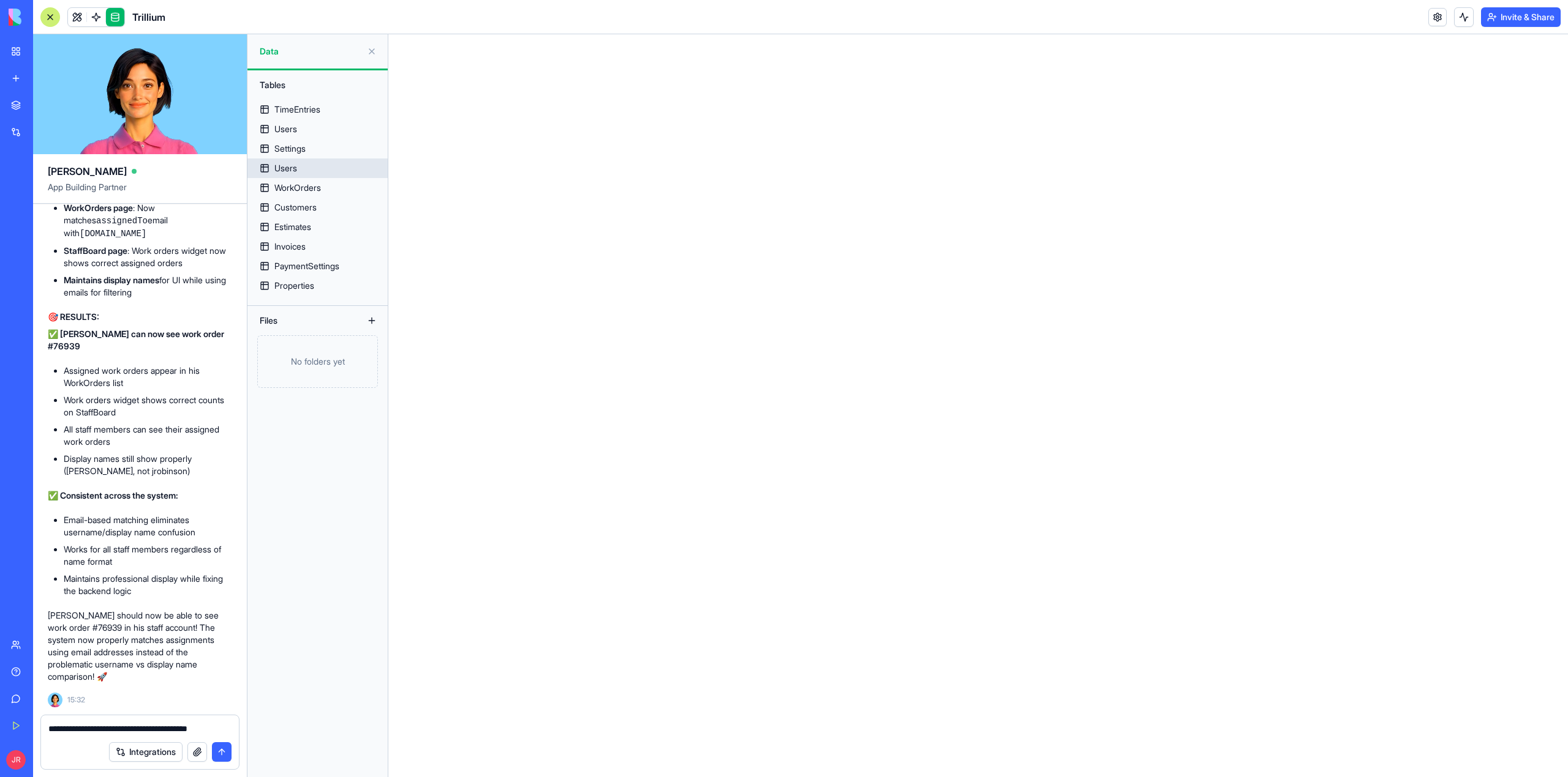
click at [311, 165] on link "Users" at bounding box center [317, 168] width 141 height 20
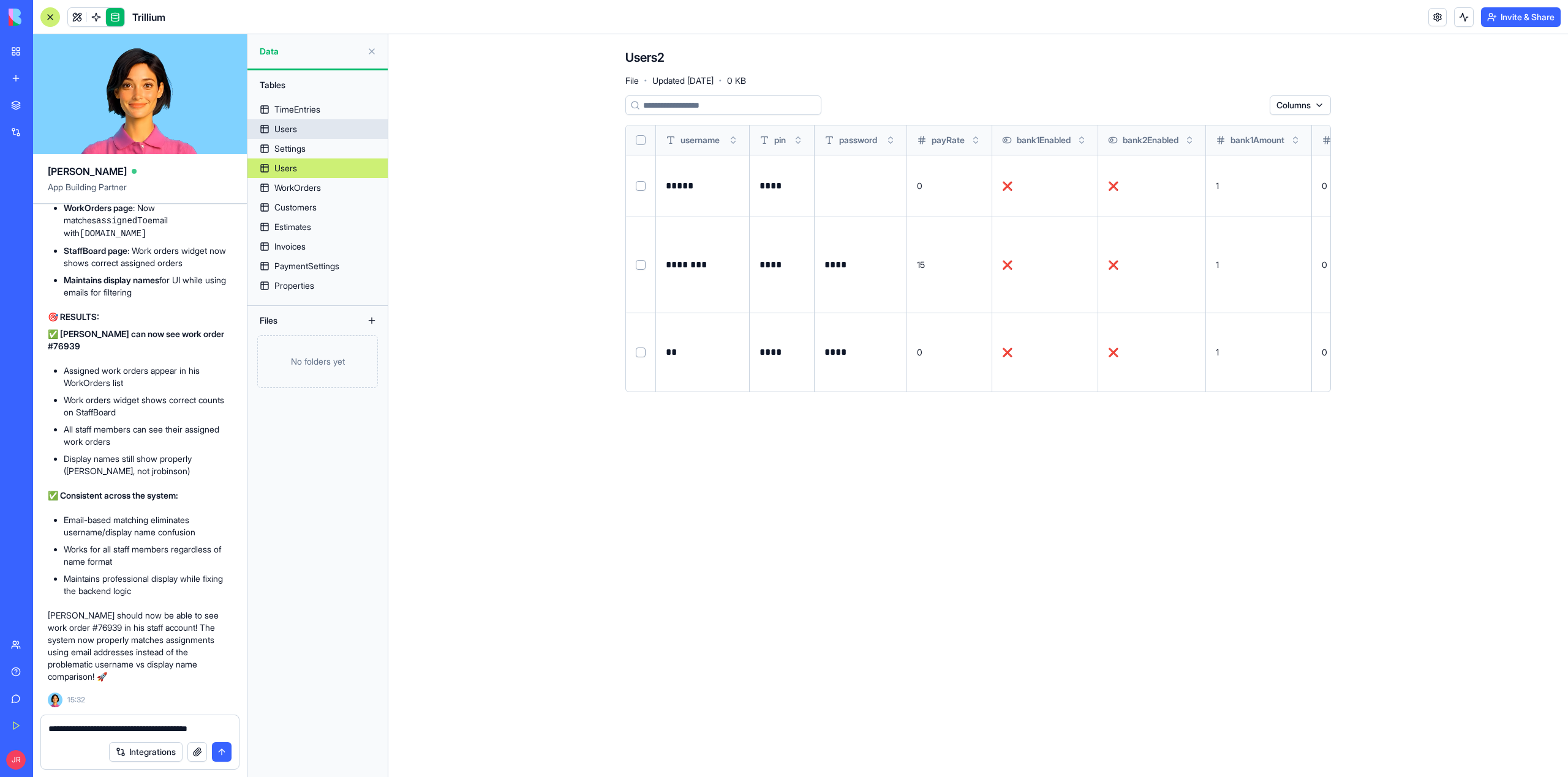
click at [300, 126] on link "Users" at bounding box center [317, 129] width 141 height 20
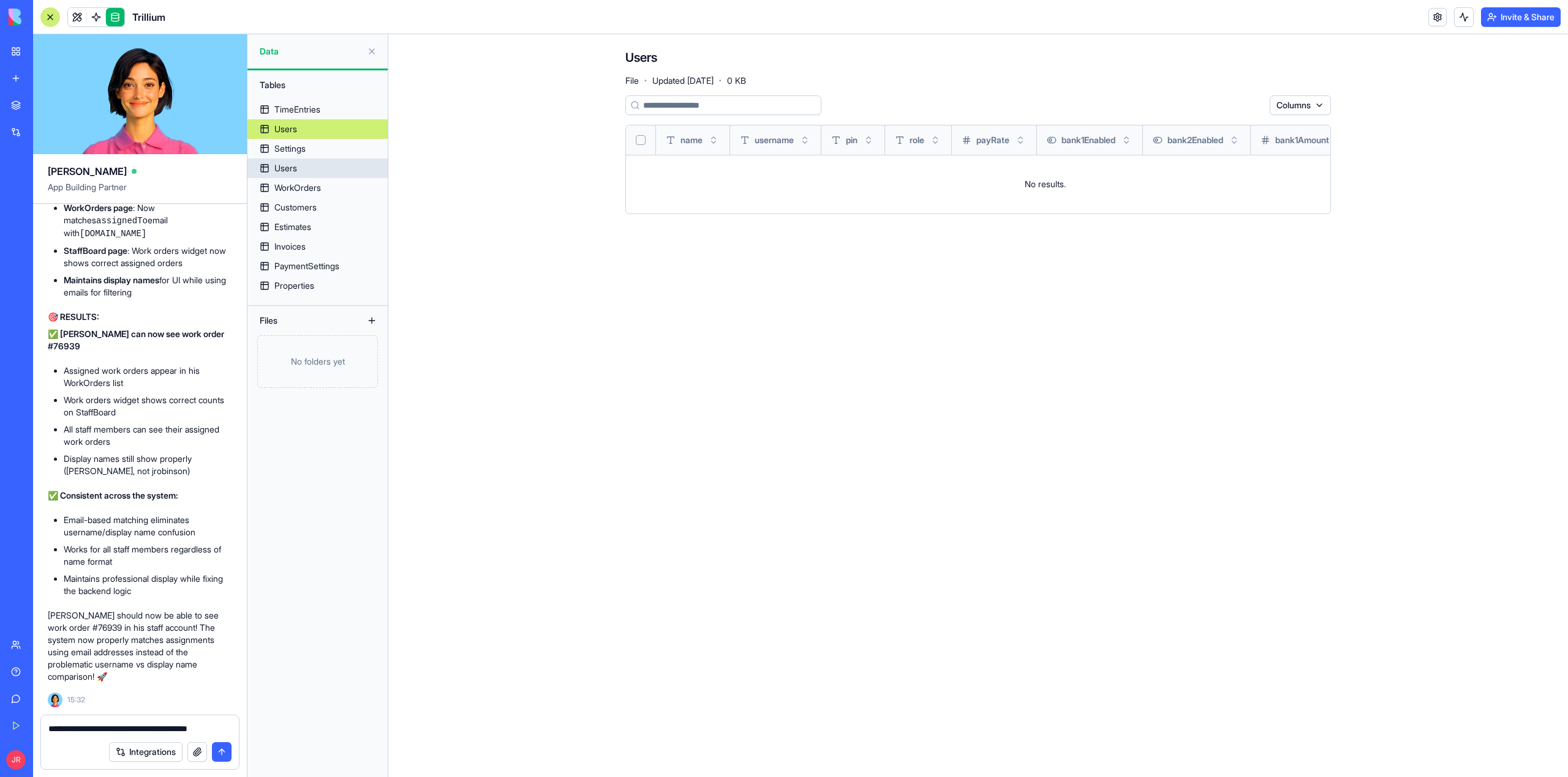
click at [304, 169] on link "Users" at bounding box center [317, 168] width 141 height 20
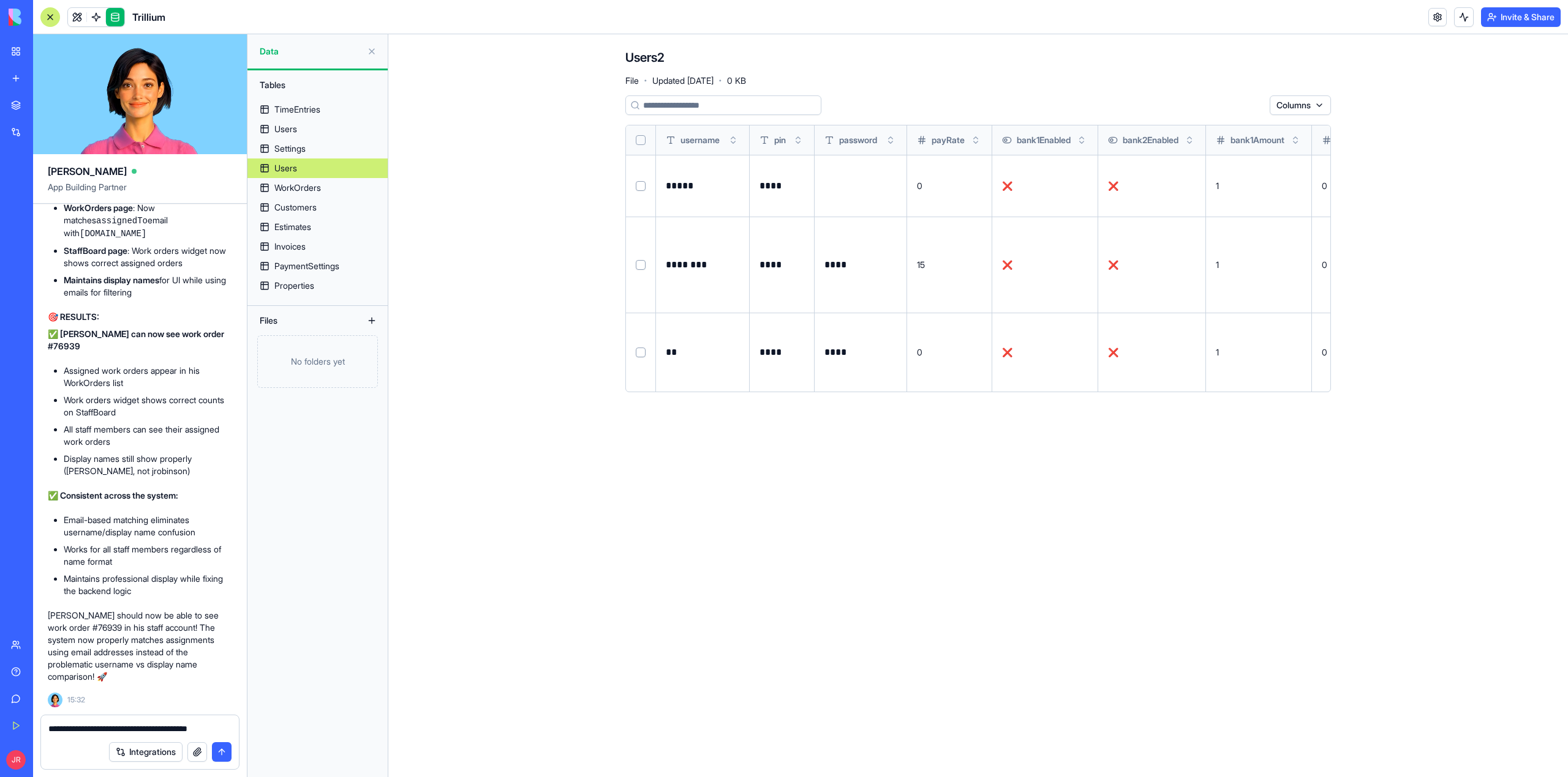
click at [1311, 101] on html "BETA My Workspace New app Marketplace Integrations Recent PRG Educational Subst…" at bounding box center [784, 388] width 1568 height 777
click at [1023, 217] on html "BETA My Workspace New app Marketplace Integrations Recent PRG Educational Subst…" at bounding box center [784, 388] width 1568 height 777
click at [1308, 101] on html "BETA My Workspace New app Marketplace Integrations Recent PRG Educational Subst…" at bounding box center [784, 388] width 1568 height 777
click at [1304, 321] on div "bank2Amount" at bounding box center [1285, 326] width 78 height 20
click at [797, 108] on input at bounding box center [723, 105] width 196 height 20
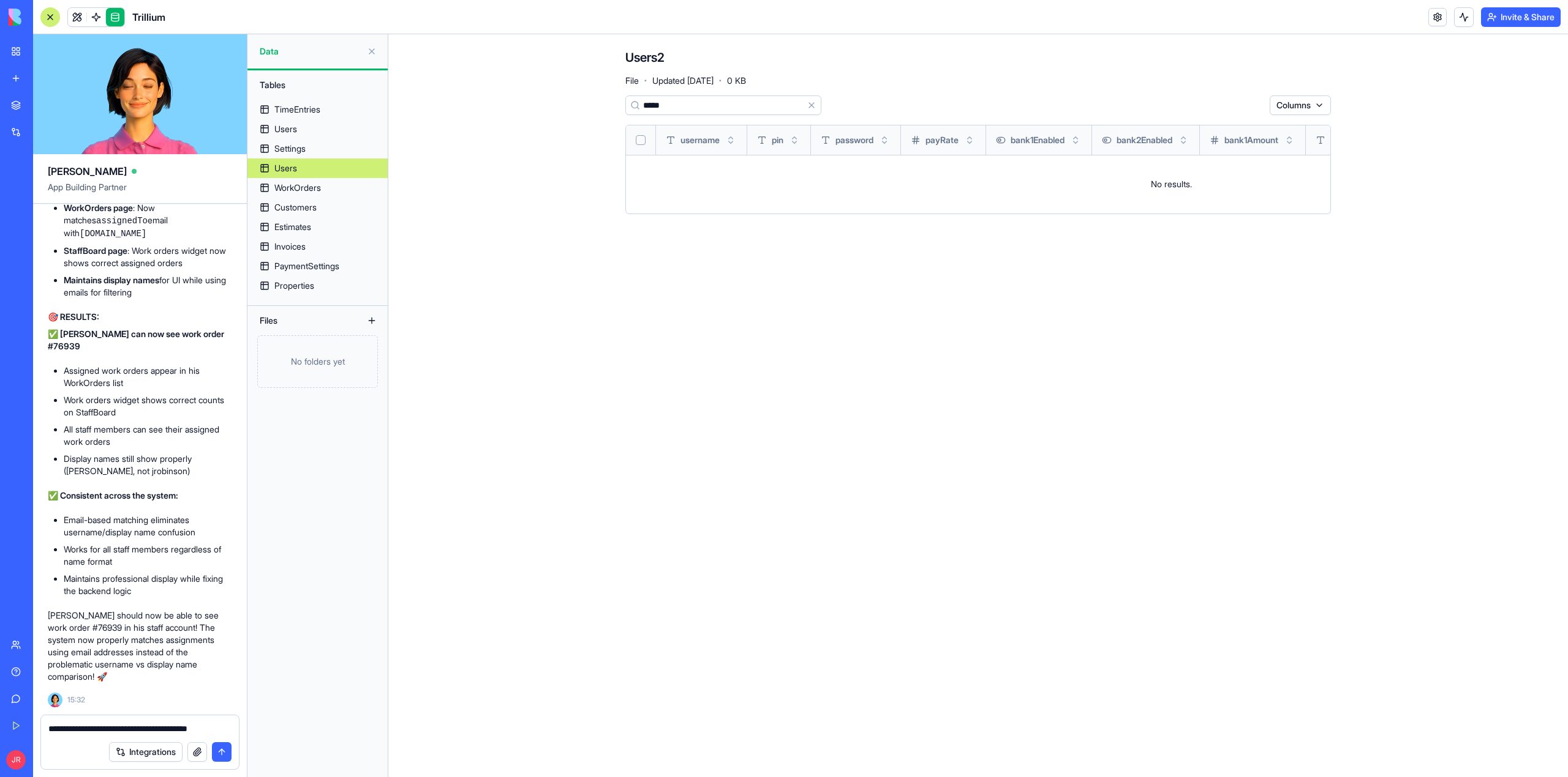
drag, startPoint x: 740, startPoint y: 109, endPoint x: 621, endPoint y: 107, distance: 119.0
click at [621, 107] on div "Users2 File · Updated Sep 9, 2025 · 0 KB ***** Clear Columns username pin passw…" at bounding box center [978, 137] width 784 height 204
type input "*********"
click at [1316, 103] on html "BETA My Workspace New app Marketplace Integrations Recent PRG Educational Subst…" at bounding box center [784, 388] width 1568 height 777
click at [1311, 104] on html "BETA My Workspace New app Marketplace Integrations Recent PRG Educational Subst…" at bounding box center [784, 388] width 1568 height 777
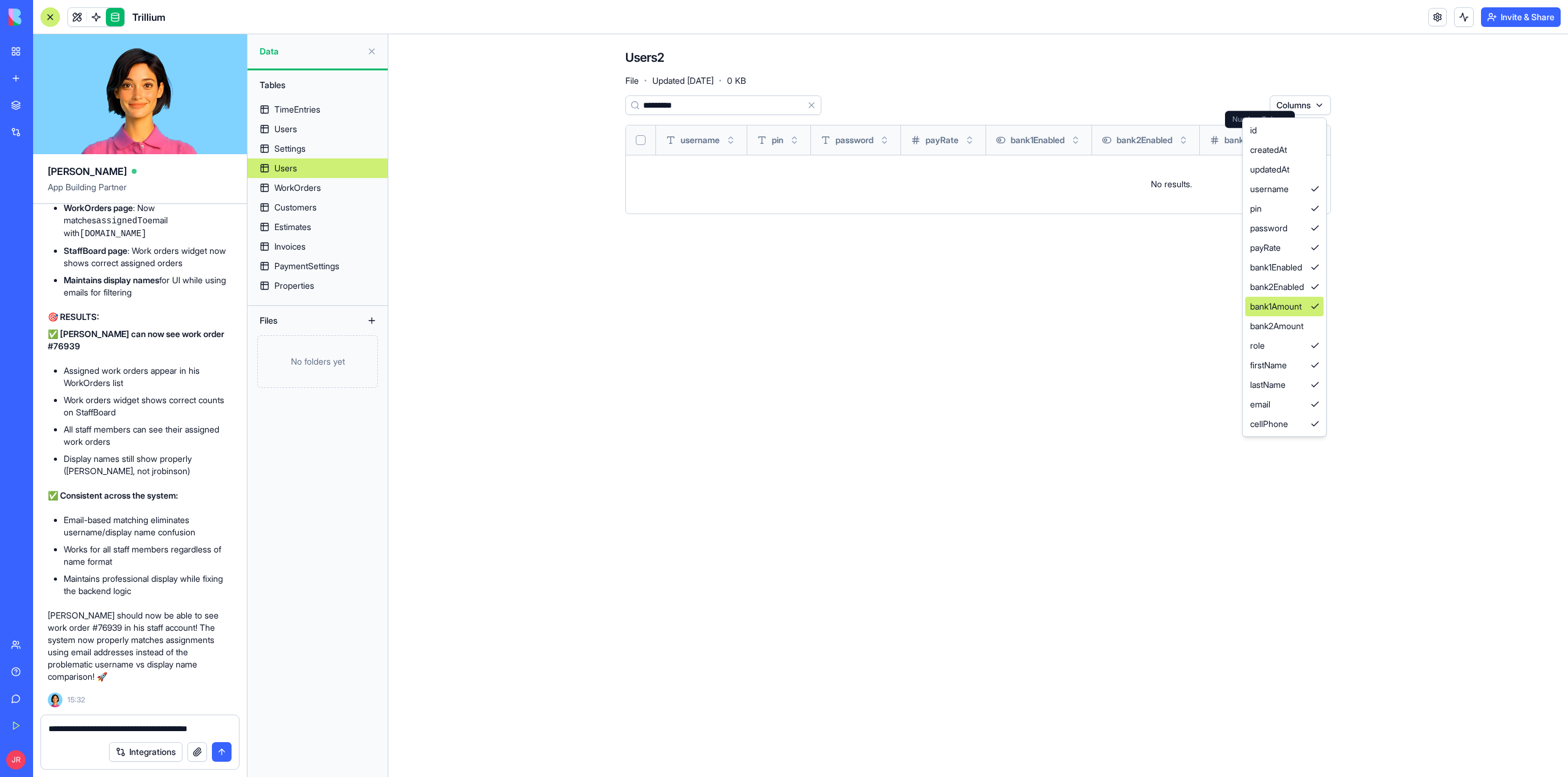
click at [1308, 305] on div "bank1Amount" at bounding box center [1285, 307] width 78 height 20
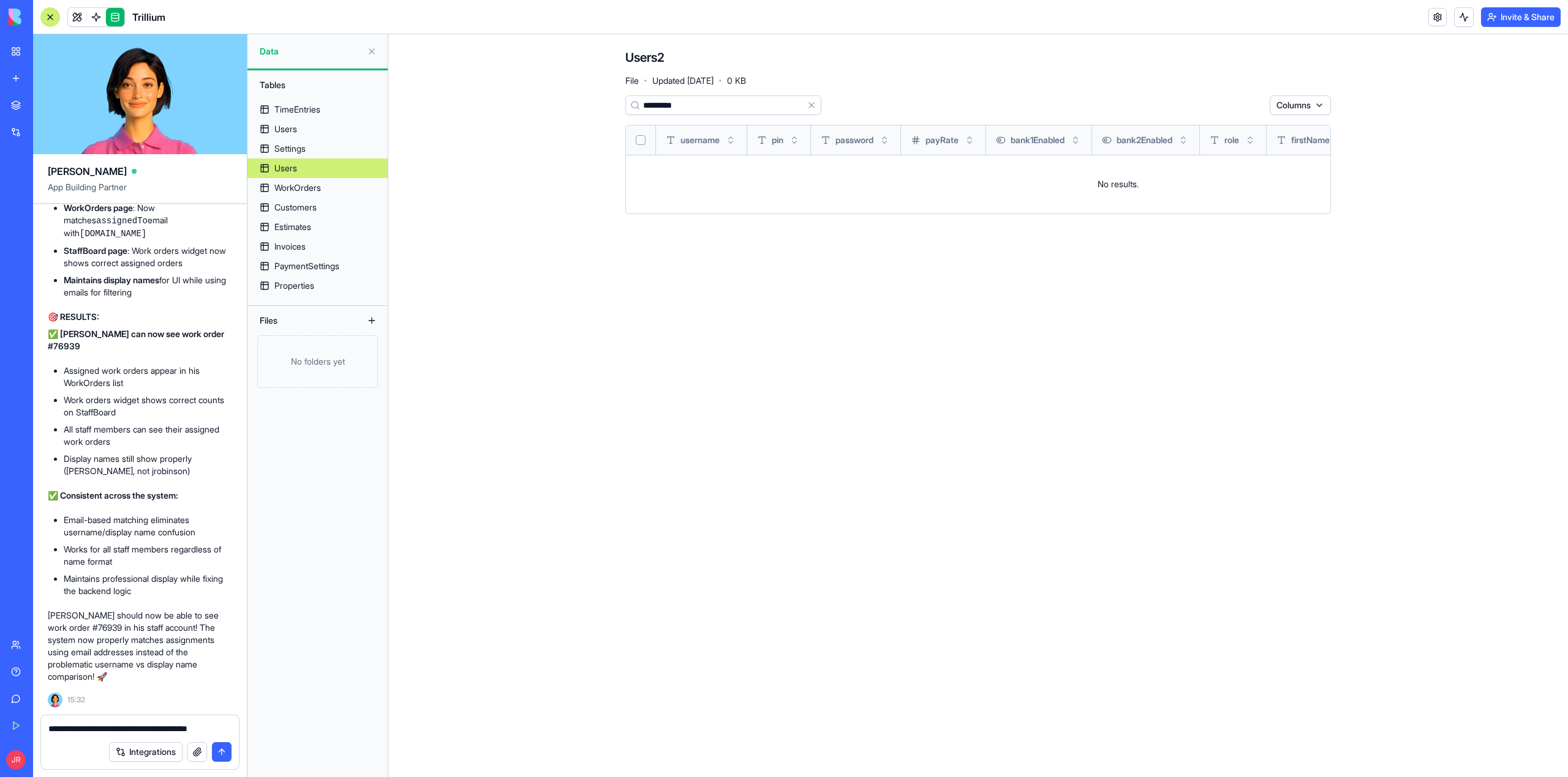
click at [1297, 101] on html "BETA My Workspace New app Marketplace Integrations Recent PRG Educational Subst…" at bounding box center [784, 388] width 1568 height 777
click at [811, 107] on html "BETA My Workspace New app Marketplace Integrations Recent PRG Educational Subst…" at bounding box center [784, 388] width 1568 height 777
click at [811, 104] on html "BETA My Workspace New app Marketplace Integrations Recent PRG Educational Subst…" at bounding box center [784, 388] width 1568 height 777
click at [628, 113] on input "*********" at bounding box center [723, 105] width 196 height 20
click at [812, 105] on button "Clear" at bounding box center [812, 105] width 20 height 20
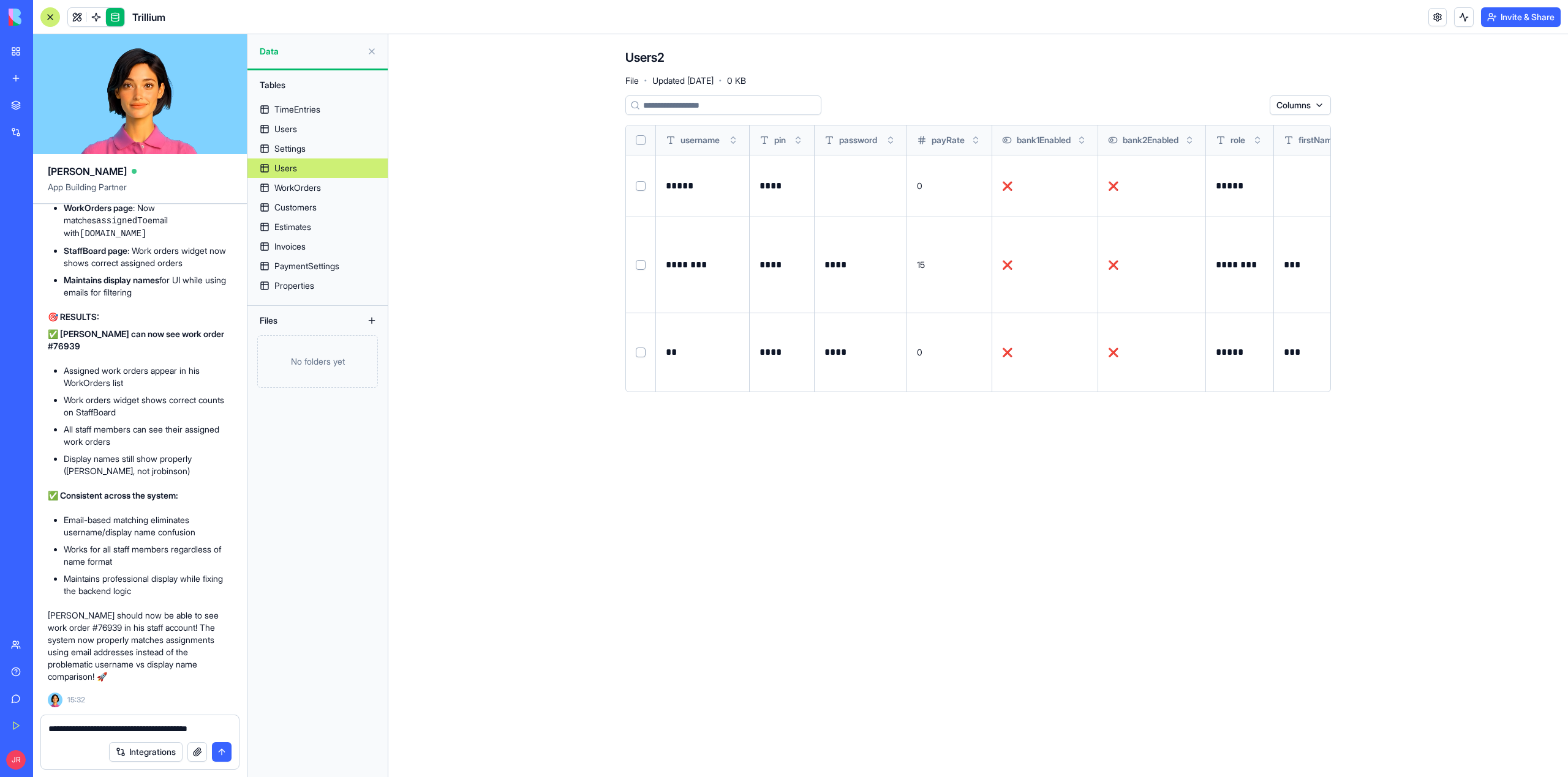
click at [1321, 103] on html "BETA My Workspace New app Marketplace Integrations Recent PRG Educational Subst…" at bounding box center [784, 388] width 1568 height 777
click at [1295, 190] on div "username" at bounding box center [1285, 190] width 78 height 20
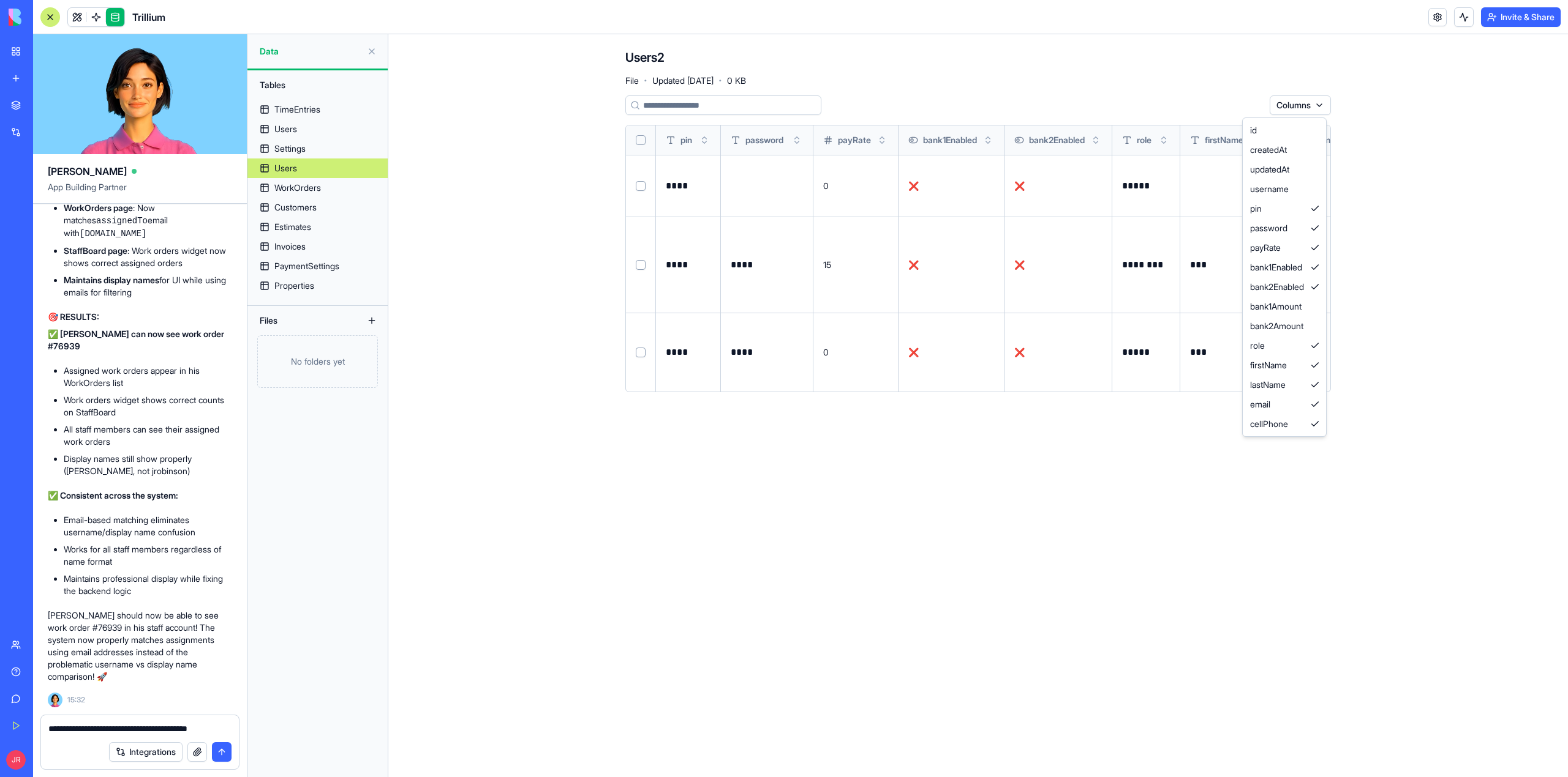
click at [1321, 104] on html "BETA My Workspace New app Marketplace Integrations Recent PRG Educational Subst…" at bounding box center [784, 388] width 1568 height 777
drag, startPoint x: 1317, startPoint y: 226, endPoint x: 1333, endPoint y: 136, distance: 91.4
click at [1318, 225] on div "password" at bounding box center [1285, 229] width 78 height 20
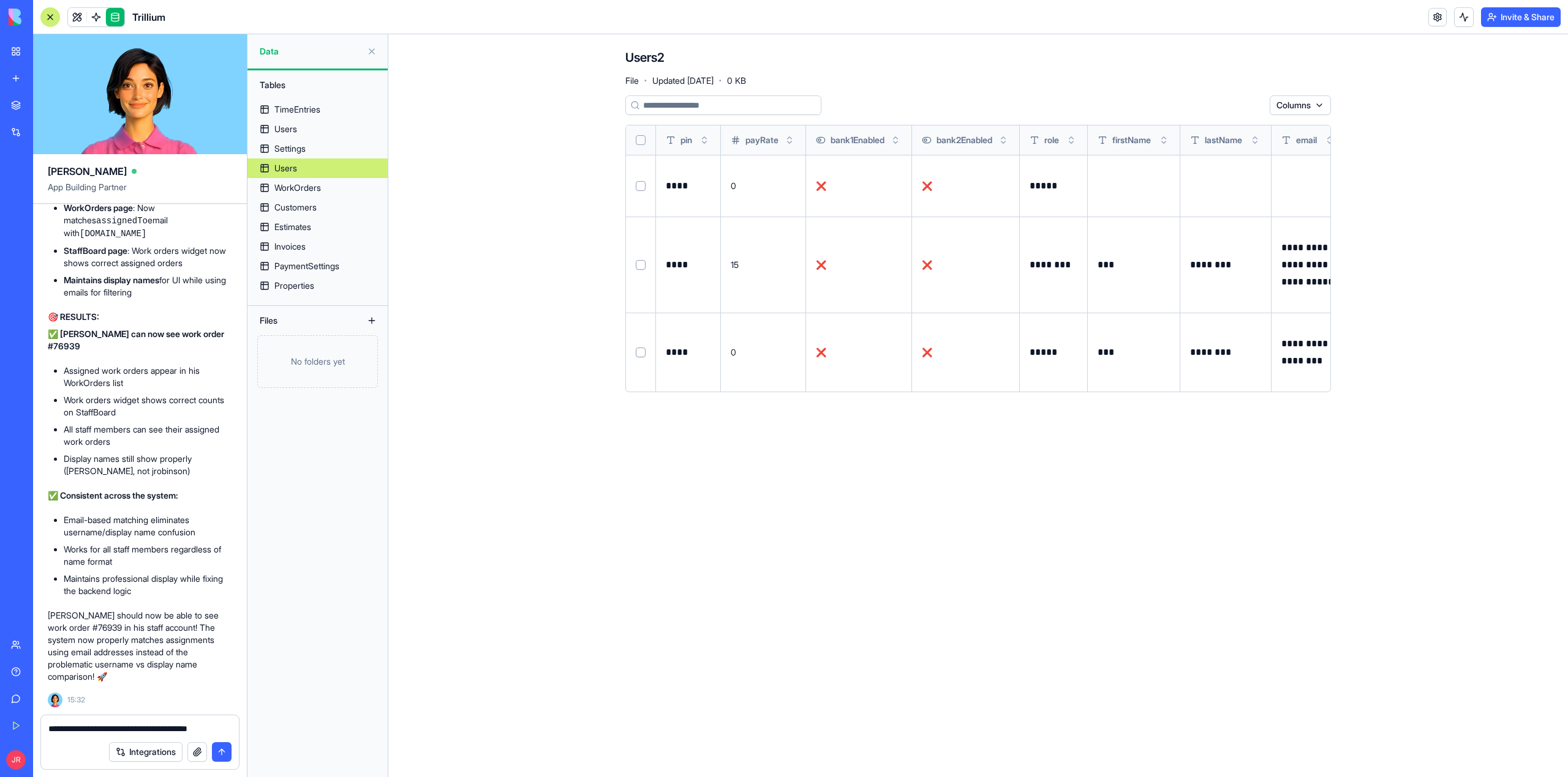
click at [639, 189] on button "Select row" at bounding box center [640, 186] width 10 height 10
click at [1251, 101] on html "BETA My Workspace New app Marketplace Integrations Recent PRG Educational Subst…" at bounding box center [784, 388] width 1568 height 777
click at [1249, 103] on html "BETA My Workspace New app Marketplace Integrations Recent PRG Educational Subst…" at bounding box center [784, 388] width 1568 height 777
drag, startPoint x: 1216, startPoint y: 133, endPoint x: 1065, endPoint y: 89, distance: 157.3
click at [1216, 132] on div "Delete" at bounding box center [1223, 131] width 72 height 20
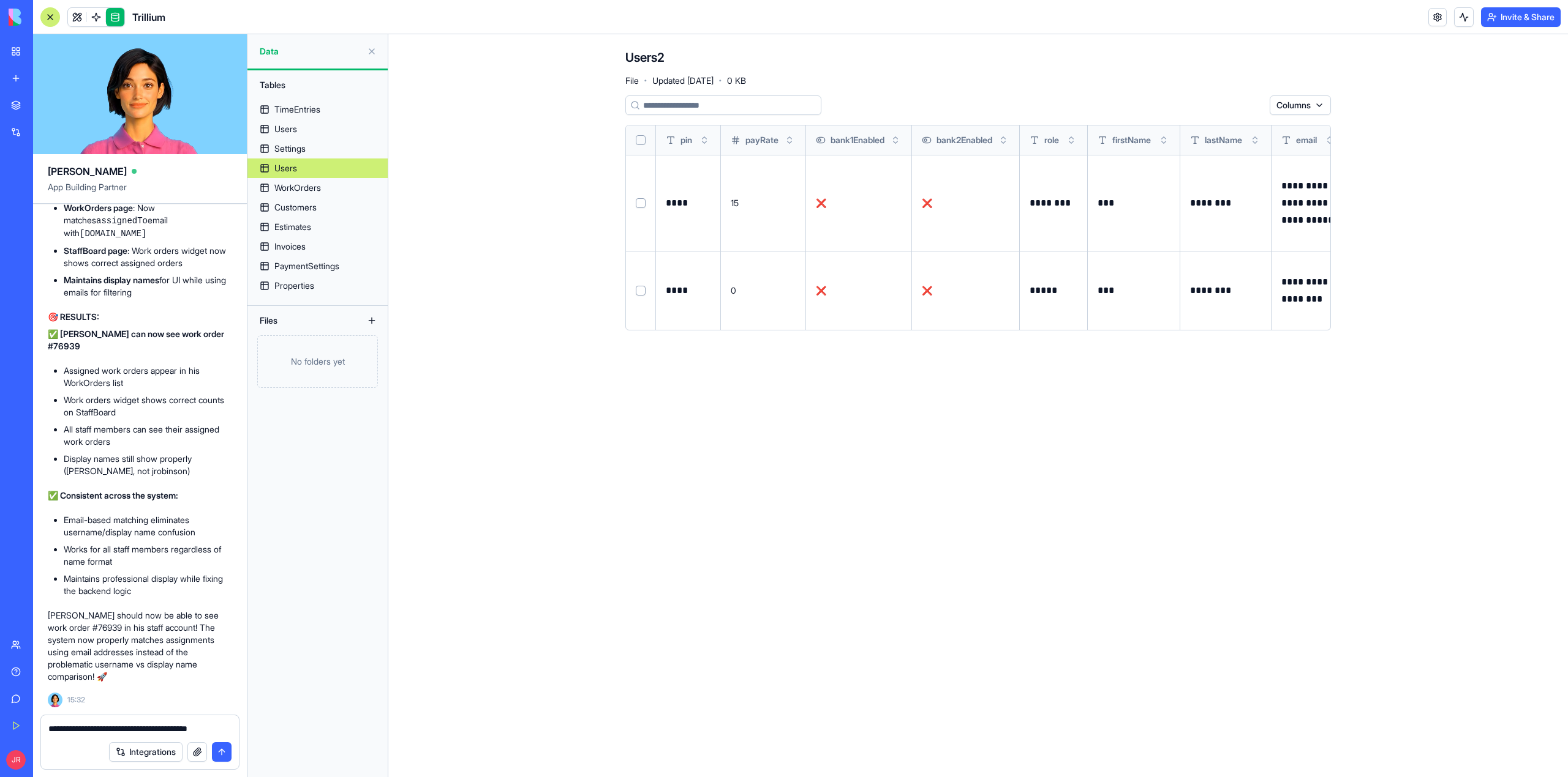
click at [87, 727] on textarea "**********" at bounding box center [140, 729] width 183 height 12
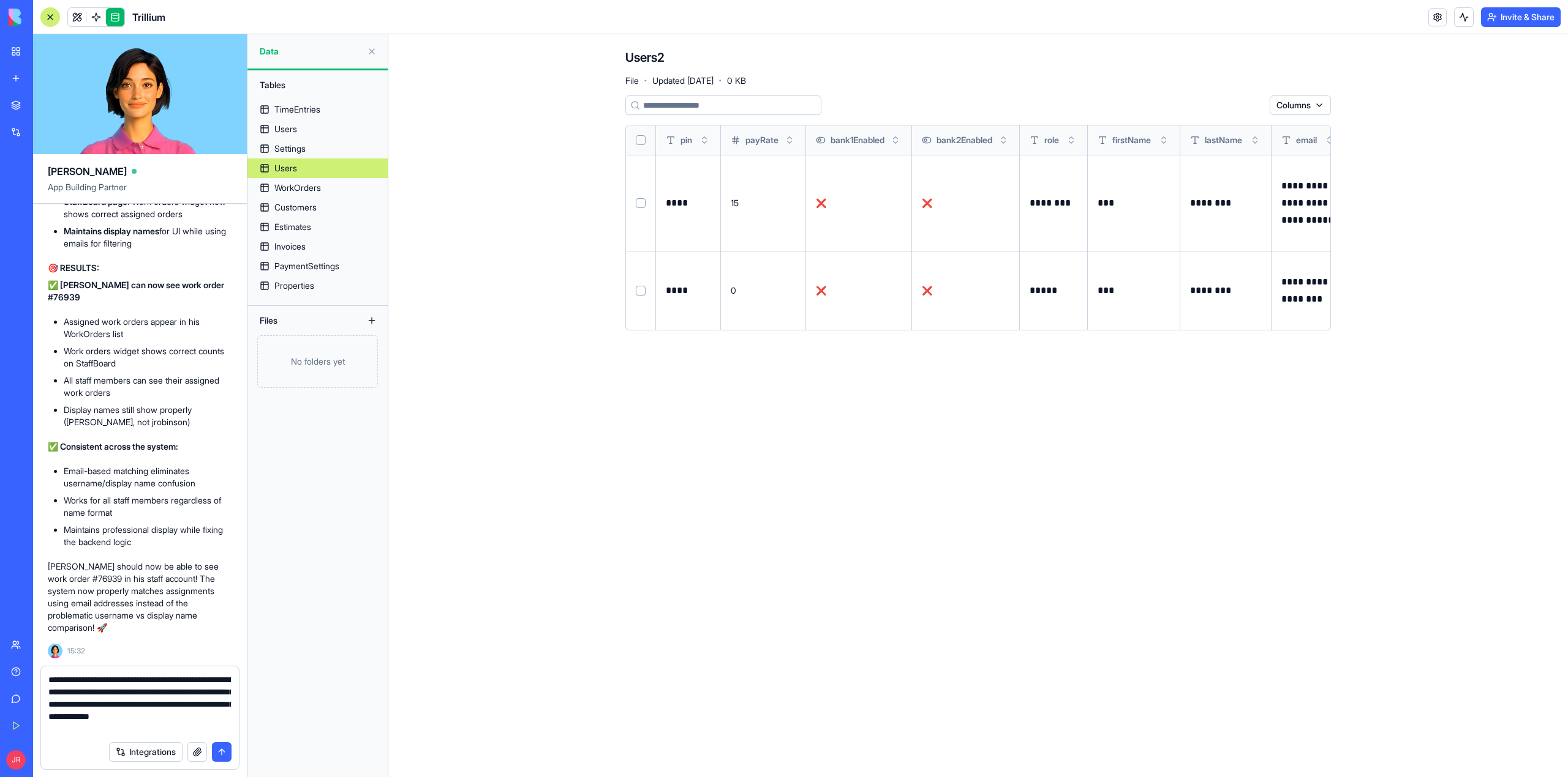
type textarea "**********"
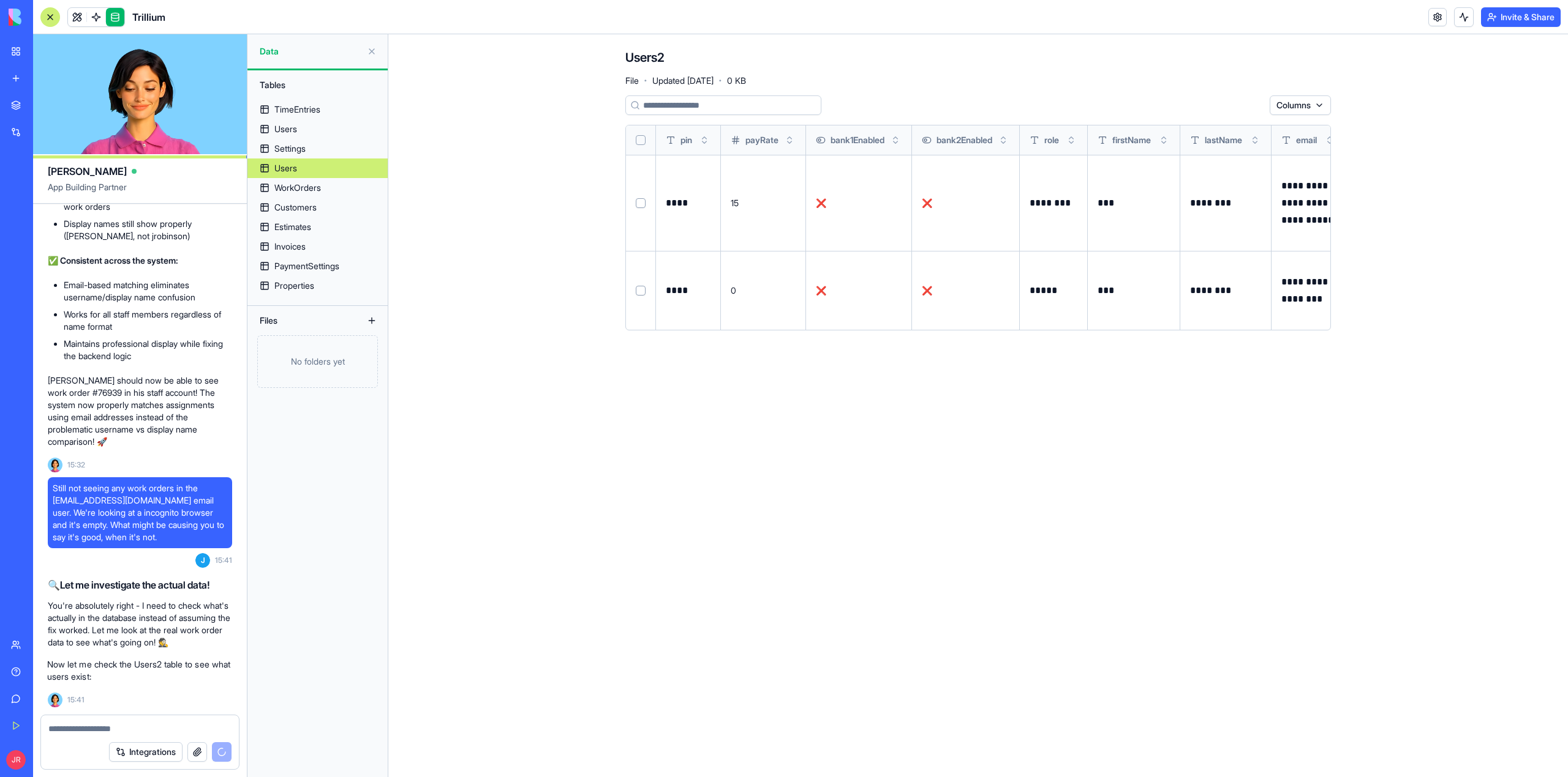
scroll to position [404415, 0]
click at [75, 13] on link at bounding box center [77, 17] width 18 height 18
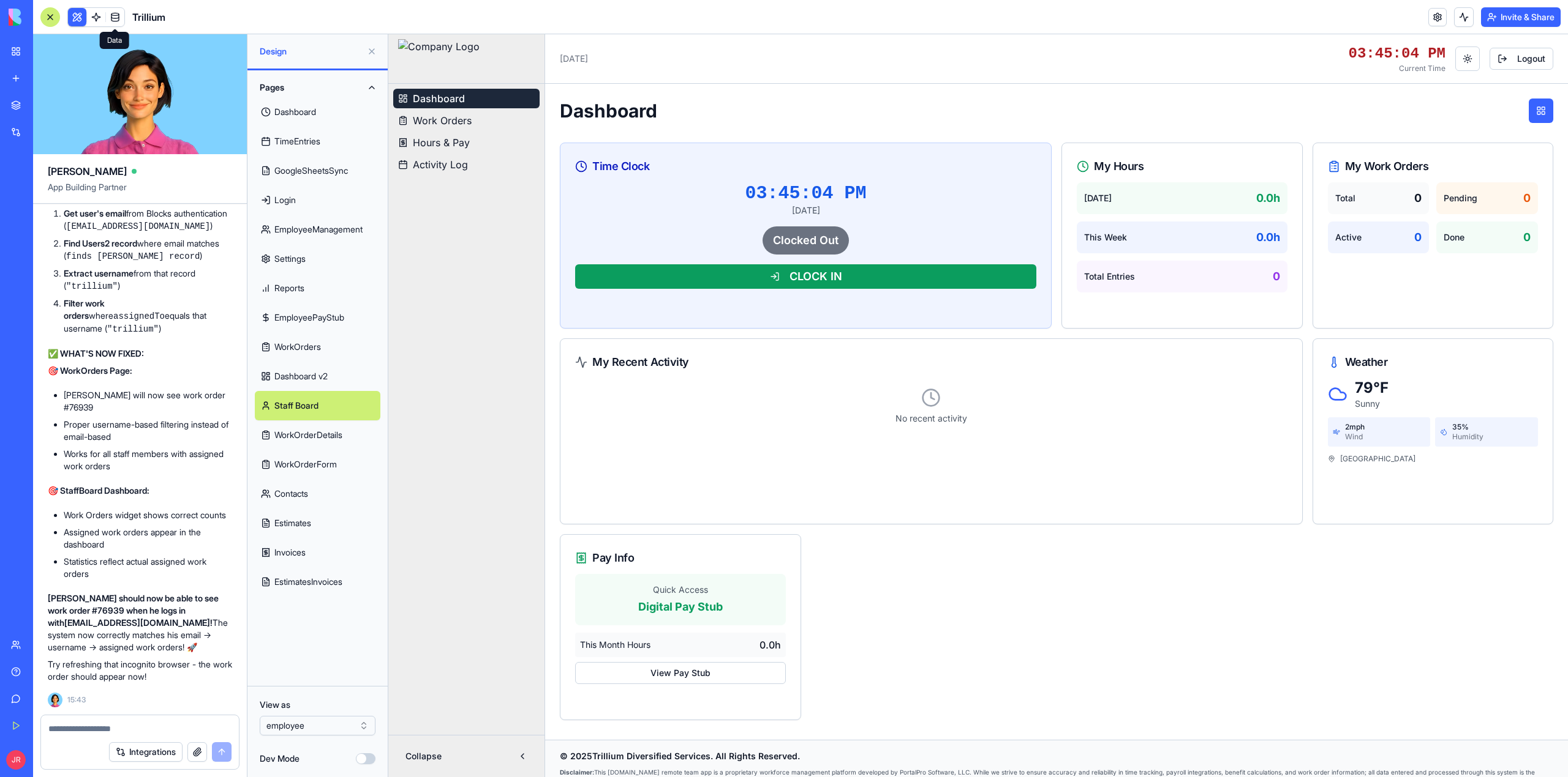
scroll to position [405741, 0]
click at [162, 721] on div at bounding box center [139, 726] width 197 height 20
click at [160, 729] on textarea at bounding box center [140, 729] width 183 height 12
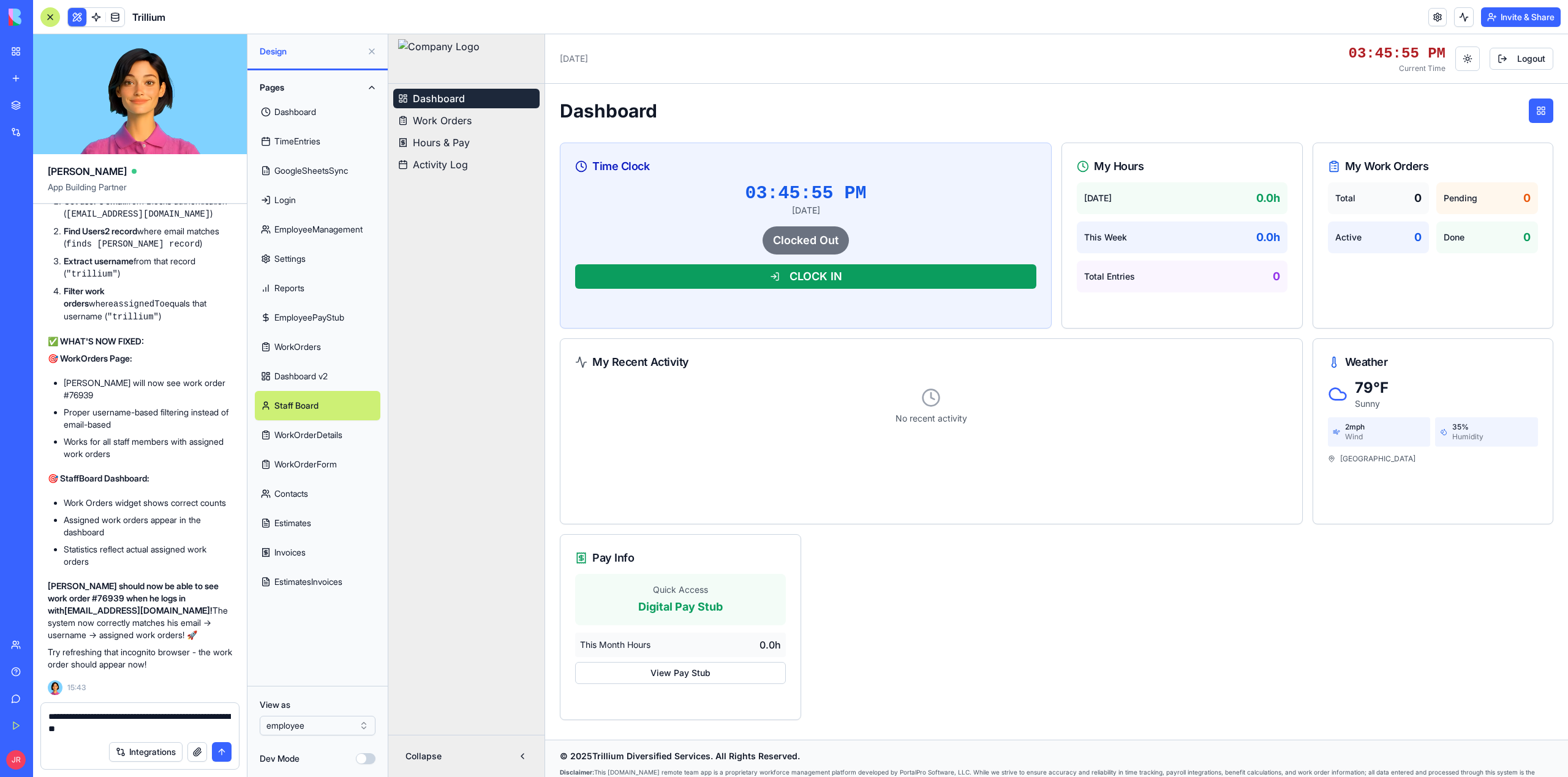
paste textarea "**********"
type textarea "**********"
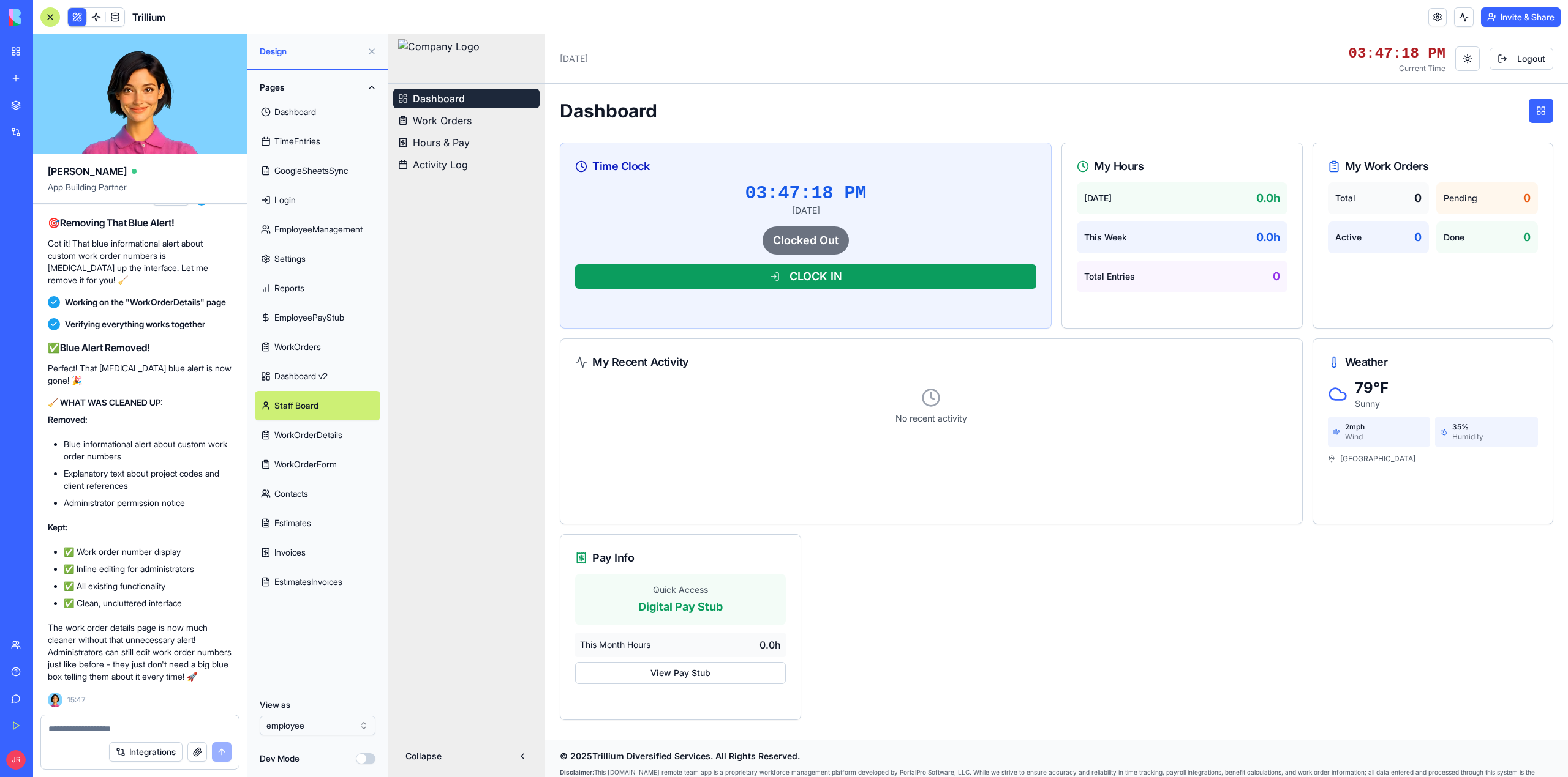
scroll to position [406376, 0]
click at [185, 731] on textarea at bounding box center [140, 729] width 183 height 12
click at [177, 731] on textarea "**********" at bounding box center [140, 729] width 183 height 12
paste textarea "******"
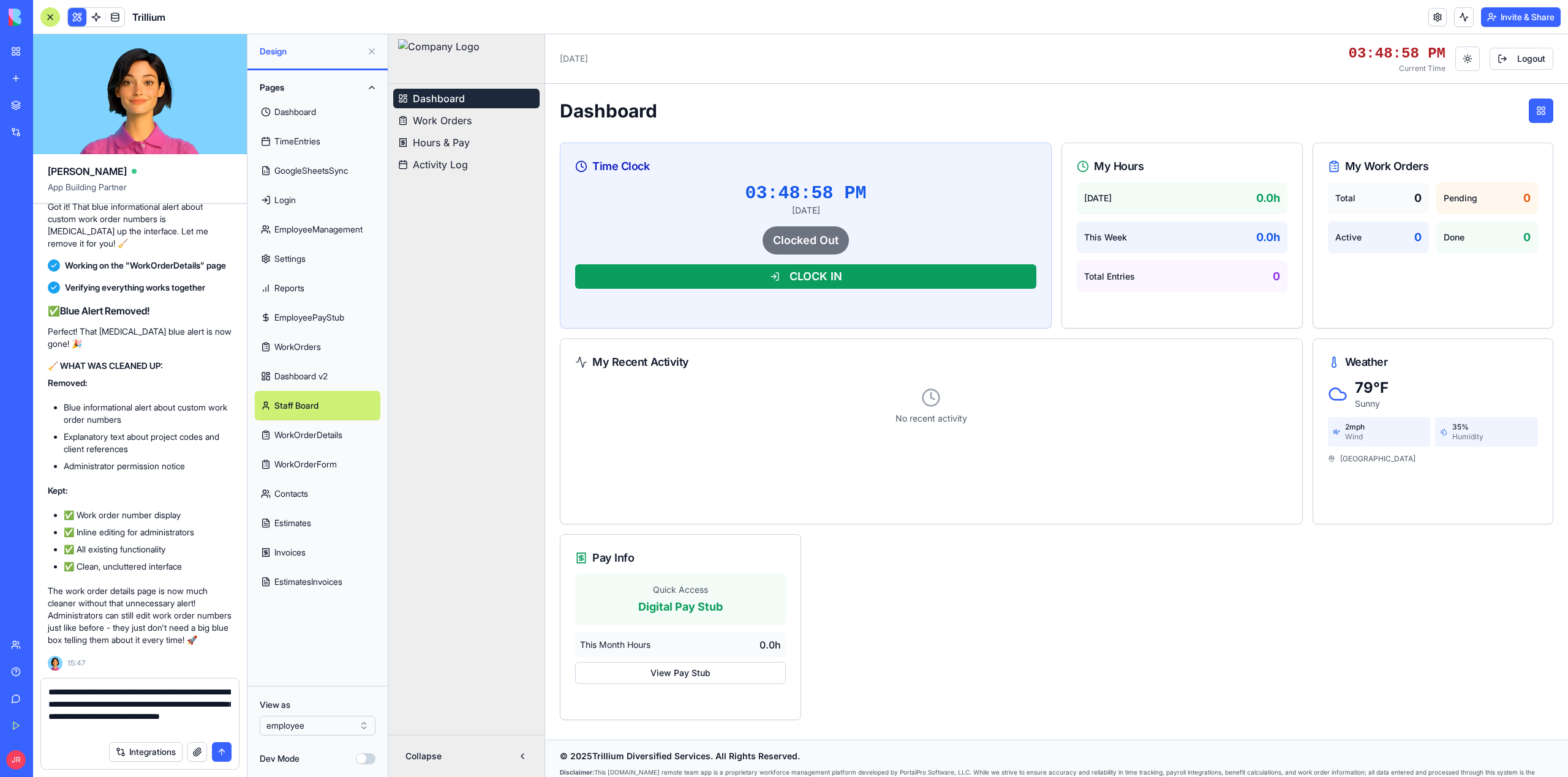
type textarea "**********"
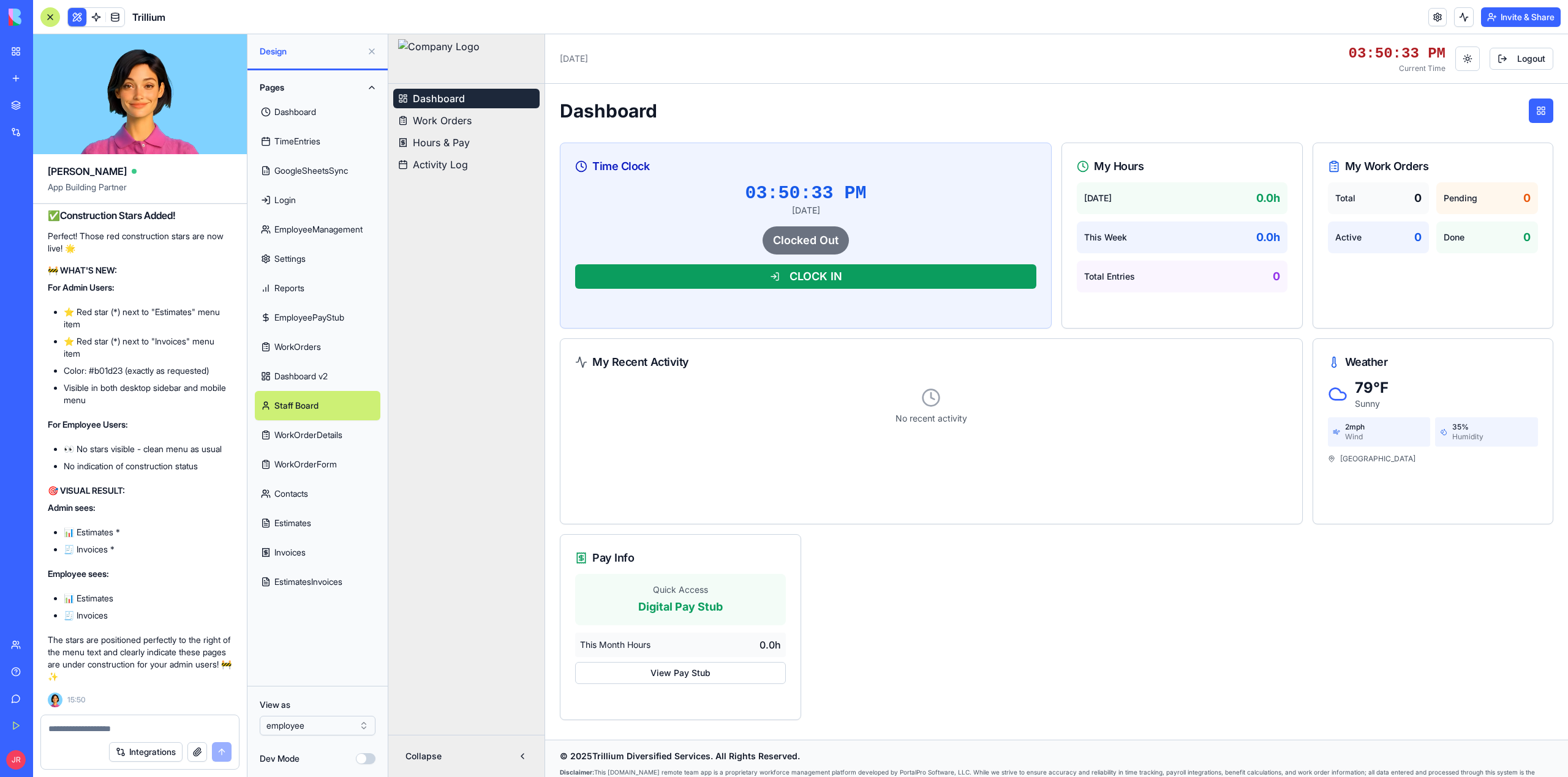
scroll to position [407093, 0]
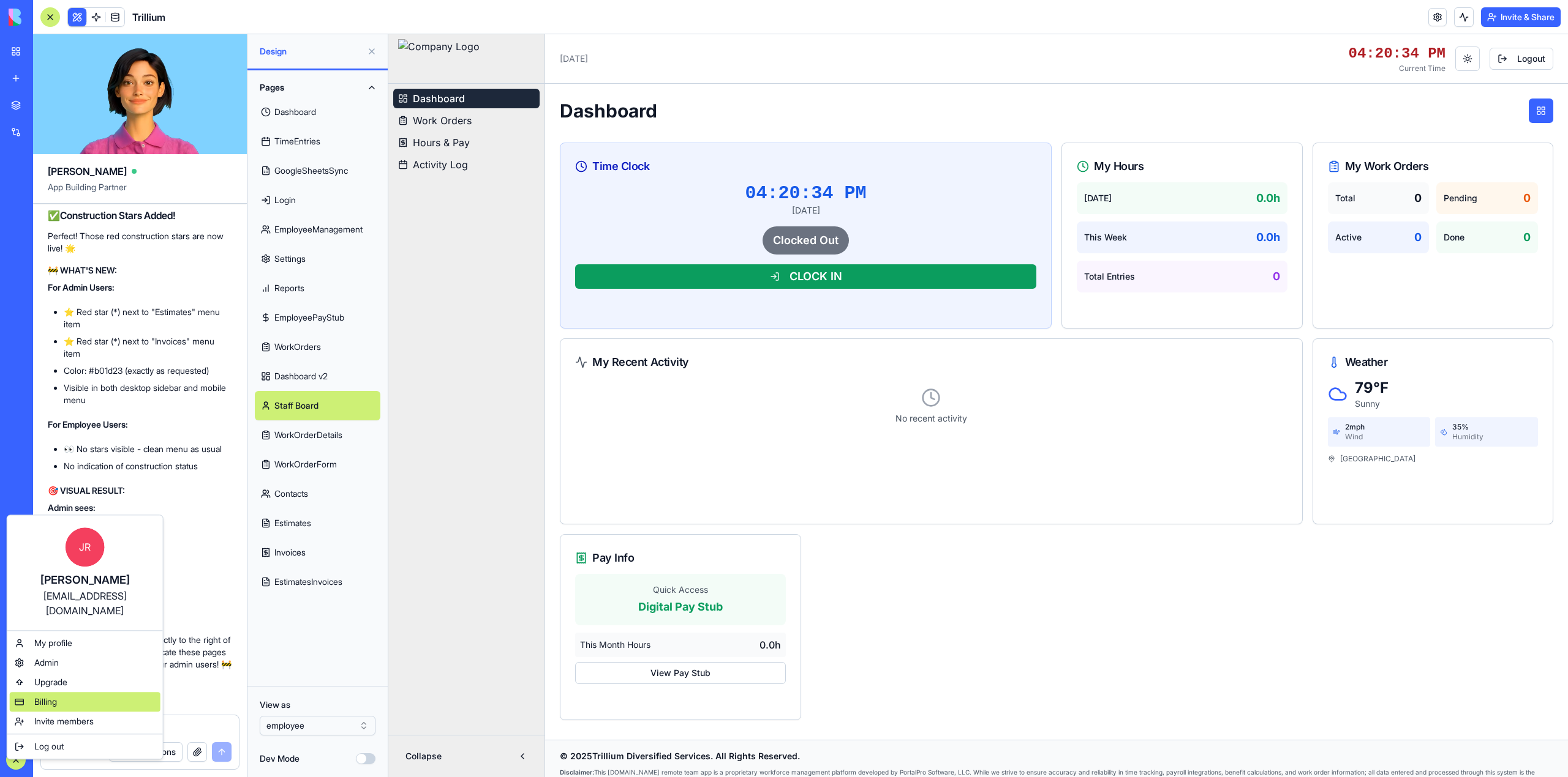
click at [59, 693] on div "Billing" at bounding box center [85, 703] width 151 height 20
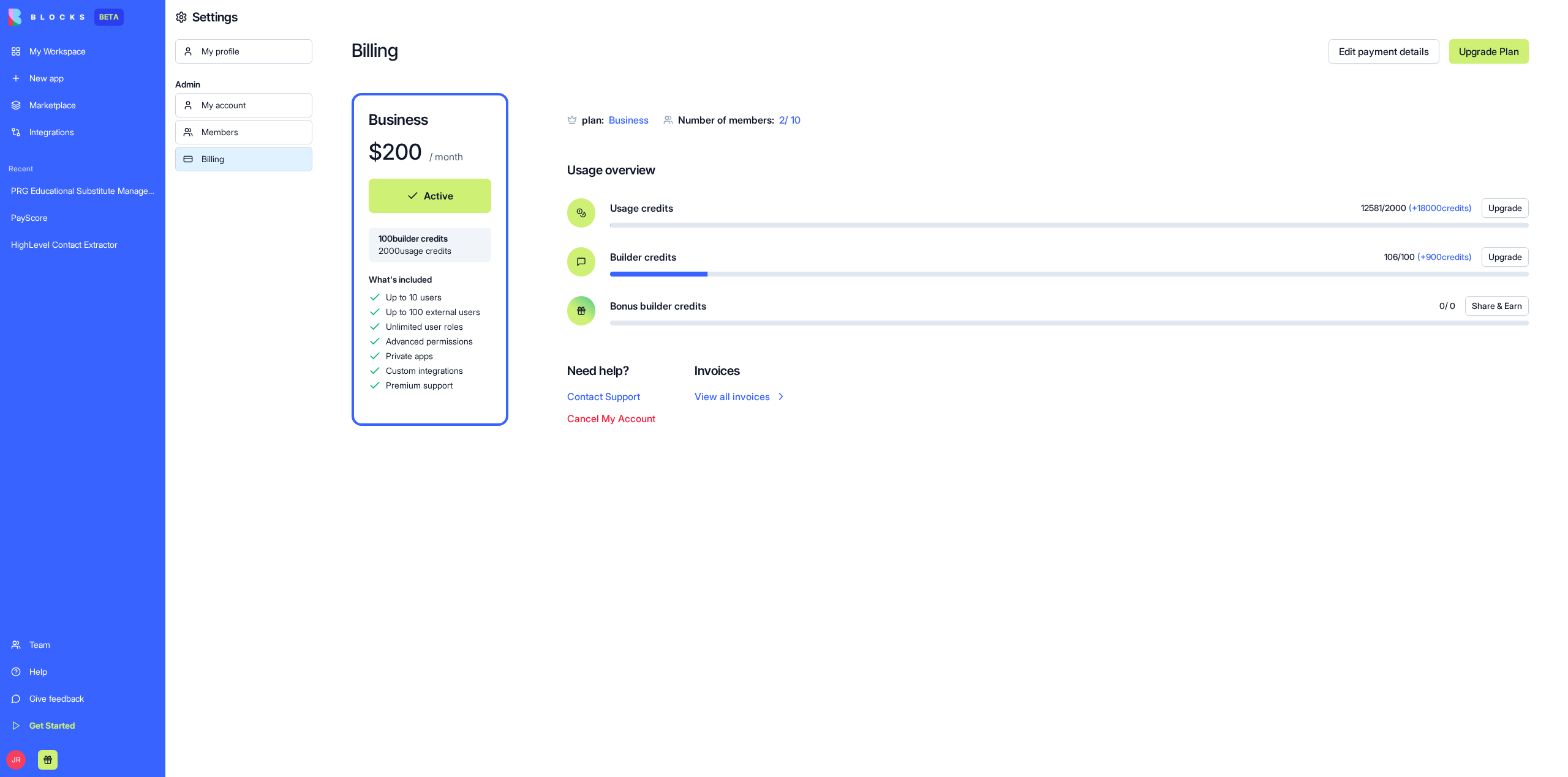
click at [214, 51] on div "My profile" at bounding box center [253, 51] width 103 height 12
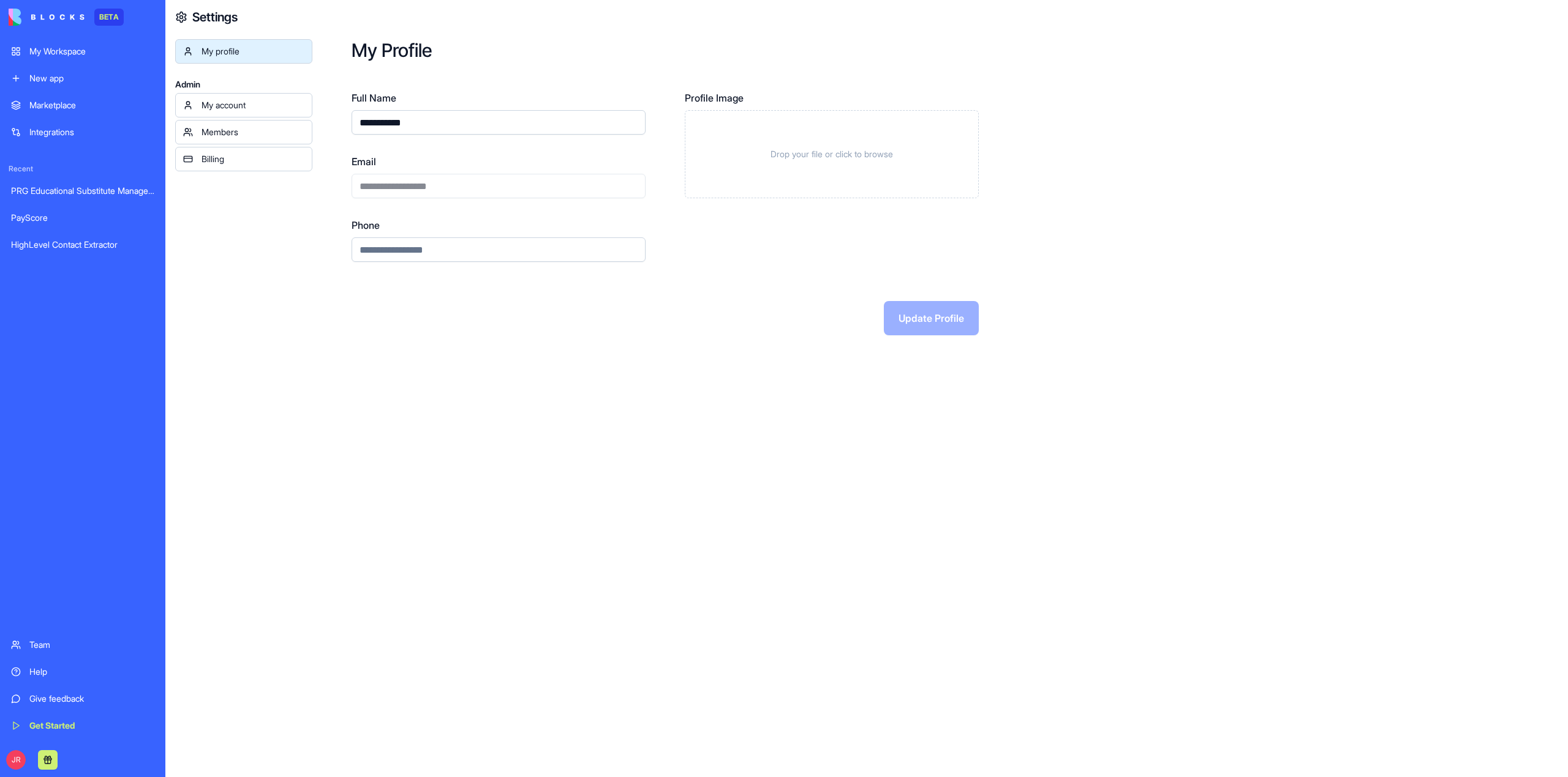
click at [250, 99] on div "My account" at bounding box center [253, 105] width 103 height 12
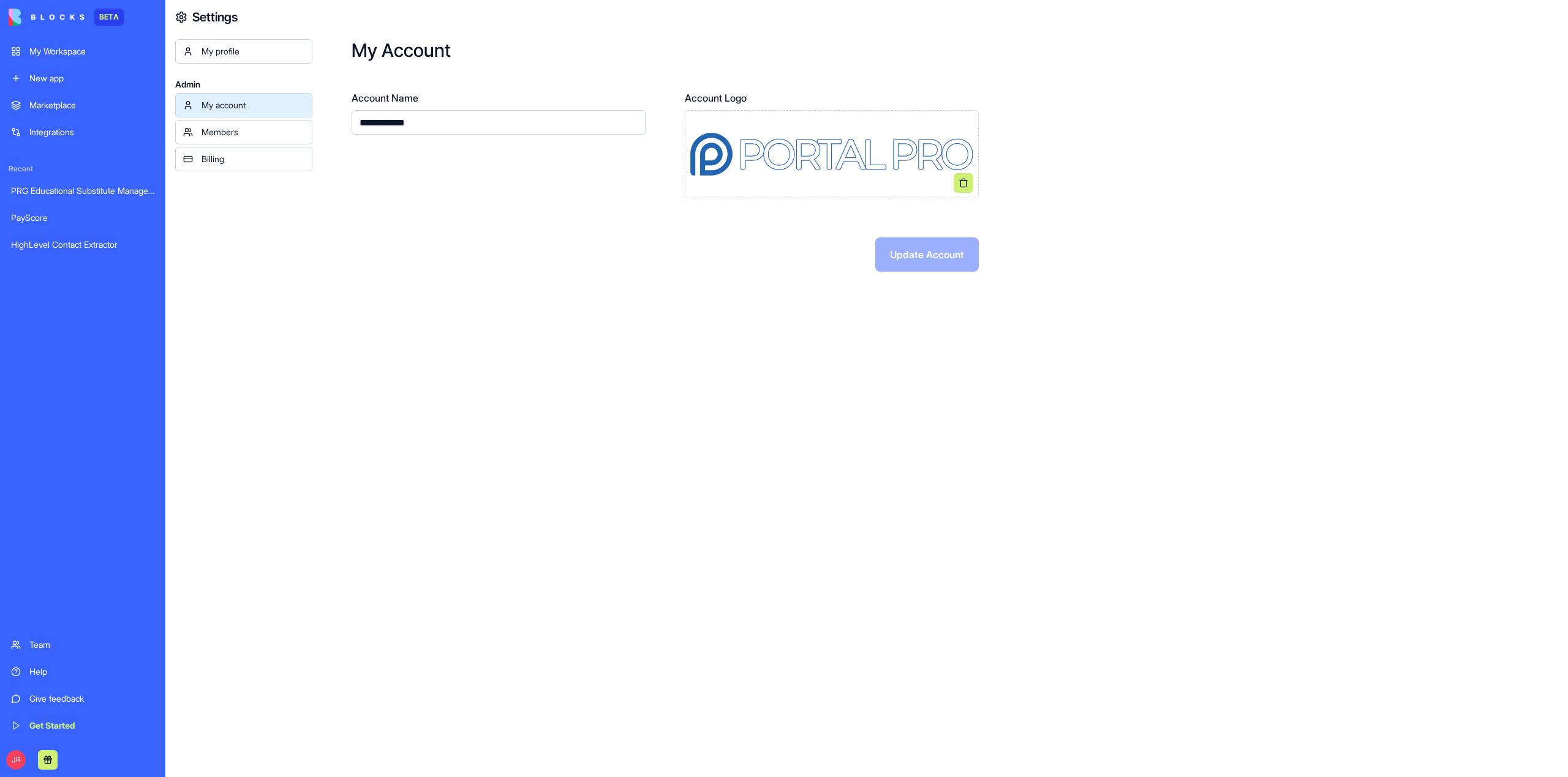
click at [270, 127] on div "Members" at bounding box center [253, 132] width 103 height 12
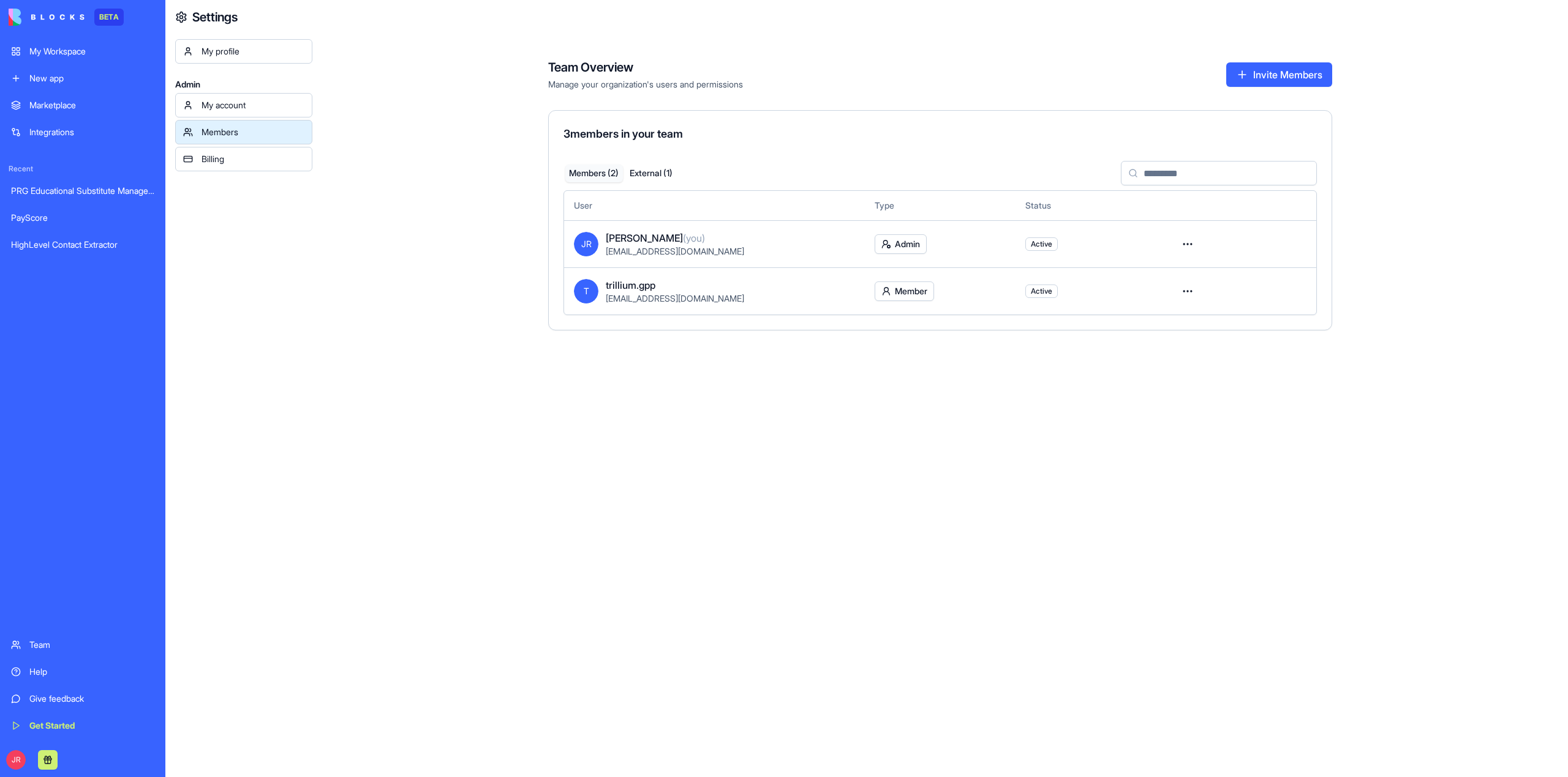
click at [1191, 289] on html "BETA My Workspace New app Marketplace Integrations Recent PRG Educational Subst…" at bounding box center [784, 388] width 1568 height 777
click at [1165, 366] on div "Remove user" at bounding box center [1143, 365] width 98 height 20
click at [65, 54] on div "My Workspace" at bounding box center [91, 51] width 125 height 12
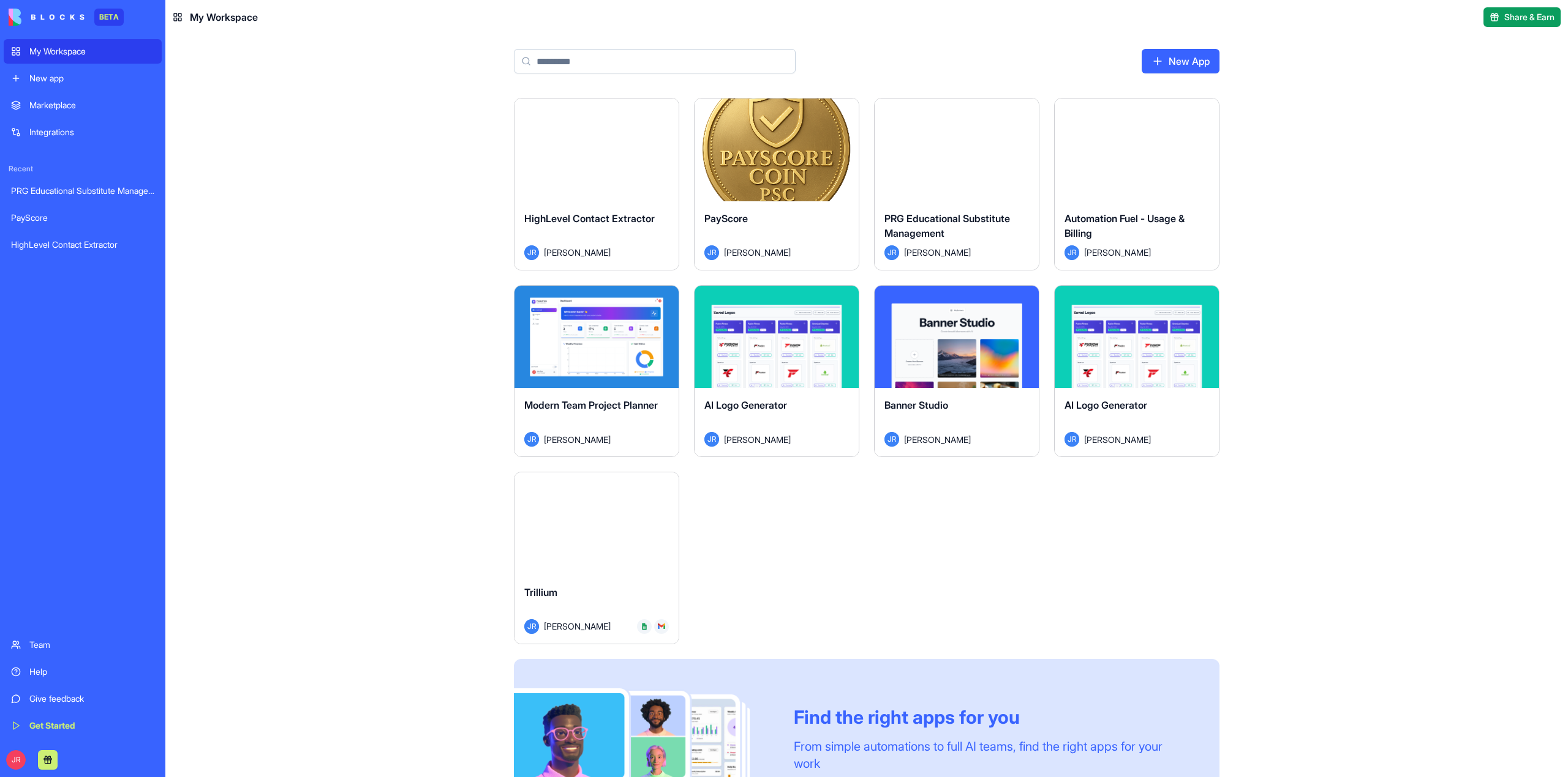
click at [610, 517] on button "Launch" at bounding box center [597, 524] width 92 height 25
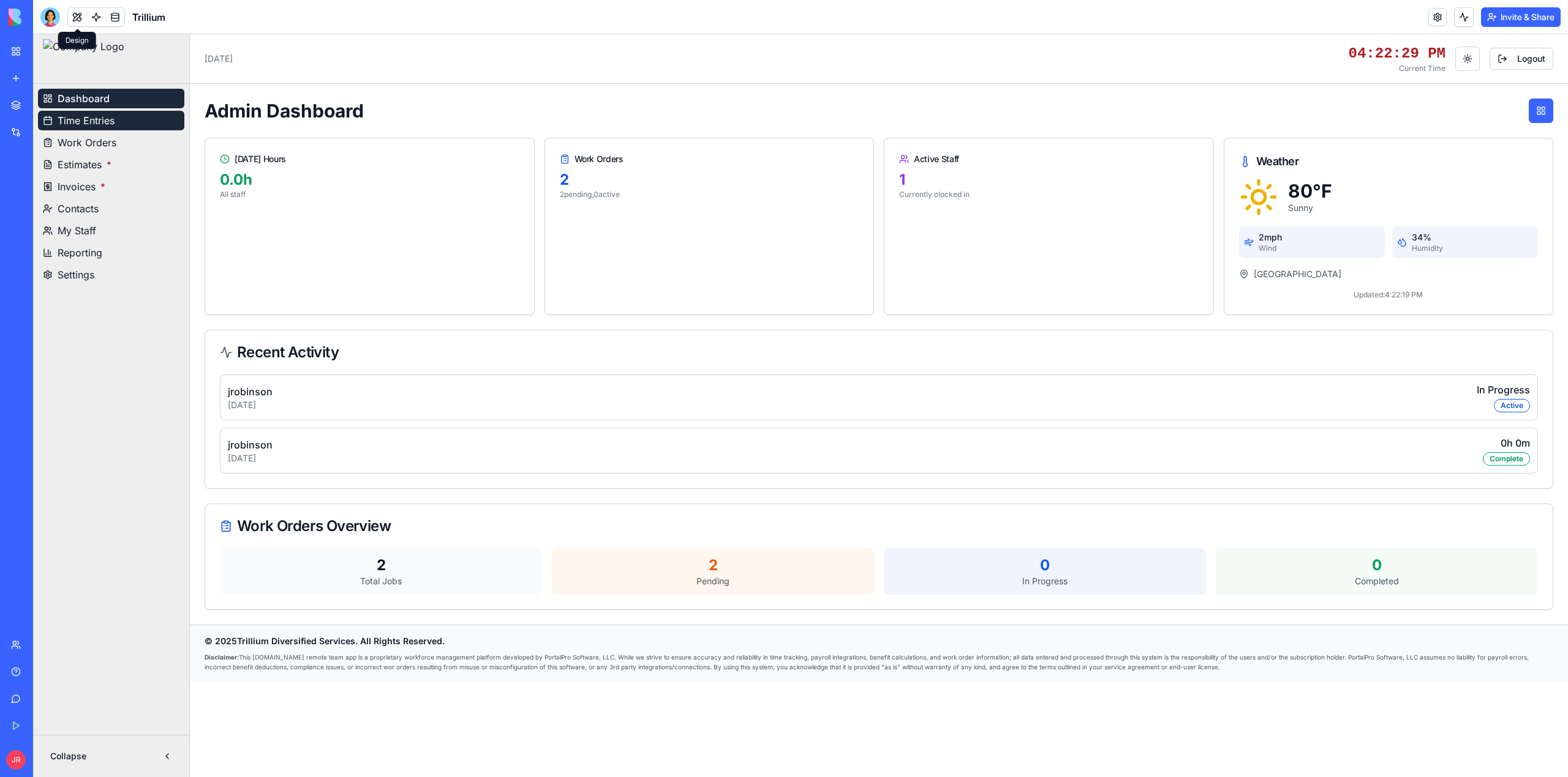
click at [92, 121] on span "Time Entries" at bounding box center [86, 120] width 57 height 15
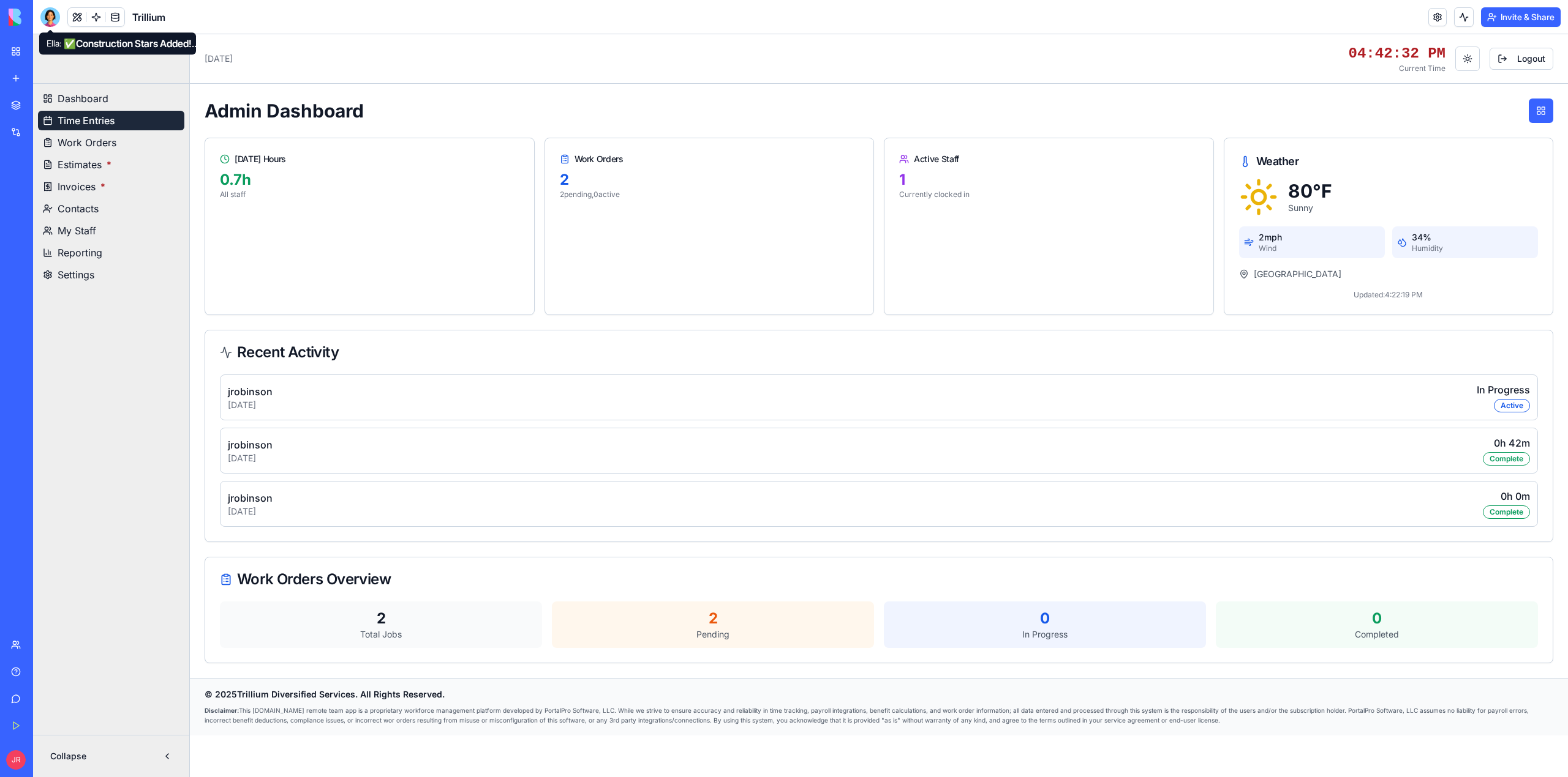
click at [45, 15] on div at bounding box center [51, 18] width 20 height 20
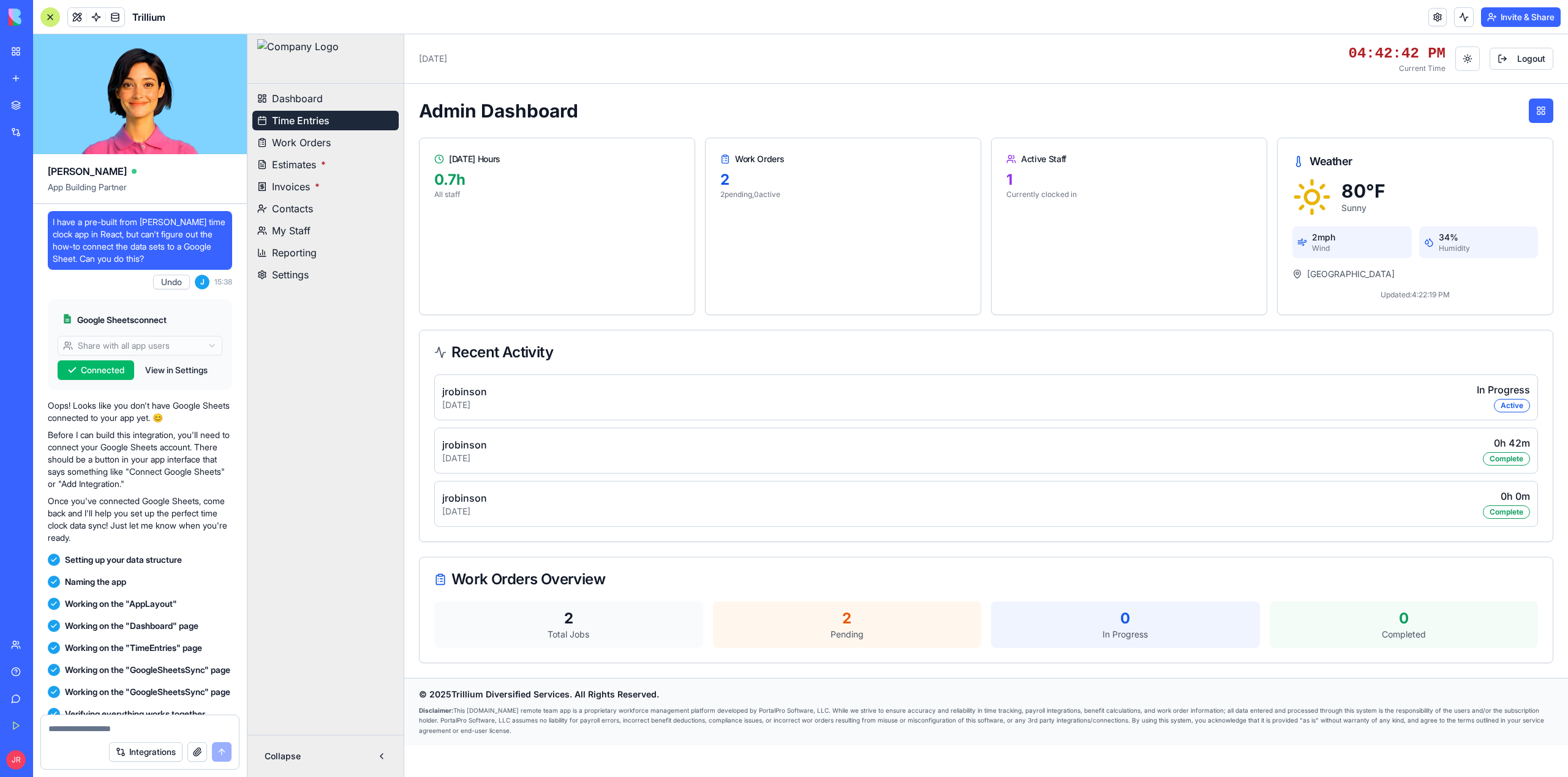
scroll to position [407093, 0]
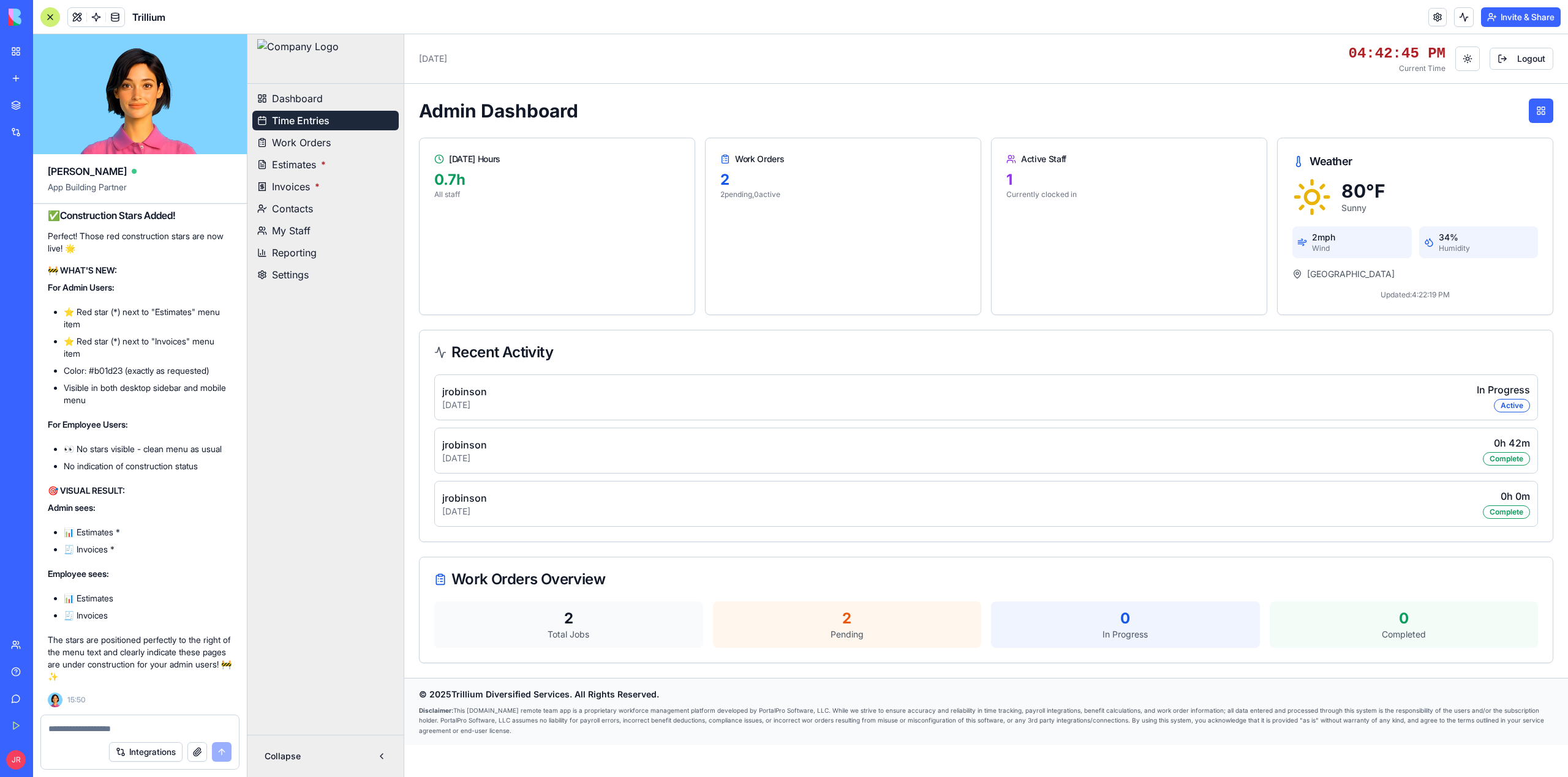
click at [136, 732] on textarea at bounding box center [140, 729] width 183 height 12
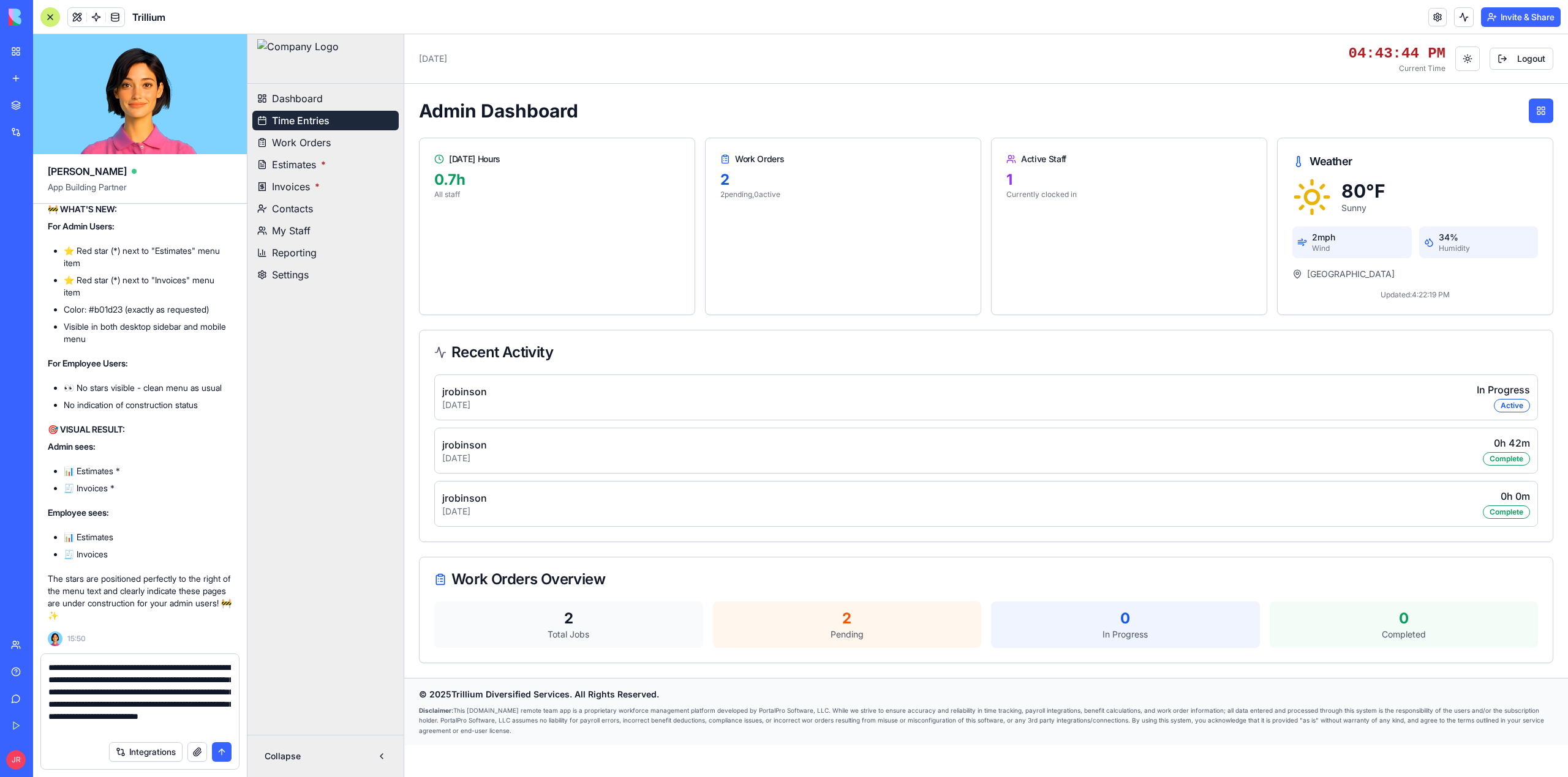
scroll to position [11, 0]
type textarea "**********"
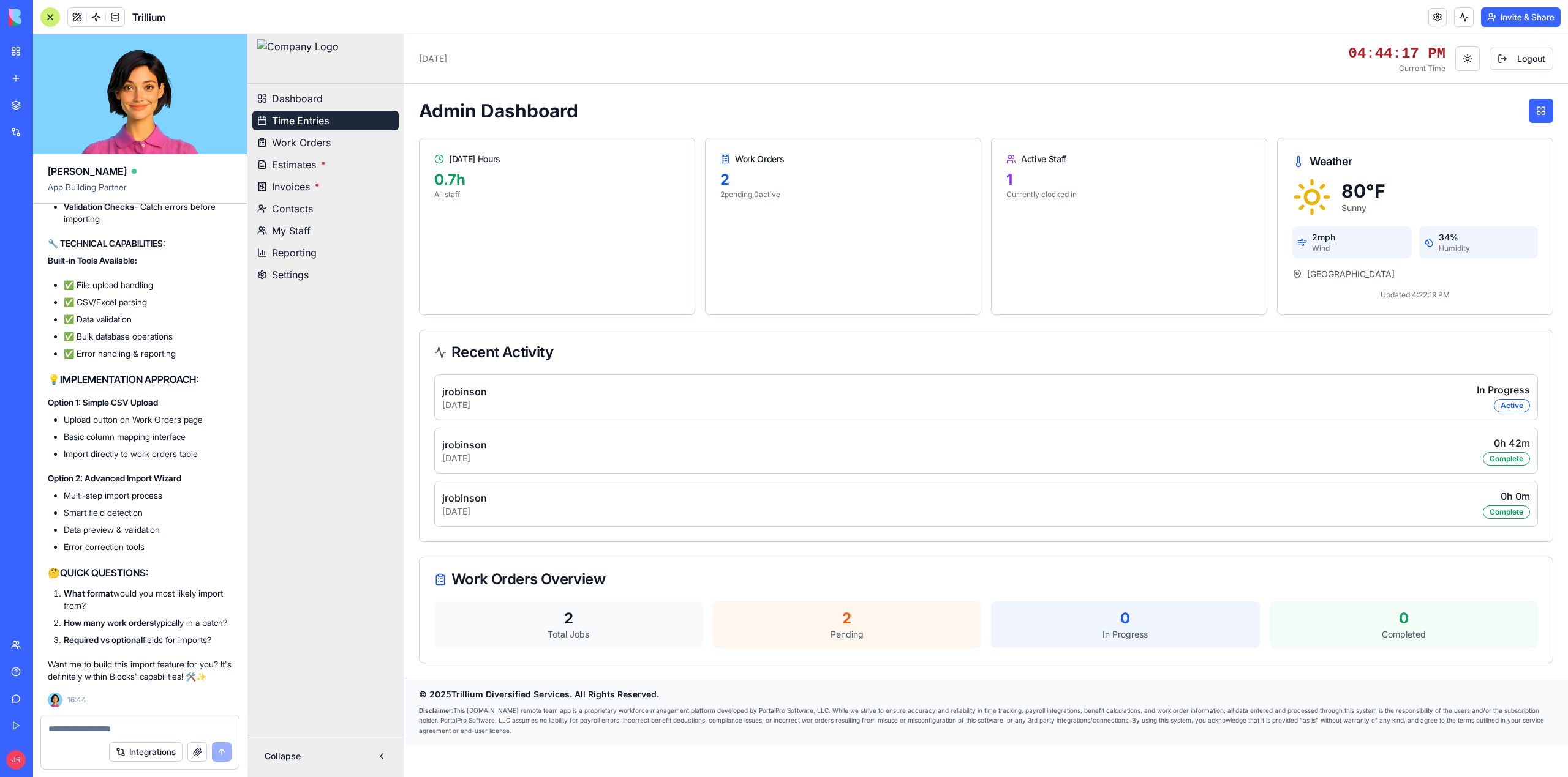
scroll to position [408060, 0]
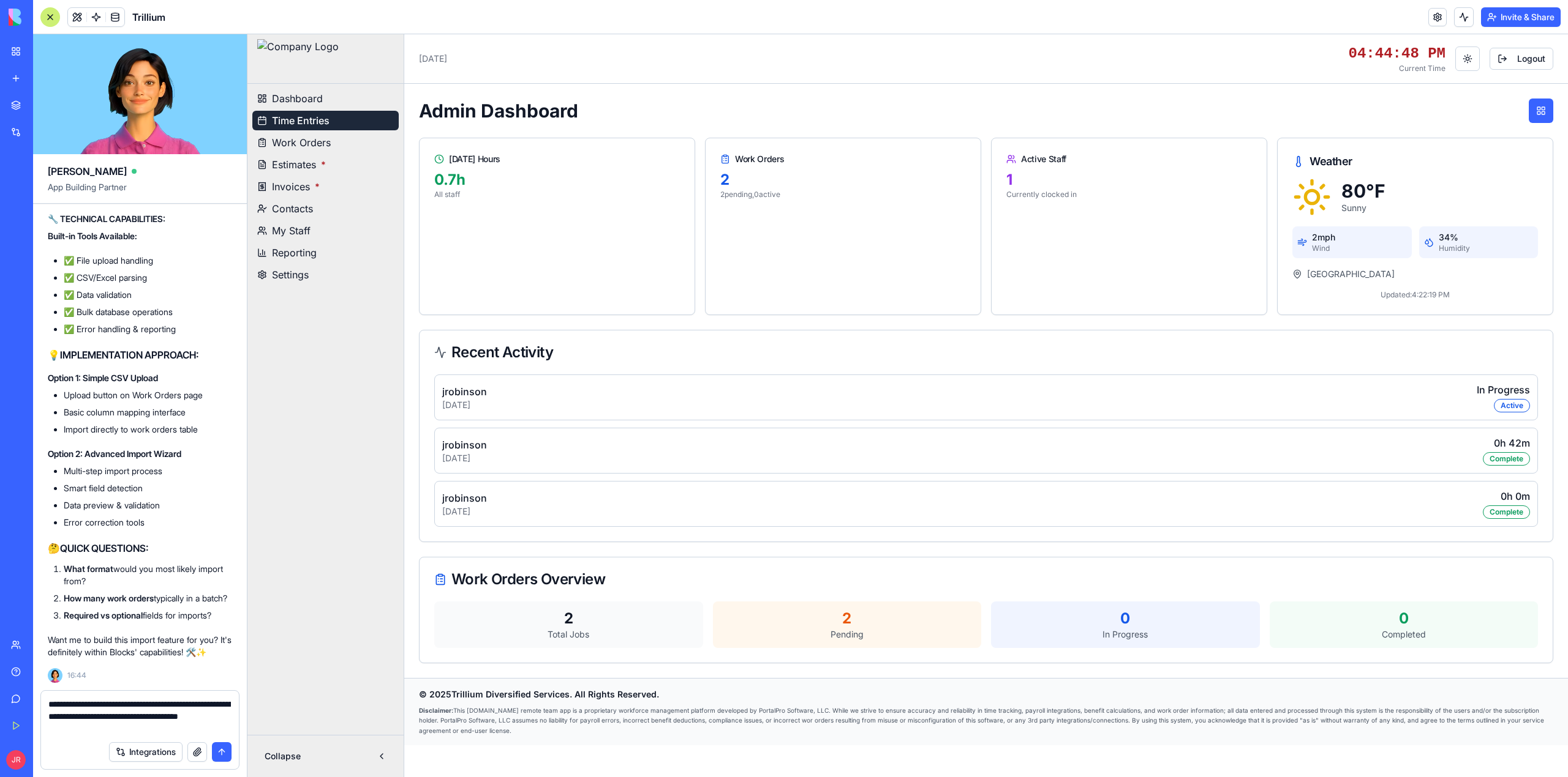
type textarea "**********"
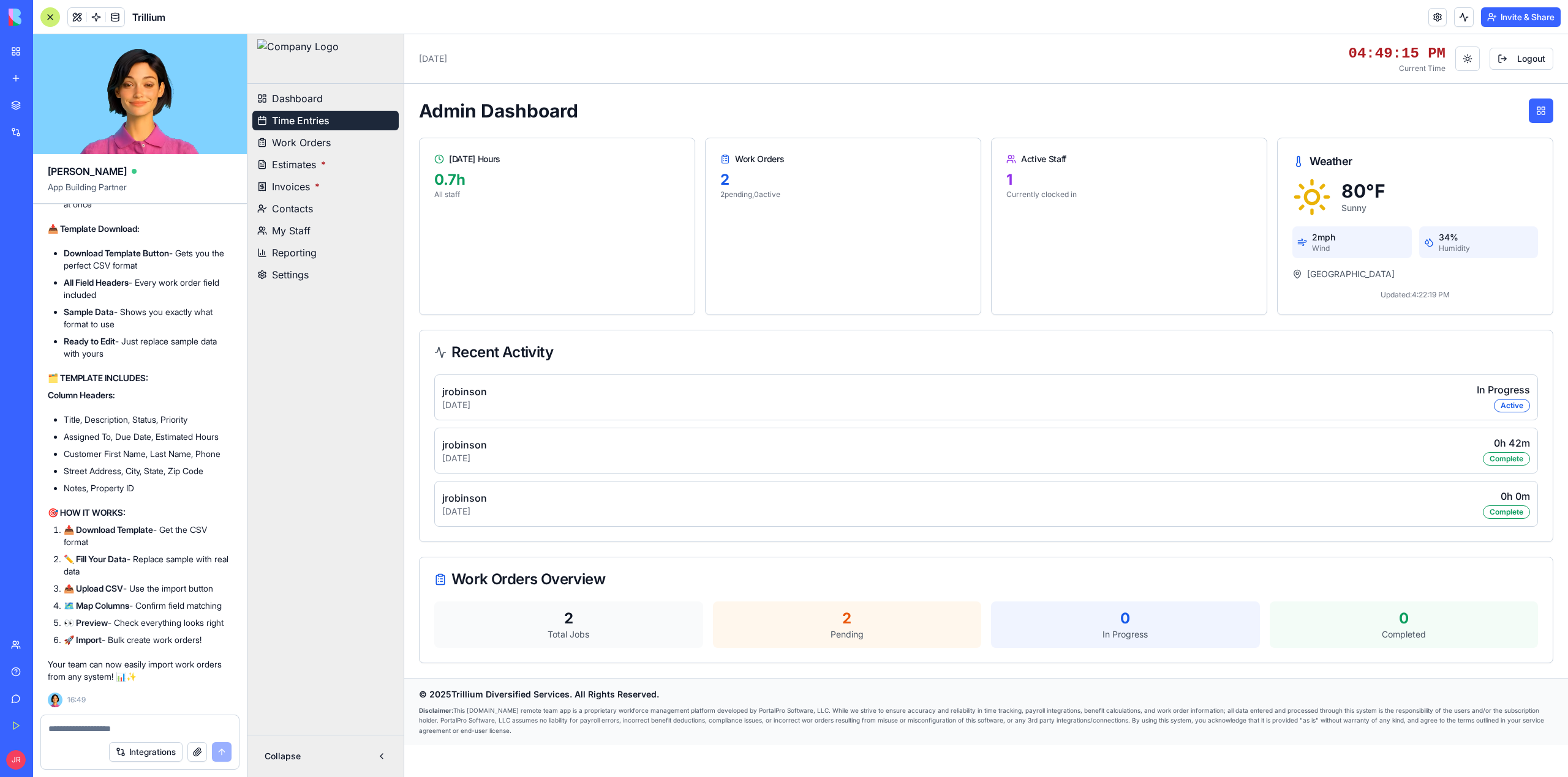
scroll to position [409032, 0]
